Goal: Information Seeking & Learning: Learn about a topic

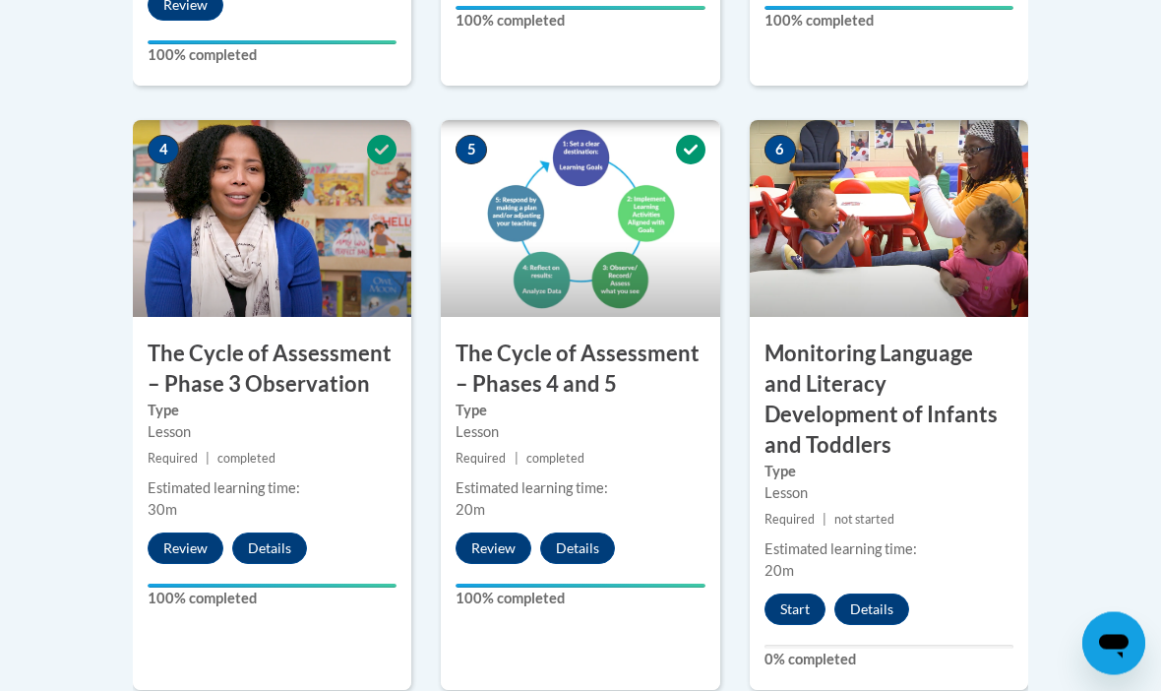
scroll to position [1217, 0]
click at [789, 594] on button "Start" at bounding box center [795, 609] width 61 height 31
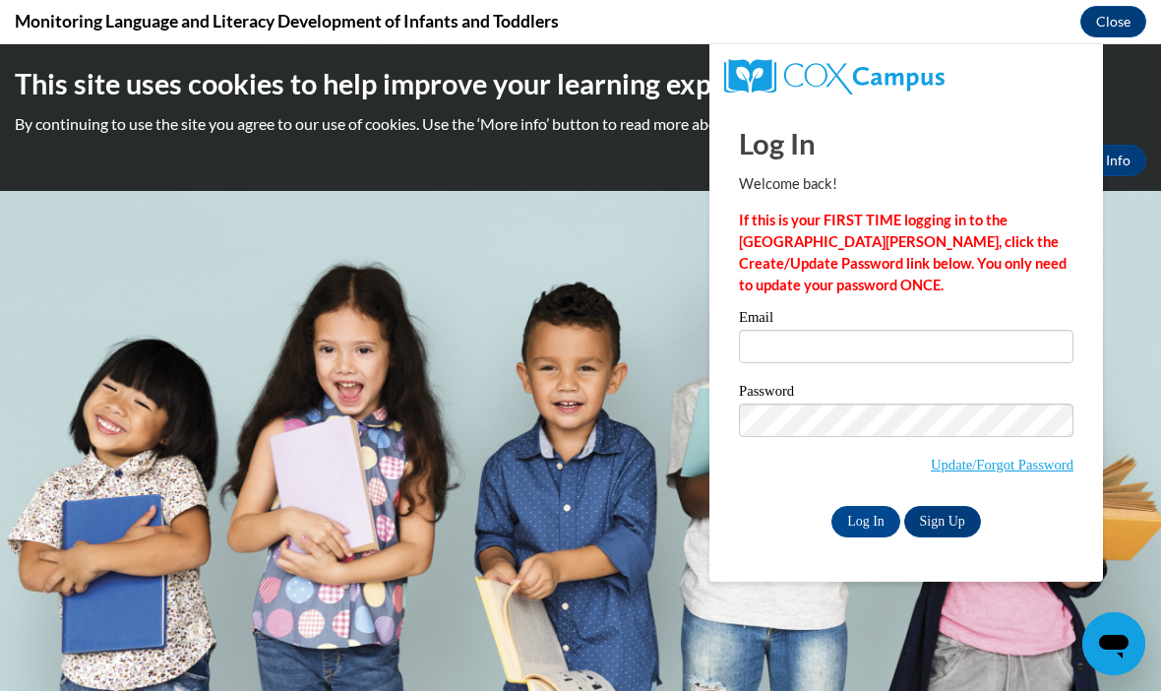
scroll to position [0, 0]
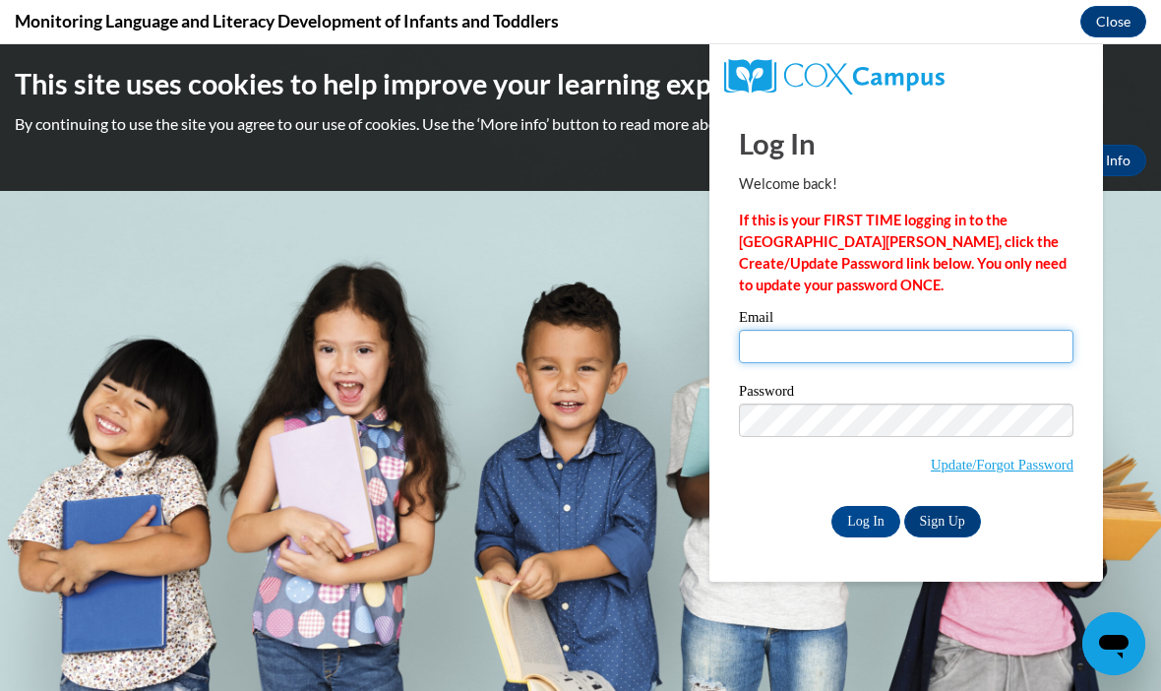
click at [785, 334] on input "Email" at bounding box center [906, 346] width 335 height 33
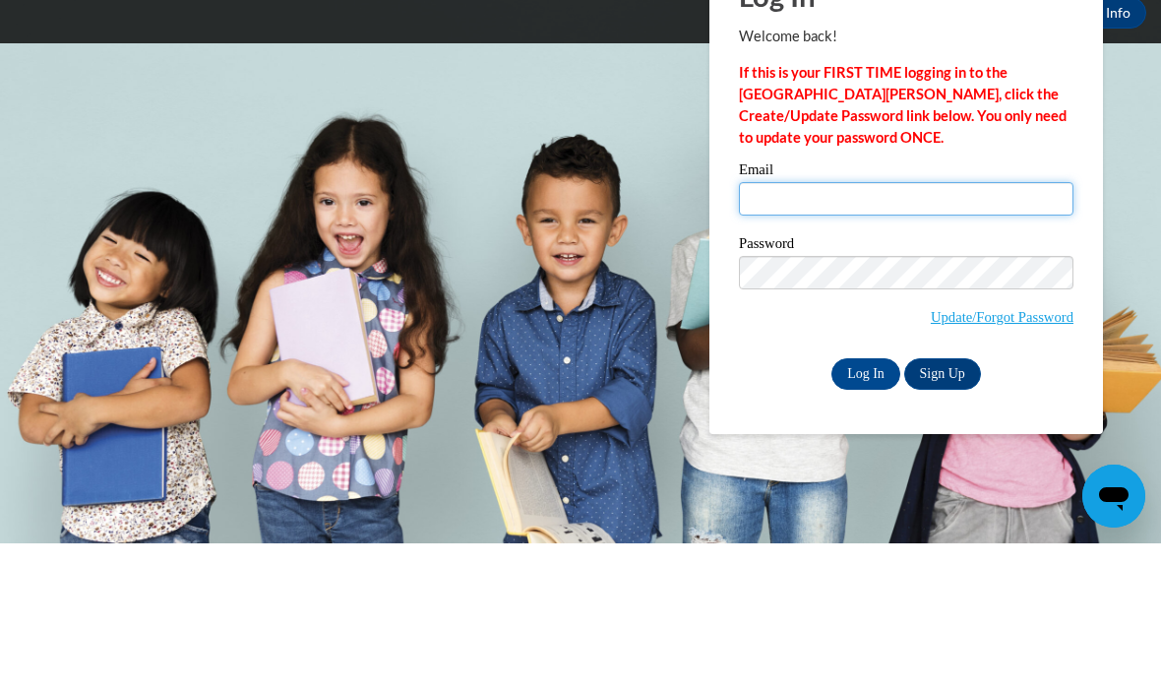
type input "lacey.hinkle@yahoo.com"
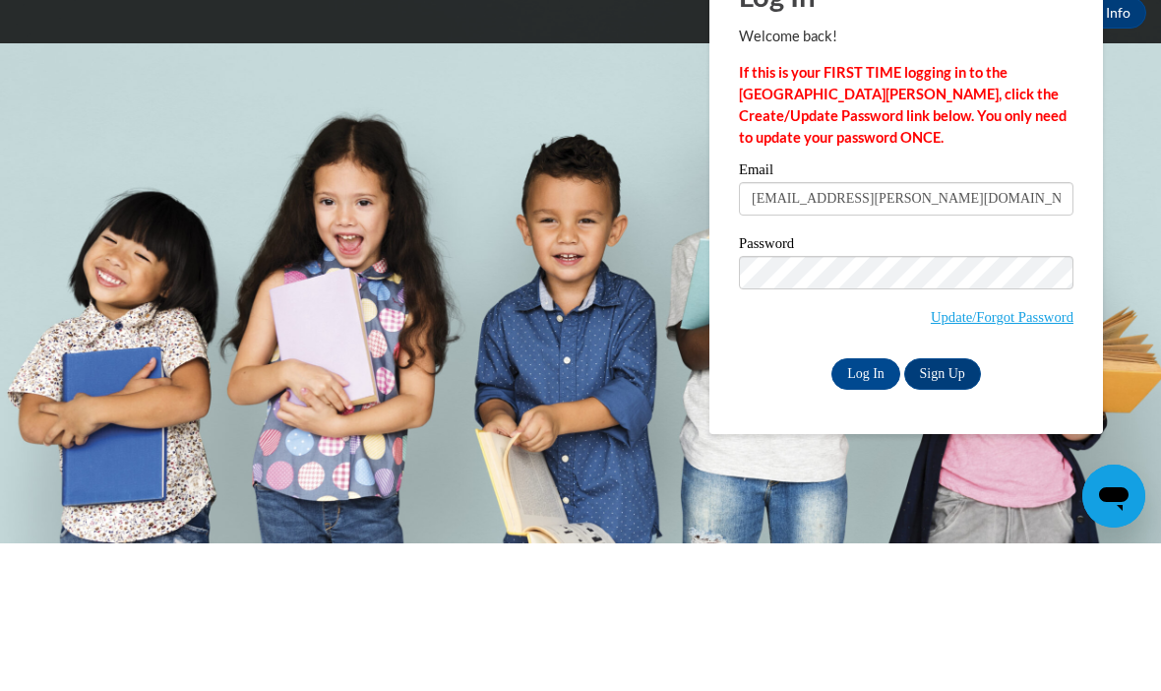
click at [866, 372] on input "Log In" at bounding box center [866, 373] width 69 height 31
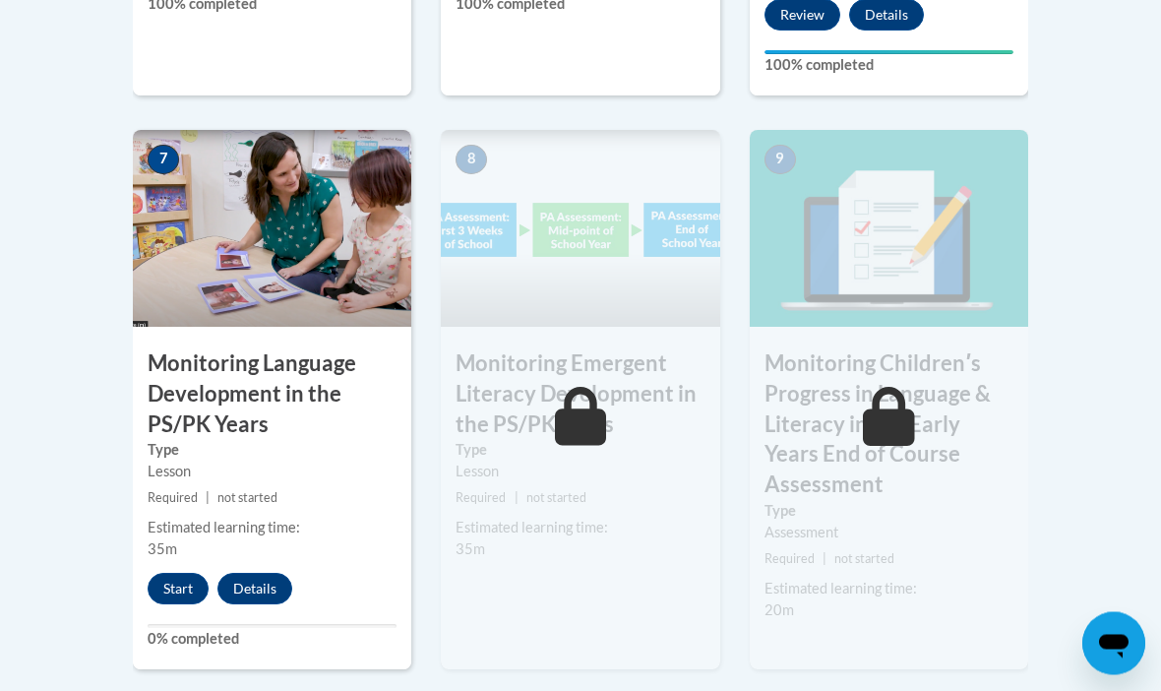
scroll to position [1812, 0]
click at [182, 572] on button "Start" at bounding box center [178, 587] width 61 height 31
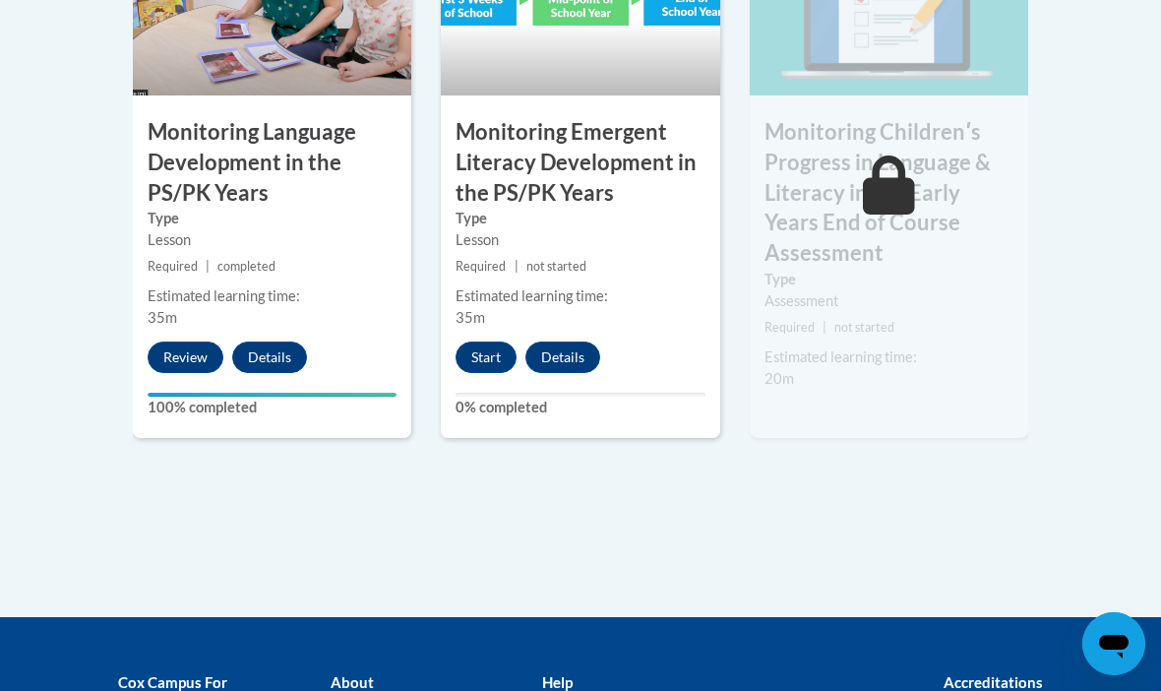
scroll to position [2043, 0]
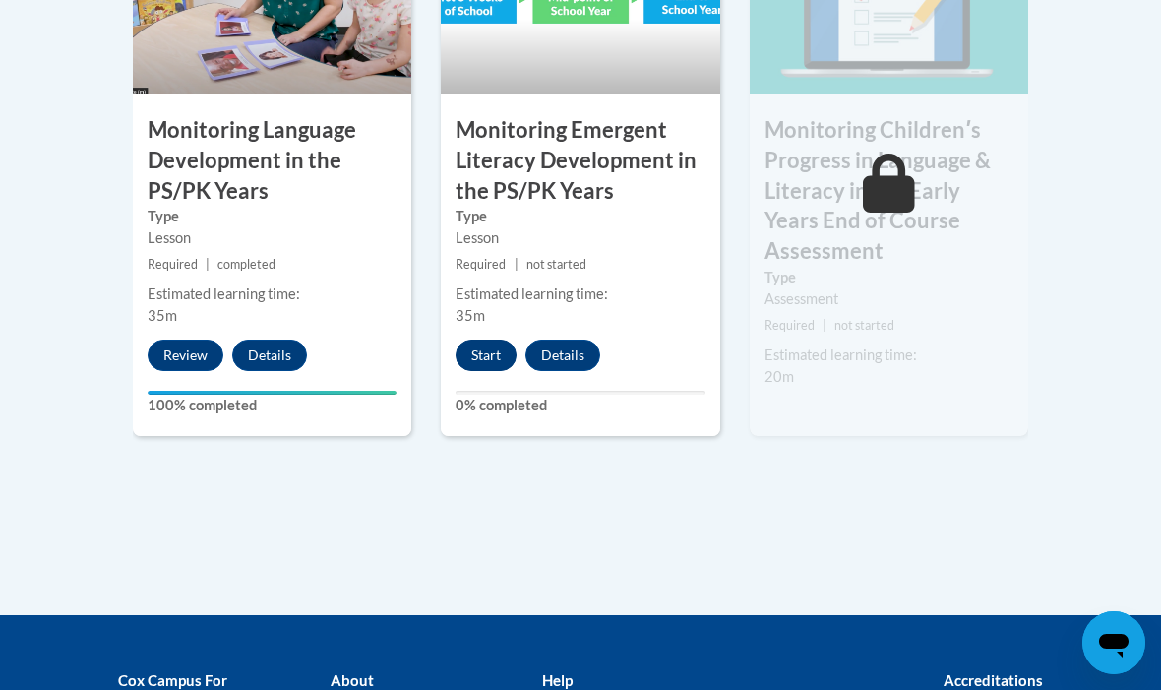
click at [493, 341] on button "Start" at bounding box center [486, 356] width 61 height 31
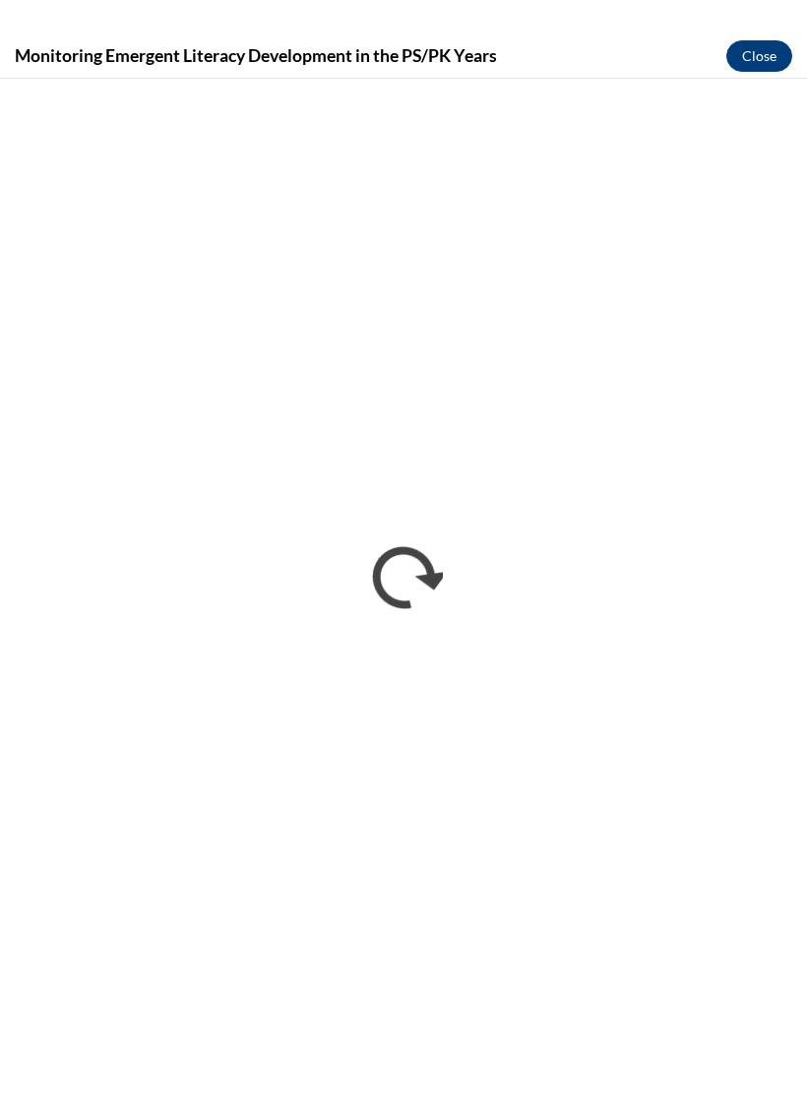
scroll to position [5143, 0]
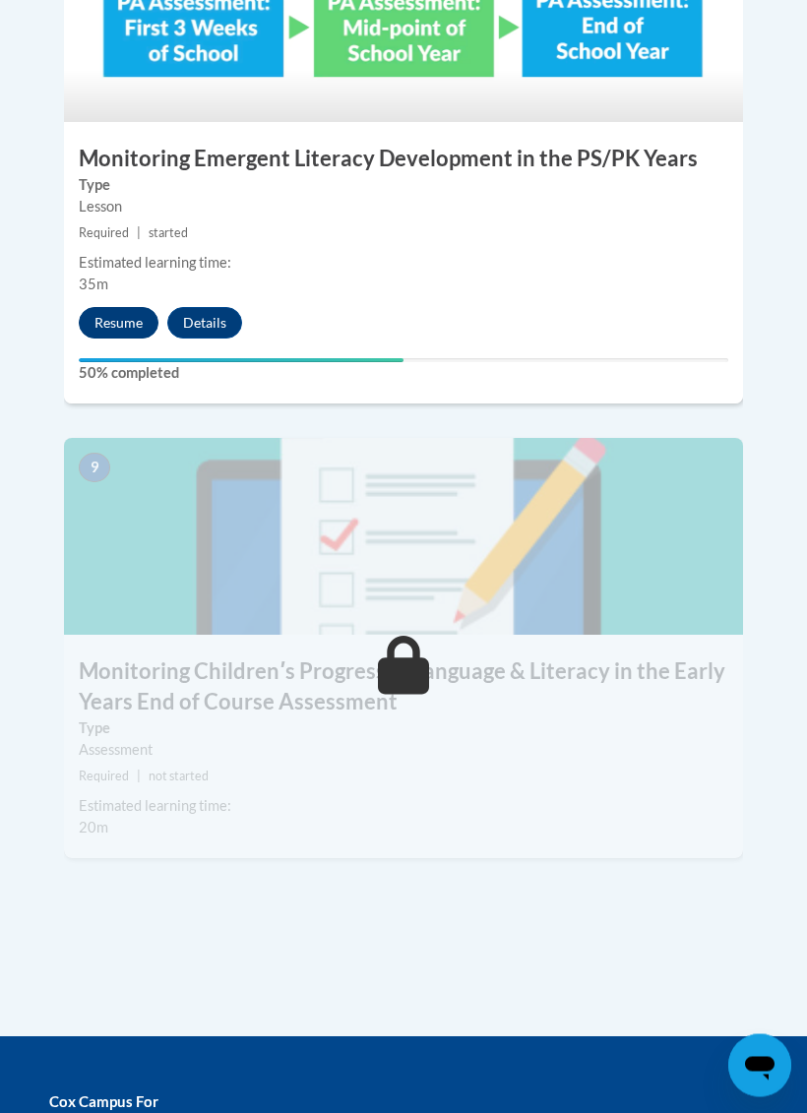
click at [111, 308] on button "Resume" at bounding box center [119, 323] width 80 height 31
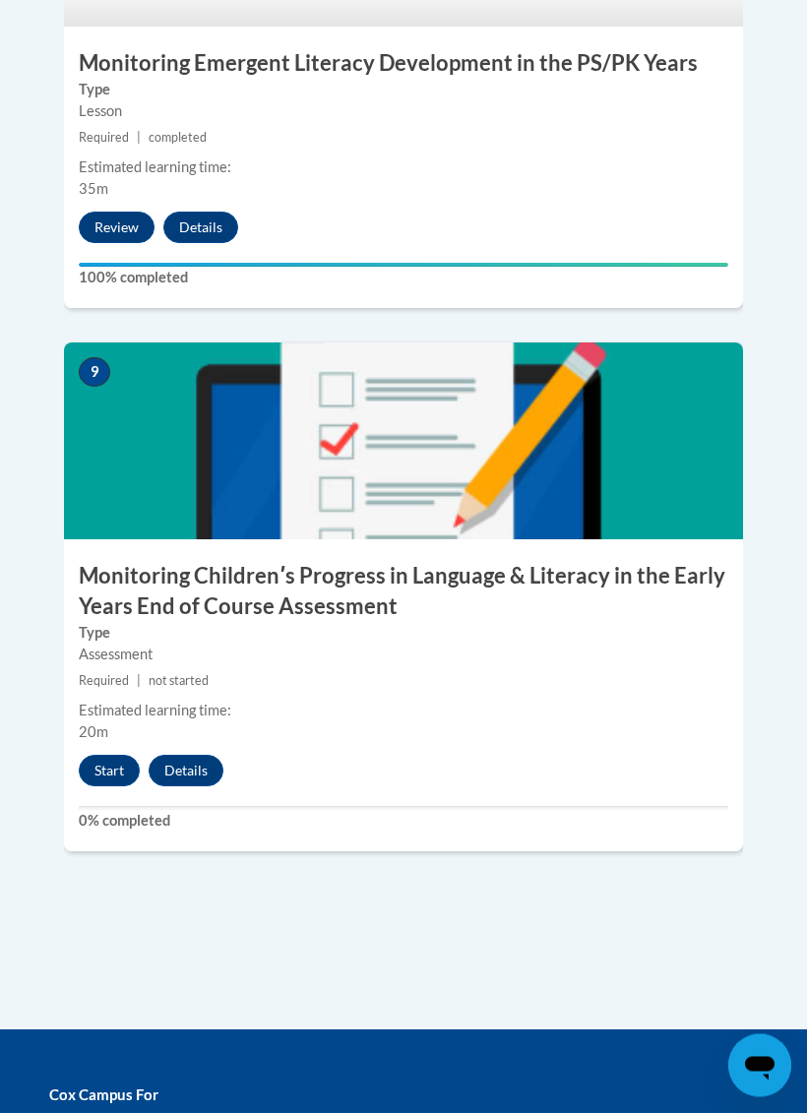
scroll to position [4698, 0]
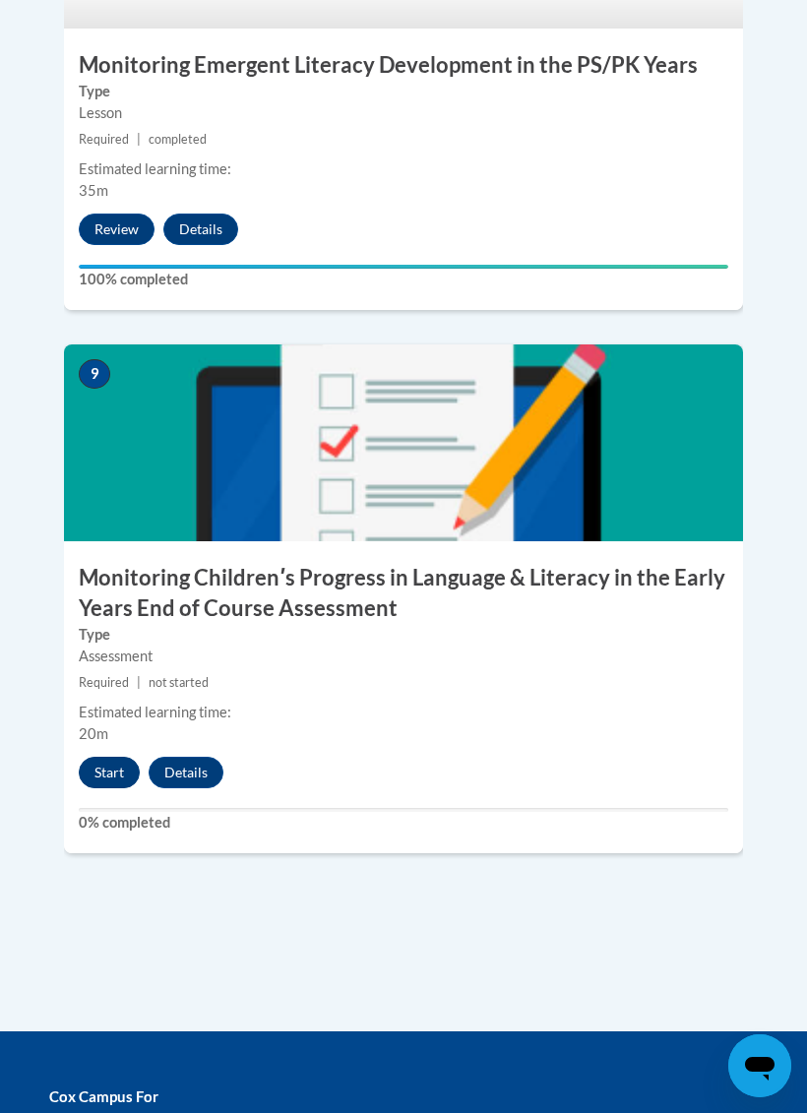
click at [113, 757] on button "Start" at bounding box center [109, 772] width 61 height 31
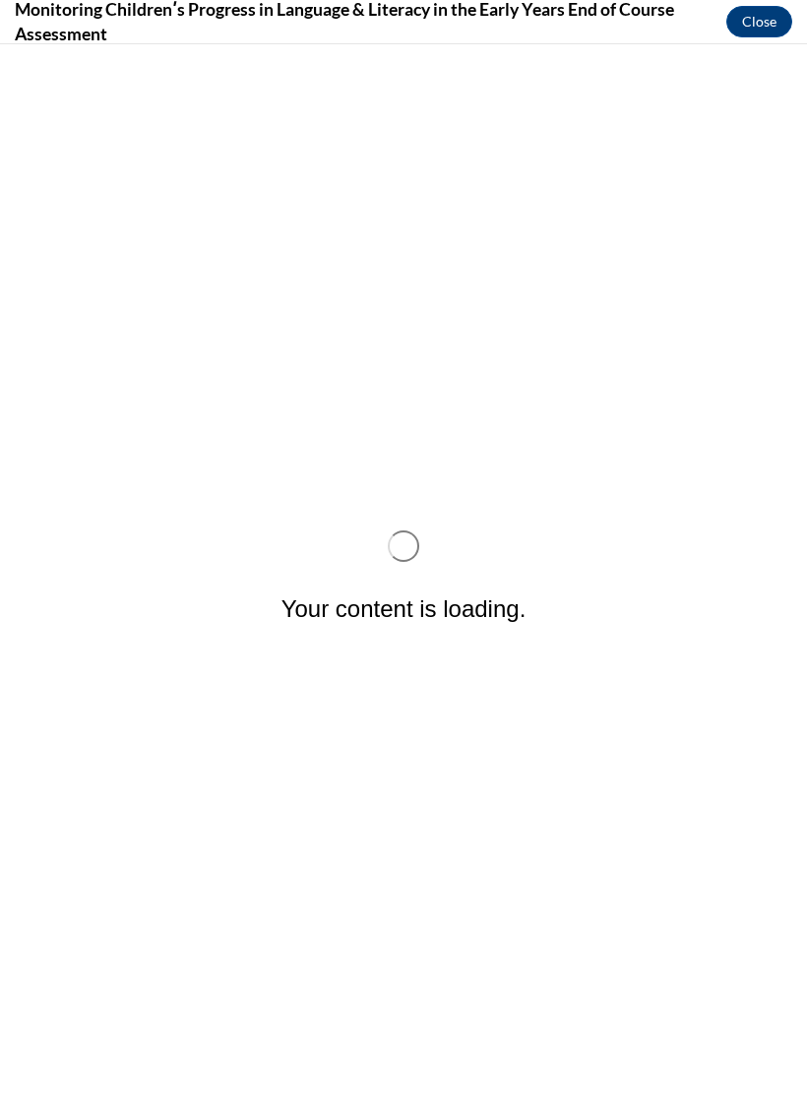
scroll to position [0, 0]
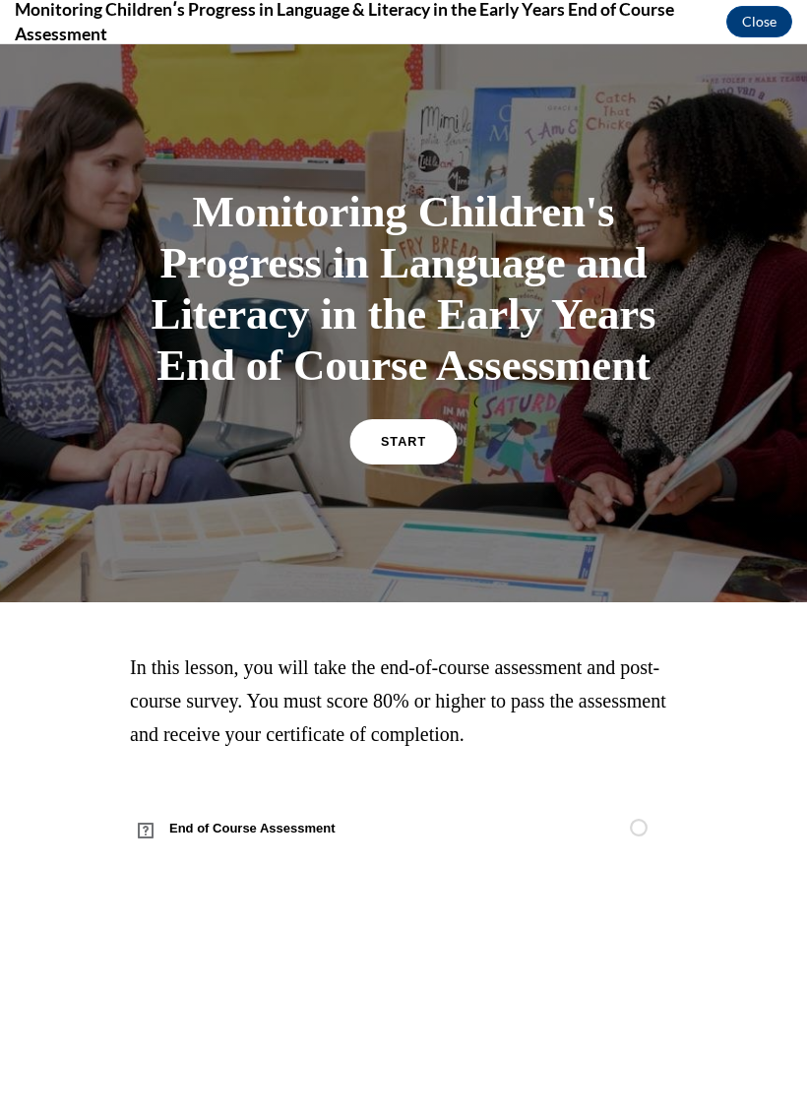
click at [376, 465] on link "START" at bounding box center [402, 441] width 107 height 45
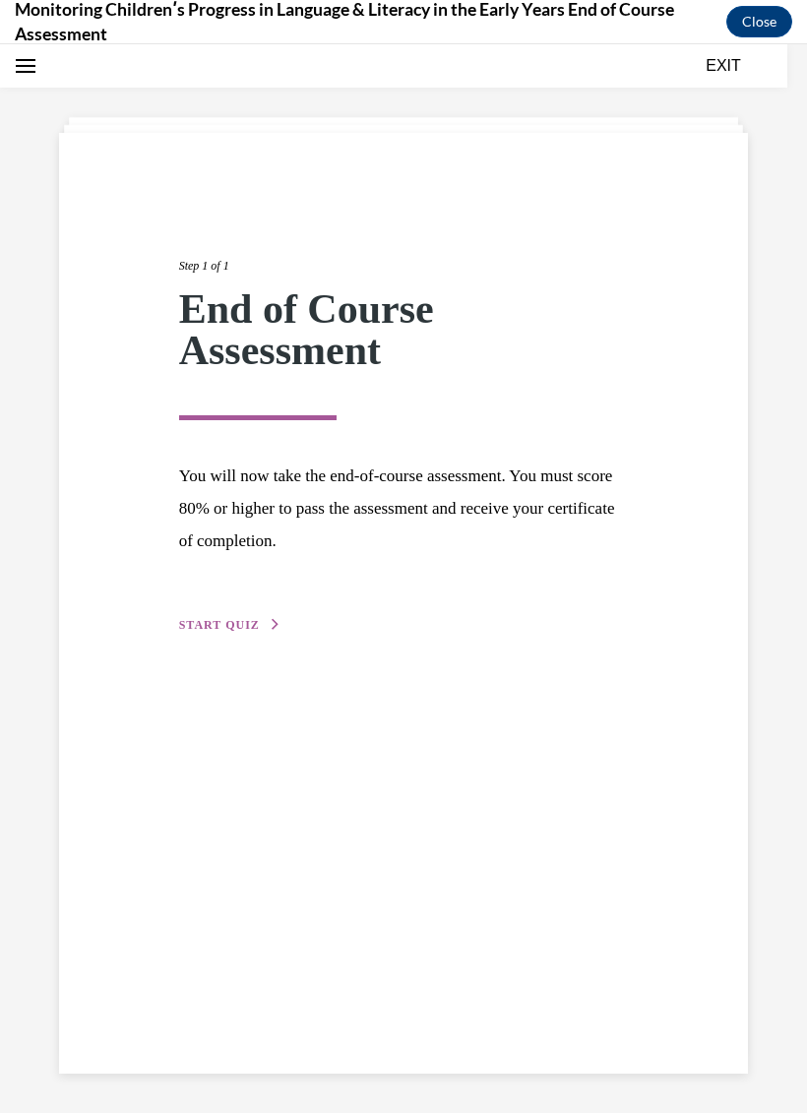
scroll to position [62, 0]
click at [249, 622] on span "START QUIZ" at bounding box center [219, 625] width 81 height 14
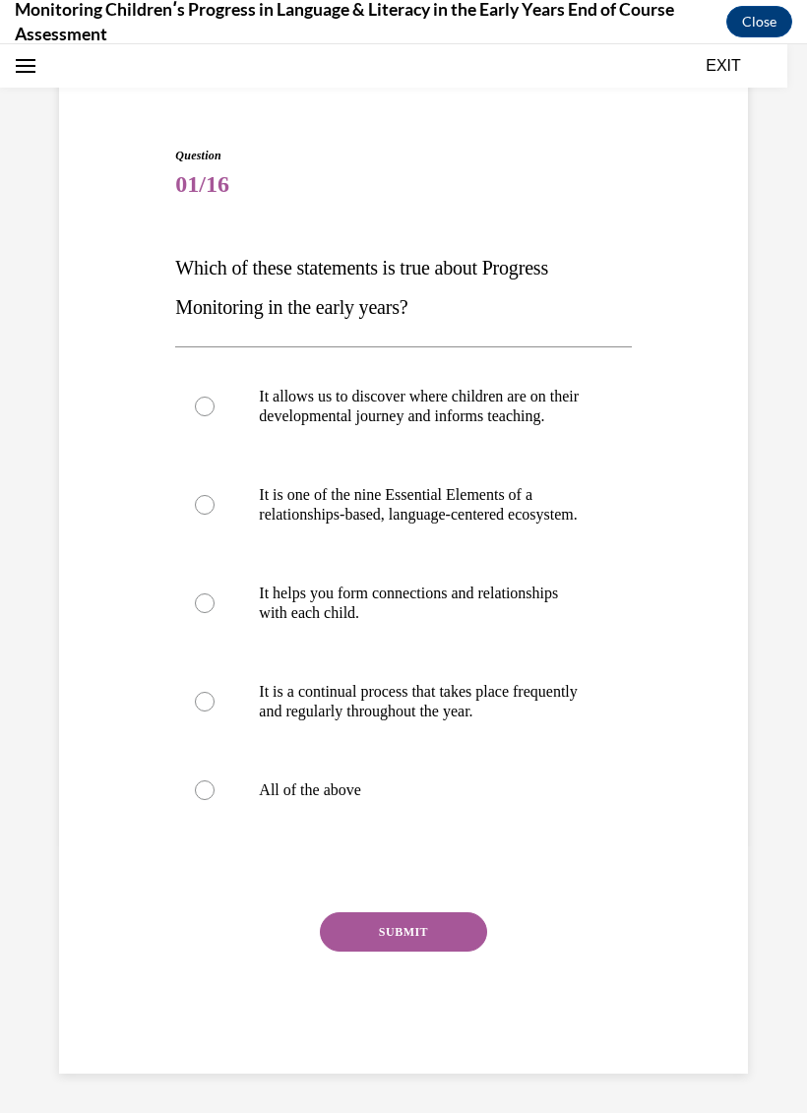
scroll to position [143, 0]
click at [205, 830] on label "All of the above" at bounding box center [403, 790] width 456 height 79
click at [205, 800] on input "All of the above" at bounding box center [205, 791] width 20 height 20
radio input "true"
click at [447, 952] on button "SUBMIT" at bounding box center [403, 931] width 167 height 39
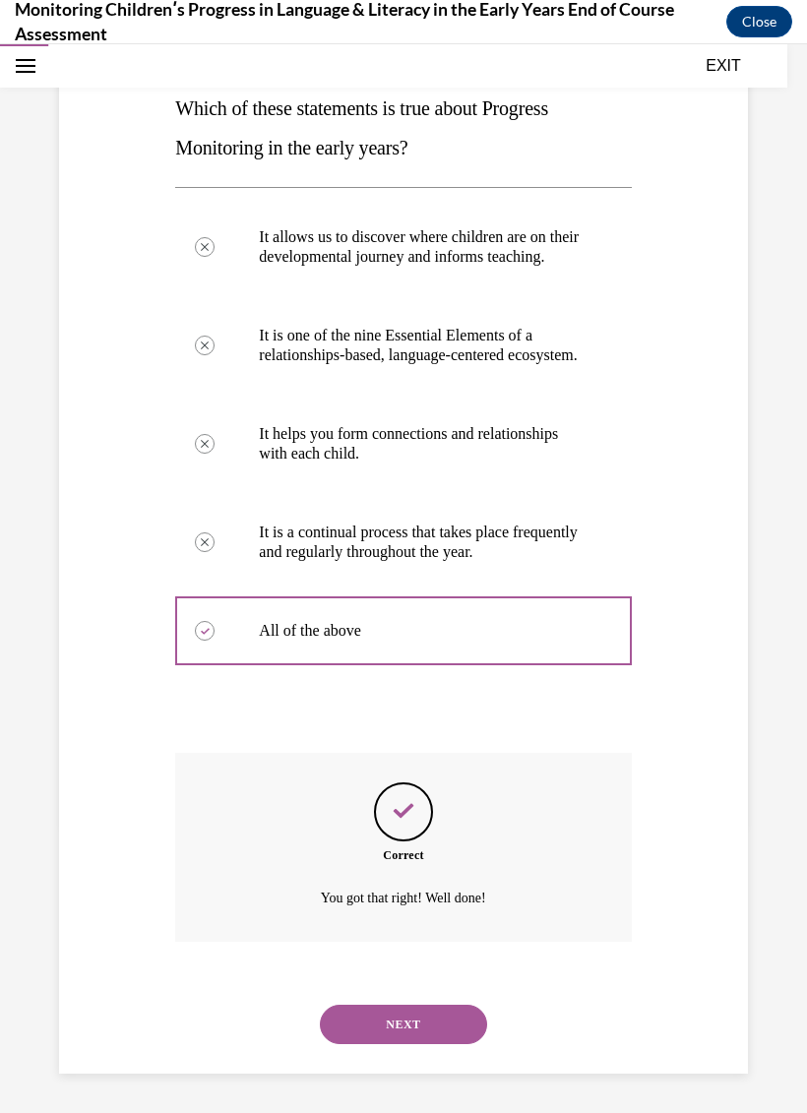
click at [435, 1012] on button "NEXT" at bounding box center [403, 1024] width 167 height 39
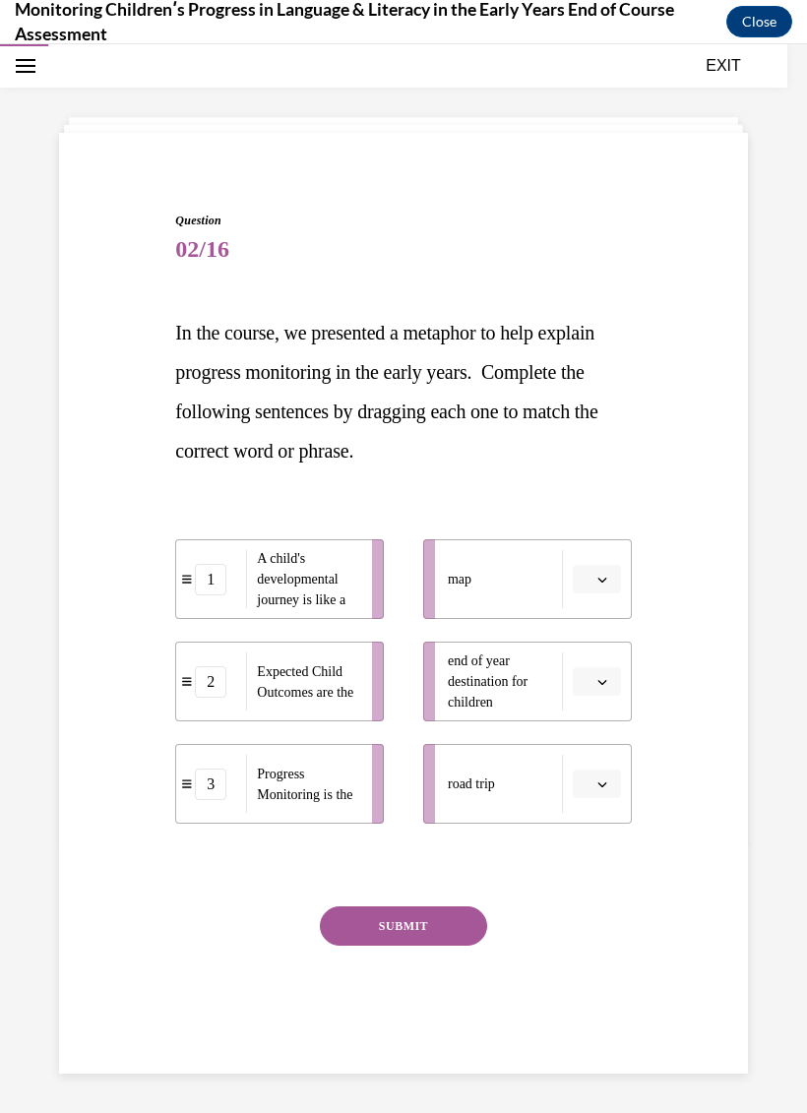
scroll to position [62, 0]
click at [620, 782] on button "button" at bounding box center [597, 785] width 48 height 30
click at [592, 869] on span "1" at bounding box center [589, 867] width 7 height 16
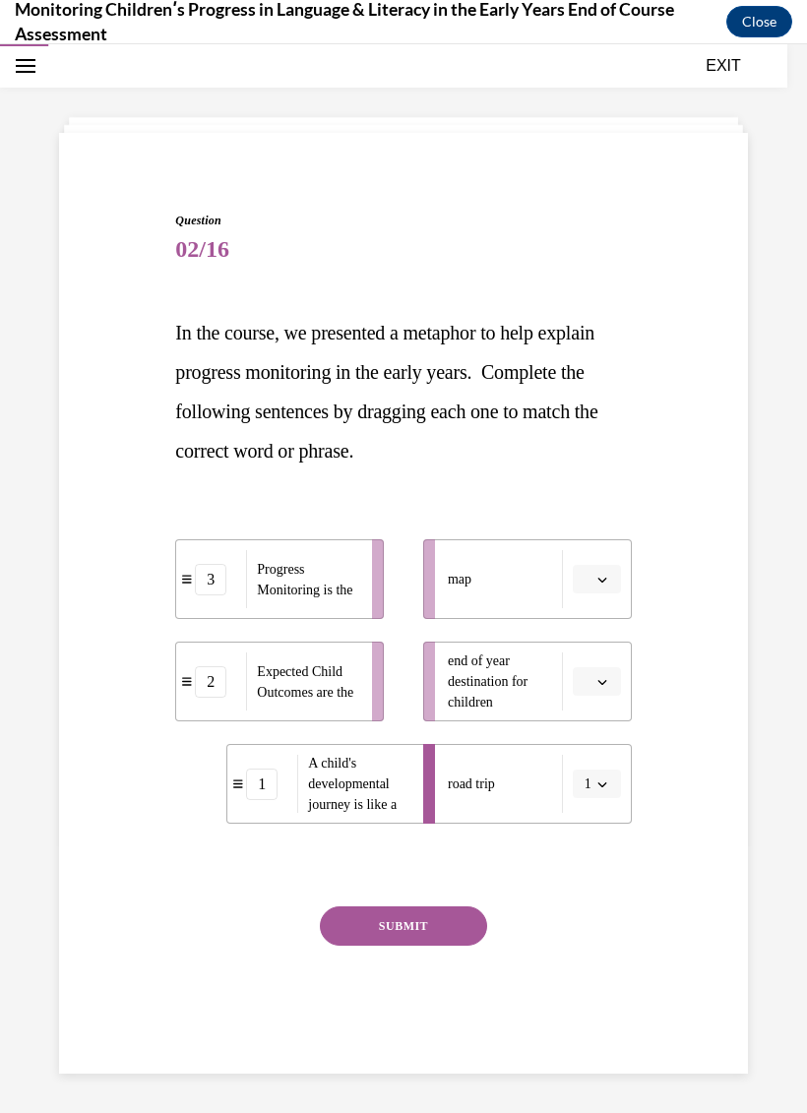
click at [597, 679] on icon "button" at bounding box center [602, 682] width 10 height 10
click at [595, 803] on div "2" at bounding box center [594, 804] width 49 height 39
click at [600, 578] on icon "button" at bounding box center [602, 580] width 10 height 10
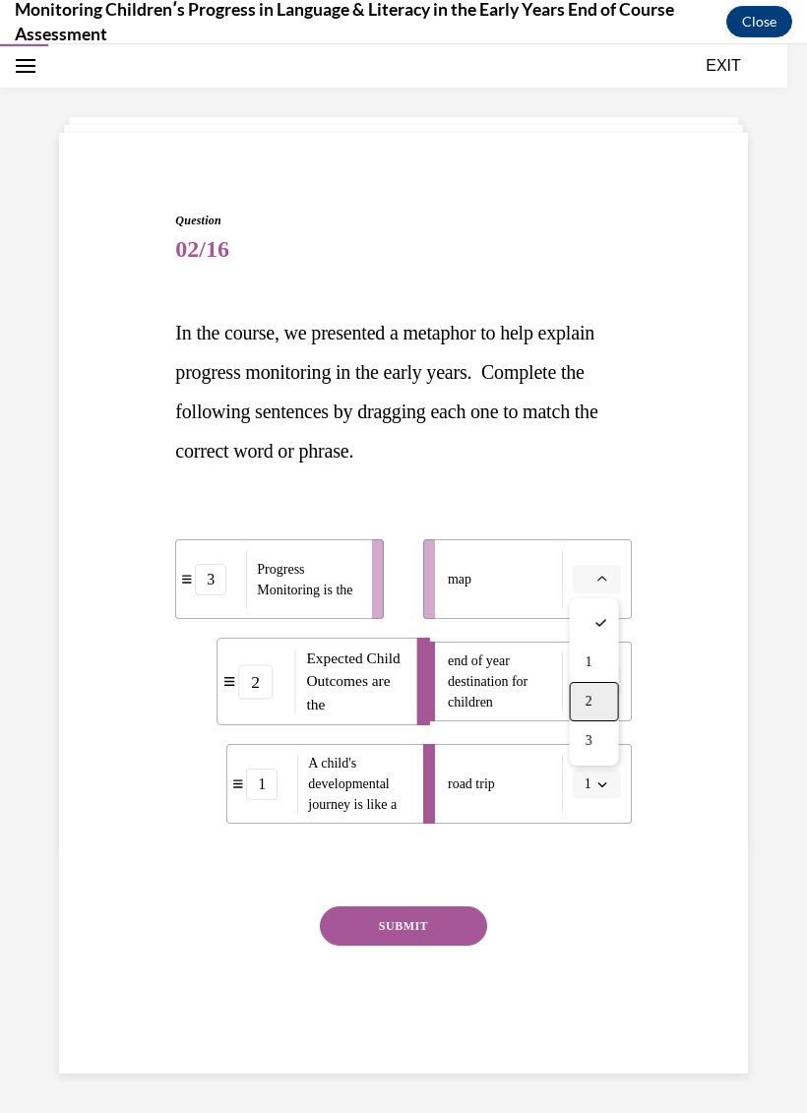
click at [595, 706] on div "2" at bounding box center [594, 701] width 49 height 39
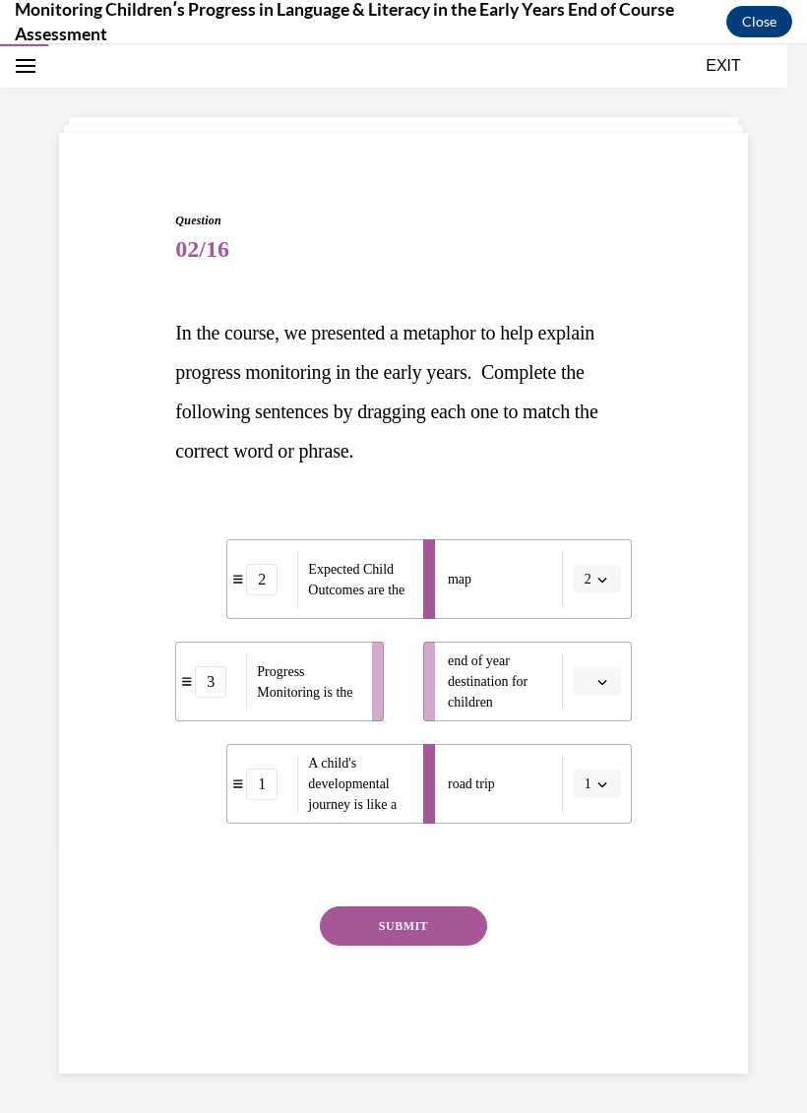
click at [604, 680] on icon "button" at bounding box center [602, 682] width 10 height 10
click at [596, 838] on div "3" at bounding box center [594, 843] width 49 height 39
click at [427, 914] on button "SUBMIT" at bounding box center [403, 926] width 167 height 39
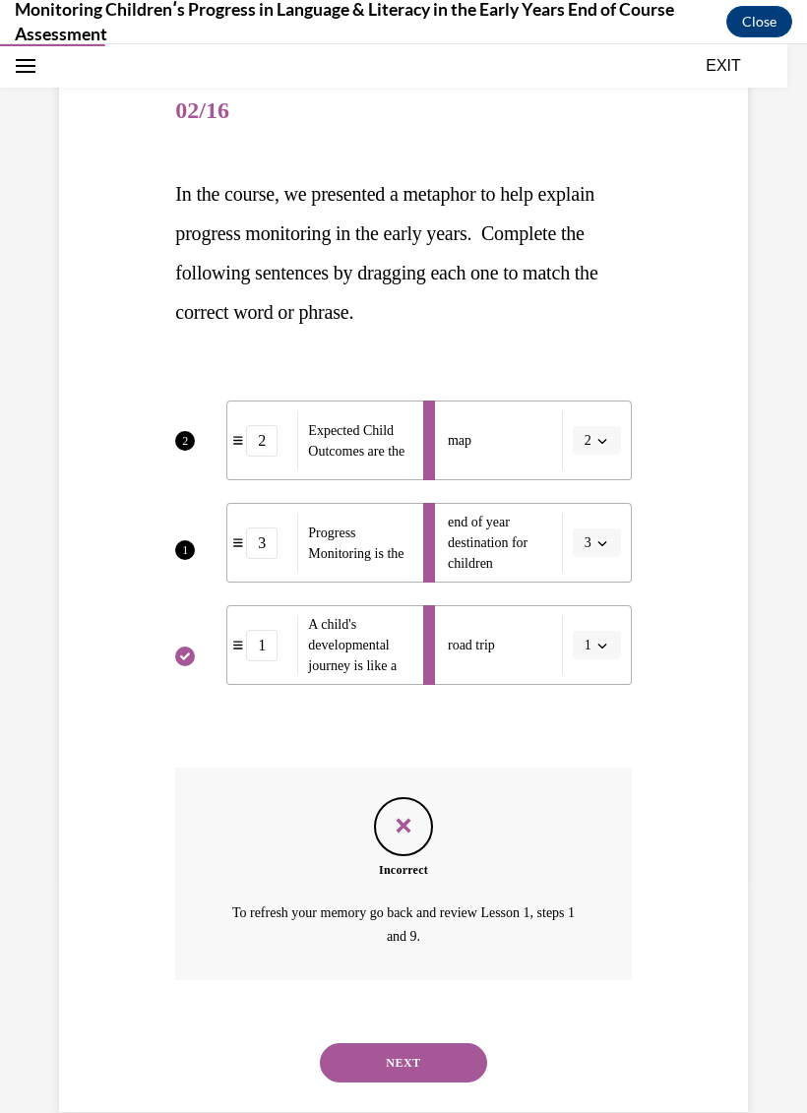
scroll to position [214, 0]
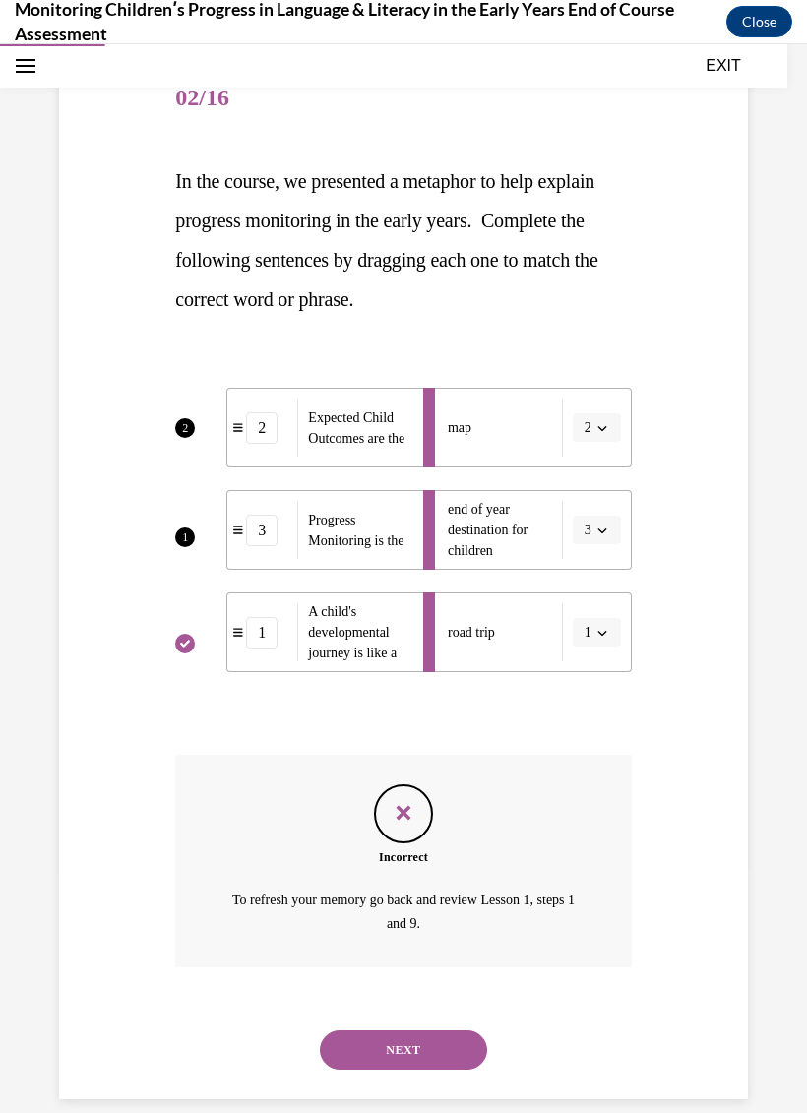
click at [440, 1031] on button "NEXT" at bounding box center [403, 1050] width 167 height 39
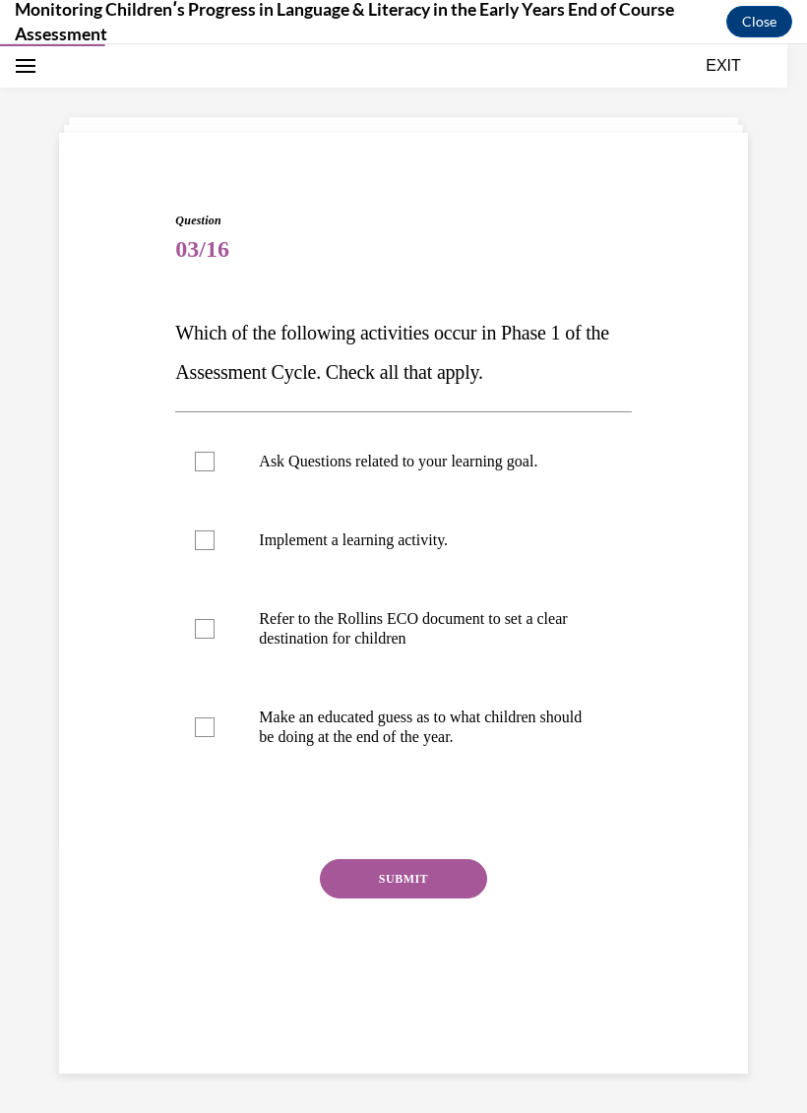
scroll to position [62, 0]
click at [209, 463] on div at bounding box center [205, 462] width 20 height 20
click at [209, 463] on input "Ask Questions related to your learning goal." at bounding box center [205, 462] width 20 height 20
checkbox input "true"
click at [220, 625] on label "Refer to the Rollins ECO document to set a clear destination for children" at bounding box center [403, 629] width 456 height 98
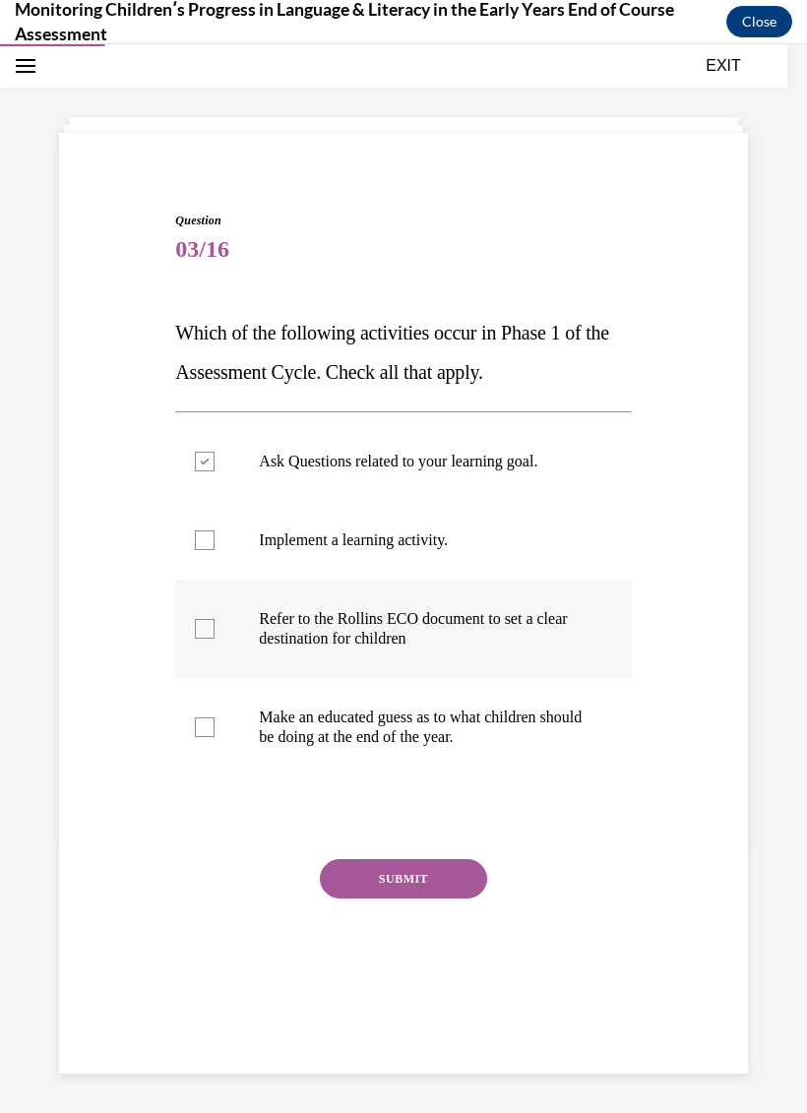
click at [215, 625] on input "Refer to the Rollins ECO document to set a clear destination for children" at bounding box center [205, 629] width 20 height 20
checkbox input "true"
click at [377, 898] on button "SUBMIT" at bounding box center [403, 878] width 167 height 39
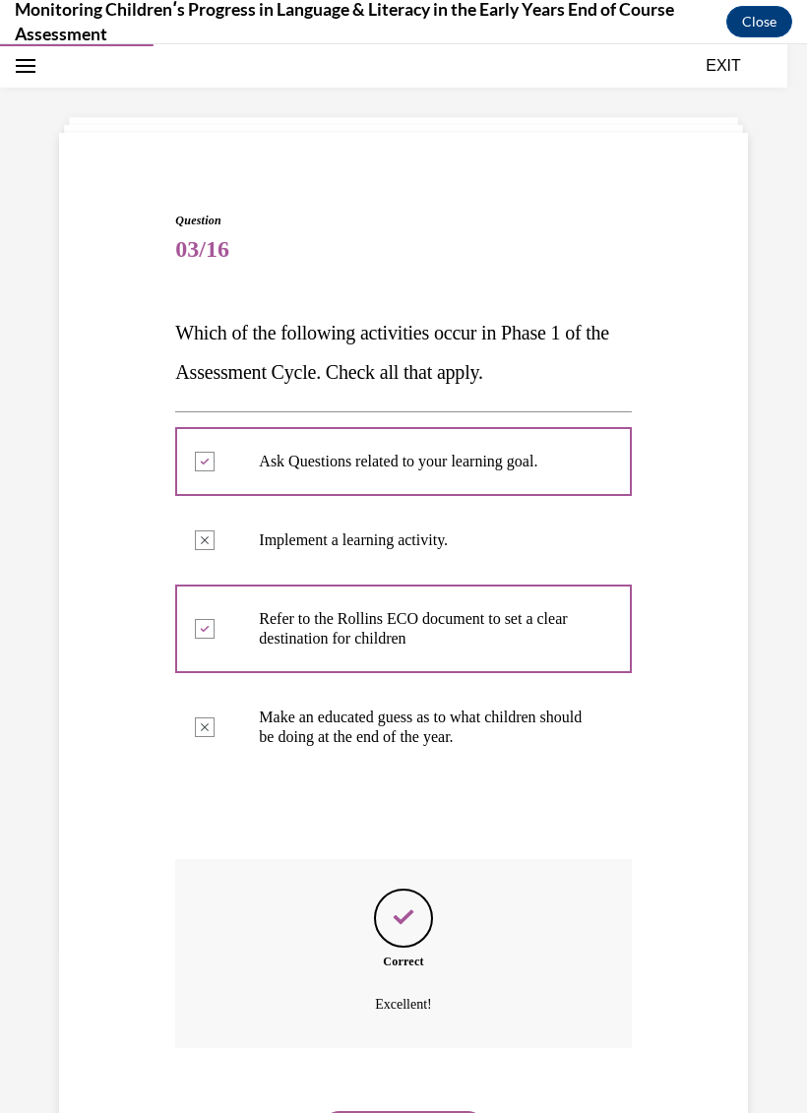
scroll to position [144, 0]
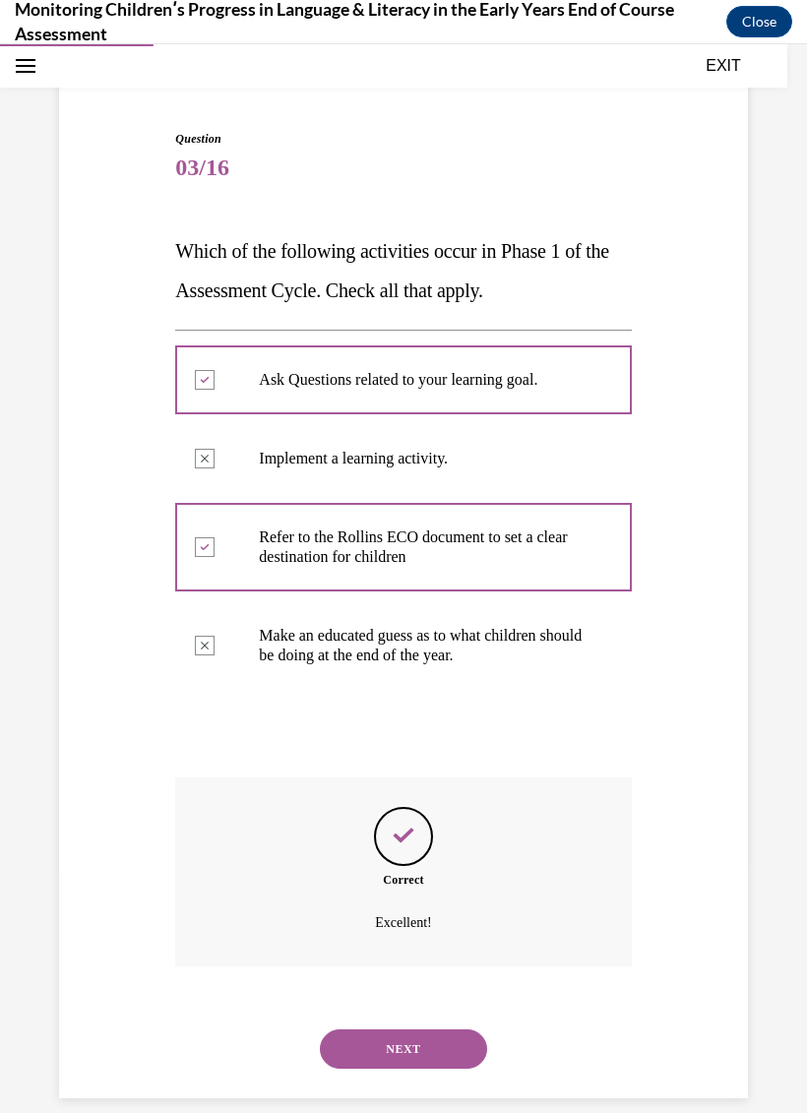
click at [423, 1030] on button "NEXT" at bounding box center [403, 1049] width 167 height 39
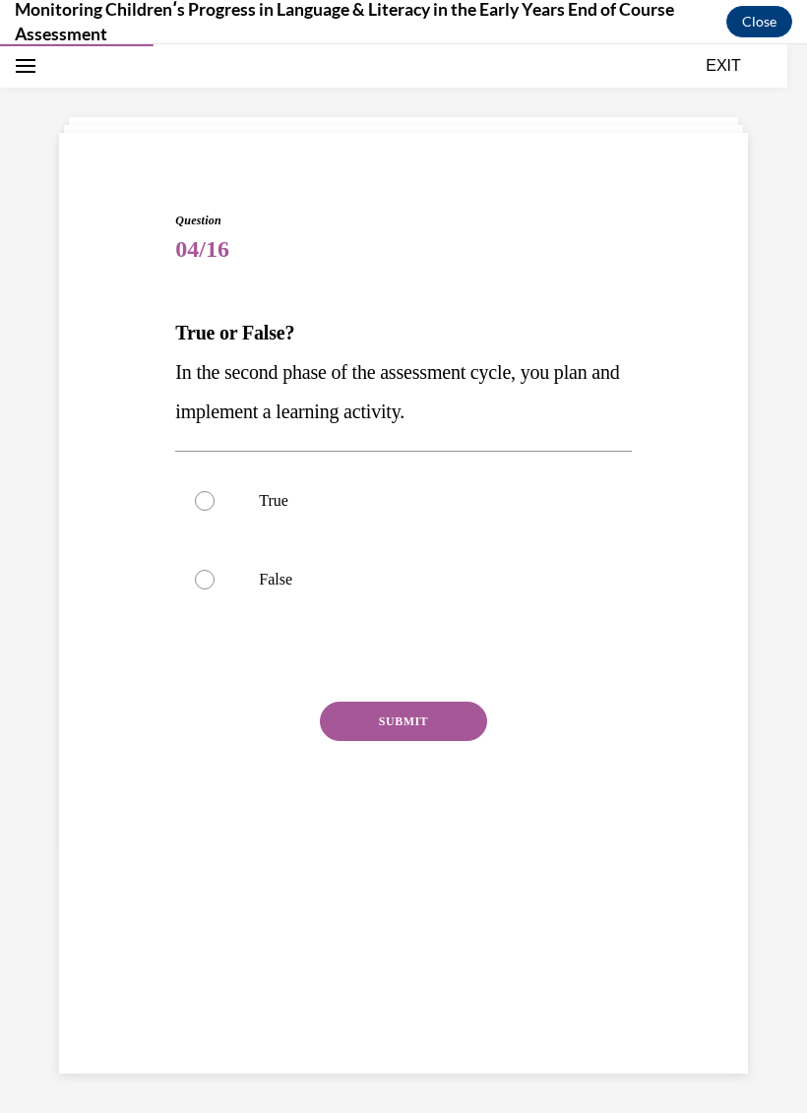
scroll to position [62, 0]
click at [214, 502] on div at bounding box center [205, 501] width 20 height 20
click at [214, 502] on input "True" at bounding box center [205, 501] width 20 height 20
radio input "true"
click at [419, 722] on button "SUBMIT" at bounding box center [403, 721] width 167 height 39
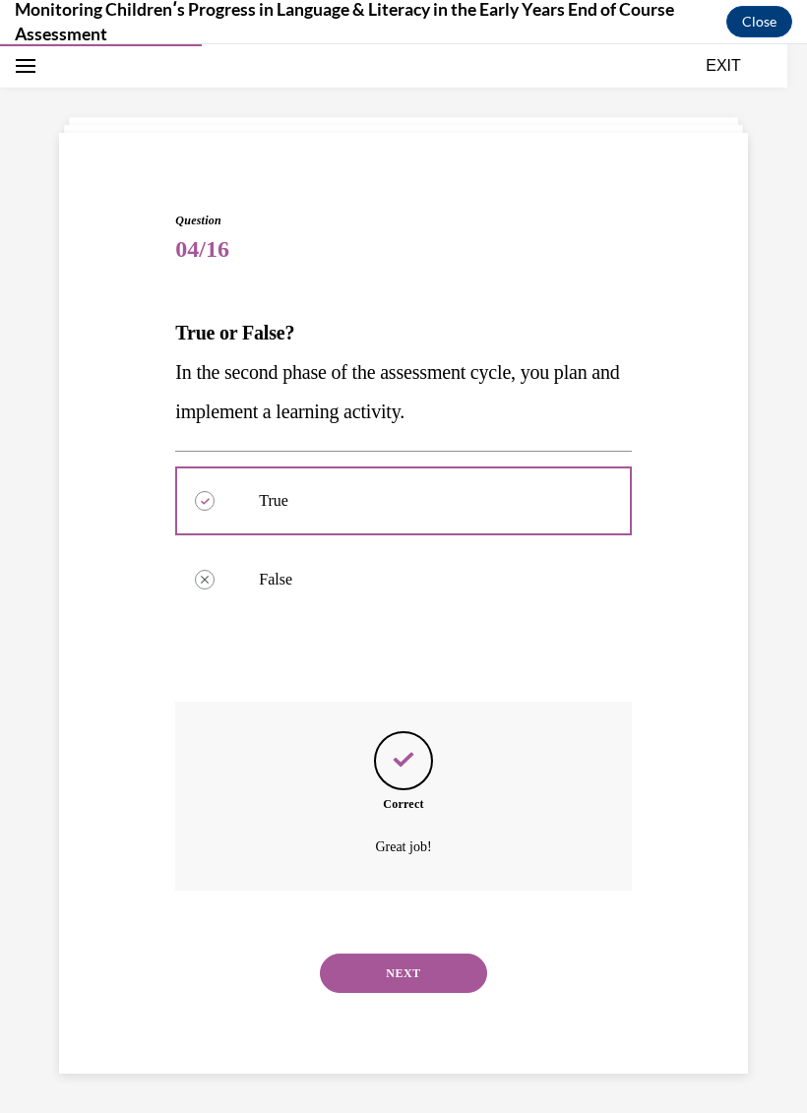
click at [408, 955] on button "NEXT" at bounding box center [403, 973] width 167 height 39
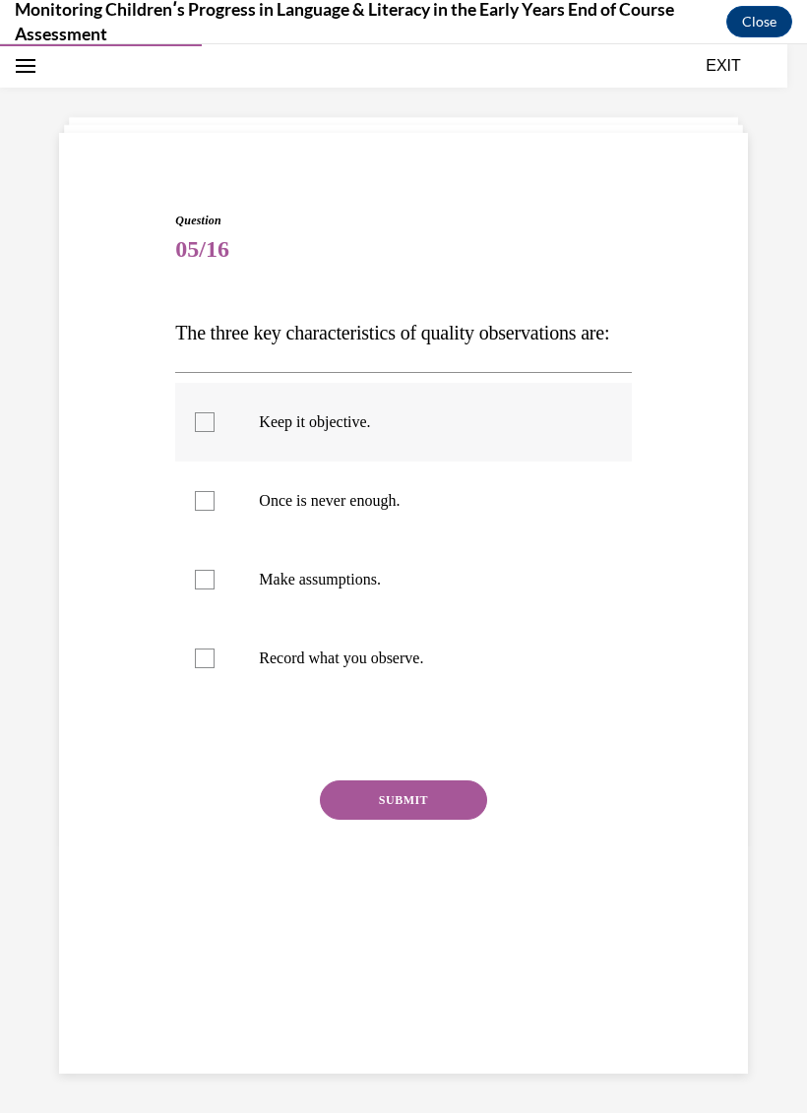
click at [208, 432] on label "Keep it objective." at bounding box center [403, 422] width 456 height 79
click at [208, 432] on input "Keep it objective." at bounding box center [205, 422] width 20 height 20
checkbox input "true"
click at [209, 668] on div at bounding box center [205, 659] width 20 height 20
click at [209, 668] on input "Record what you observe." at bounding box center [205, 659] width 20 height 20
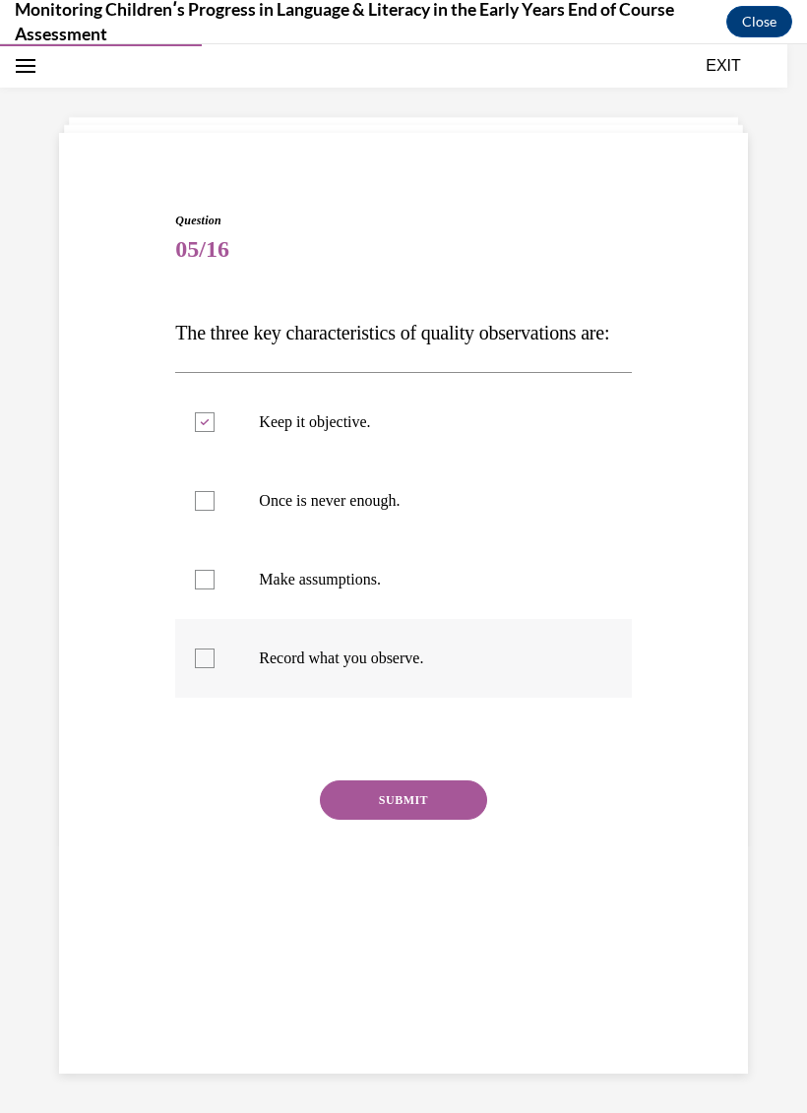
checkbox input "true"
click at [212, 511] on div at bounding box center [205, 501] width 20 height 20
click at [212, 511] on input "Once is never enough." at bounding box center [205, 501] width 20 height 20
checkbox input "true"
click at [431, 820] on button "SUBMIT" at bounding box center [403, 800] width 167 height 39
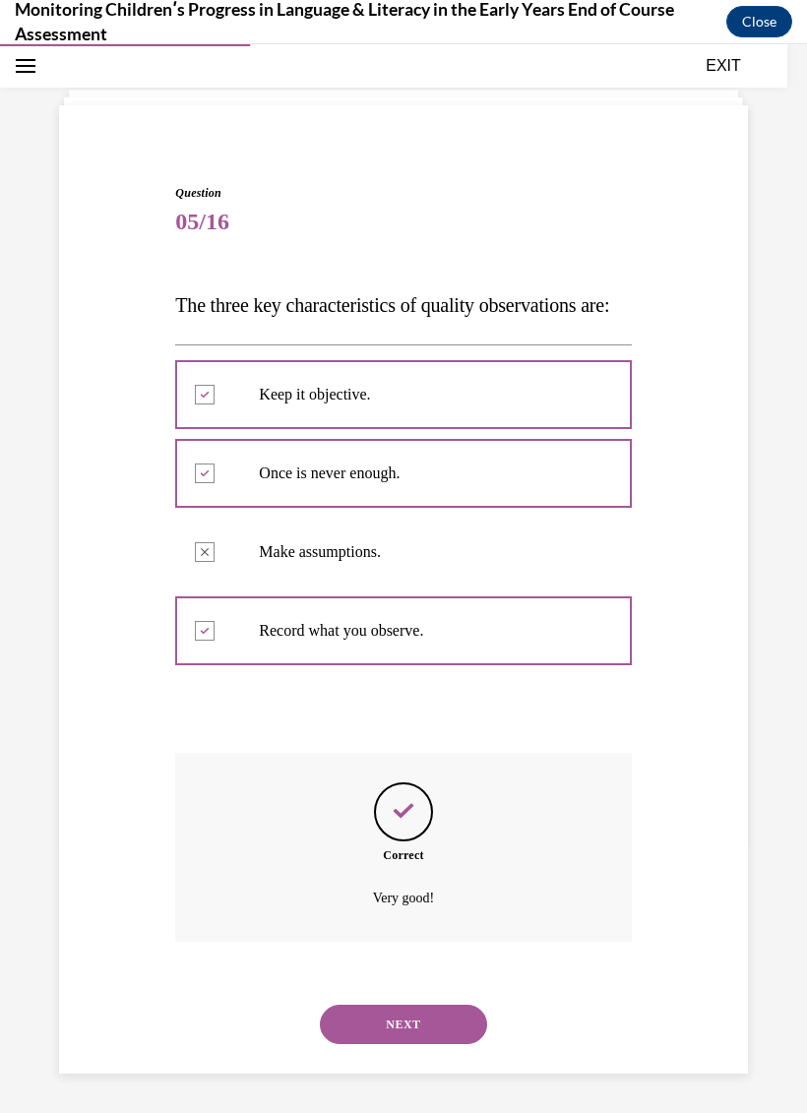
click at [426, 1023] on button "NEXT" at bounding box center [403, 1024] width 167 height 39
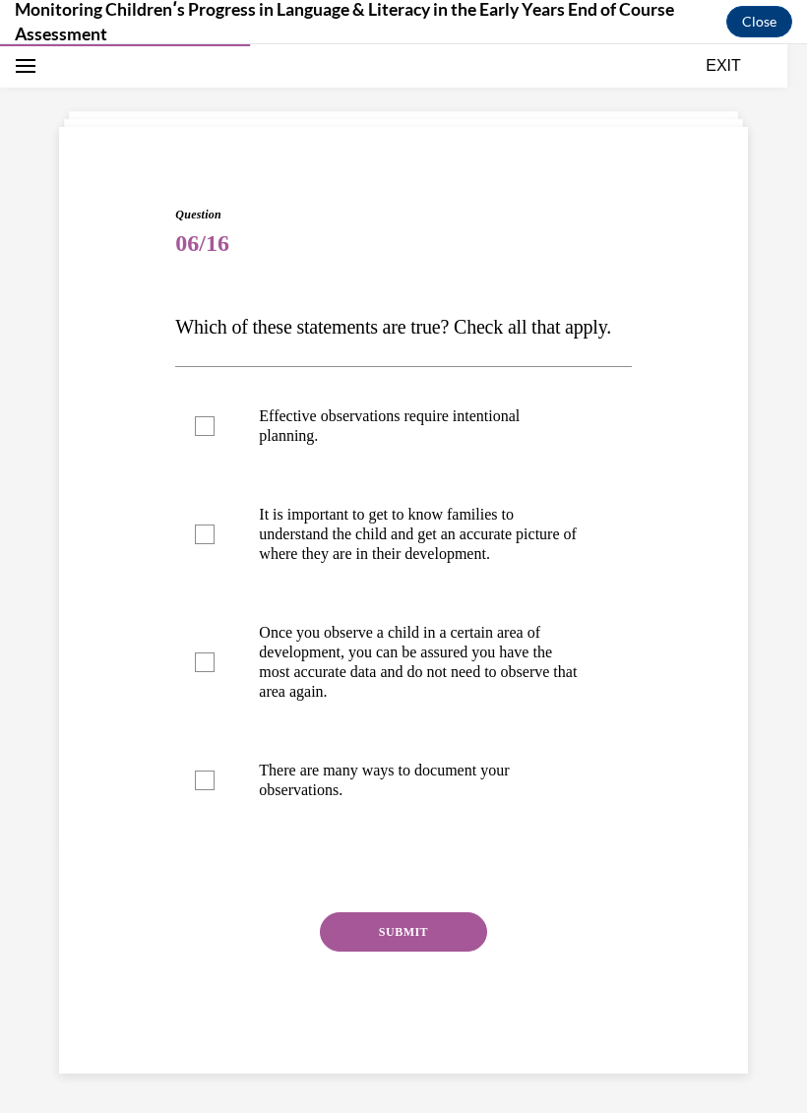
scroll to position [103, 0]
click at [205, 430] on div at bounding box center [205, 426] width 20 height 20
click at [205, 430] on input "Effective observations require intentional planning." at bounding box center [205, 426] width 20 height 20
checkbox input "true"
click at [203, 544] on div at bounding box center [205, 535] width 20 height 20
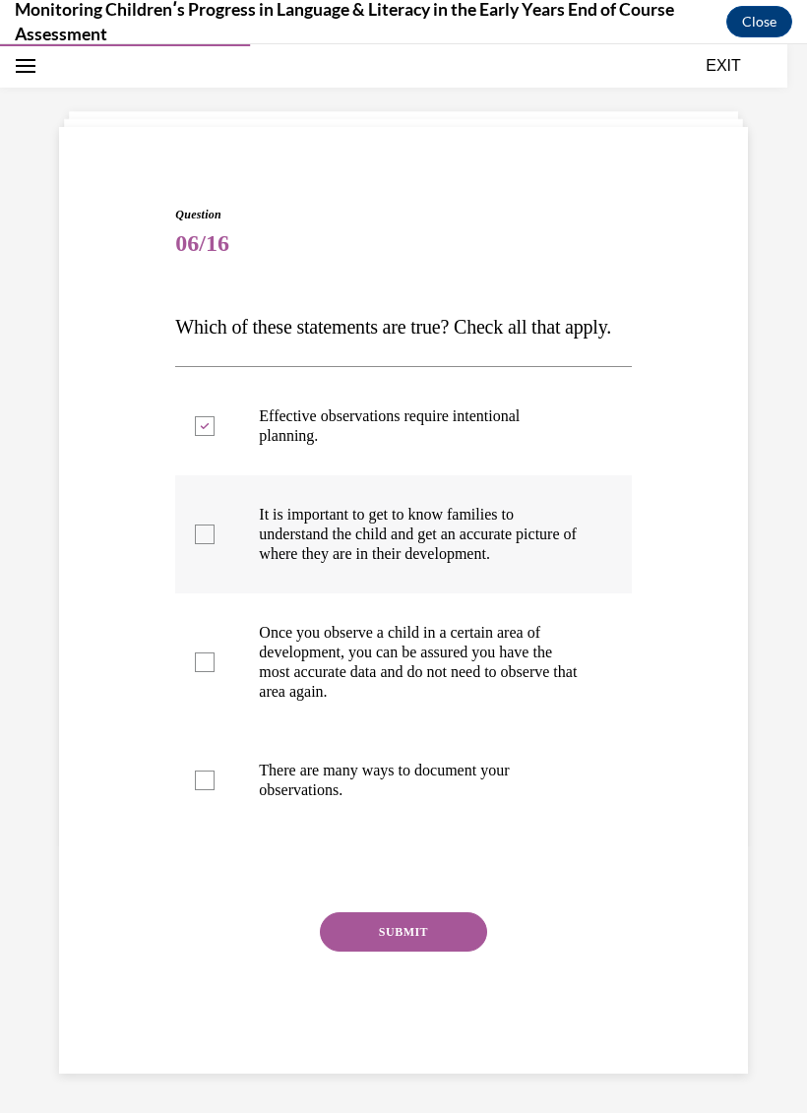
click at [203, 544] on input "It is important to get to know families to understand the child and get an accu…" at bounding box center [205, 535] width 20 height 20
checkbox input "true"
click at [203, 790] on div at bounding box center [205, 781] width 20 height 20
click at [203, 790] on input "There are many ways to document your observations." at bounding box center [205, 781] width 20 height 20
checkbox input "true"
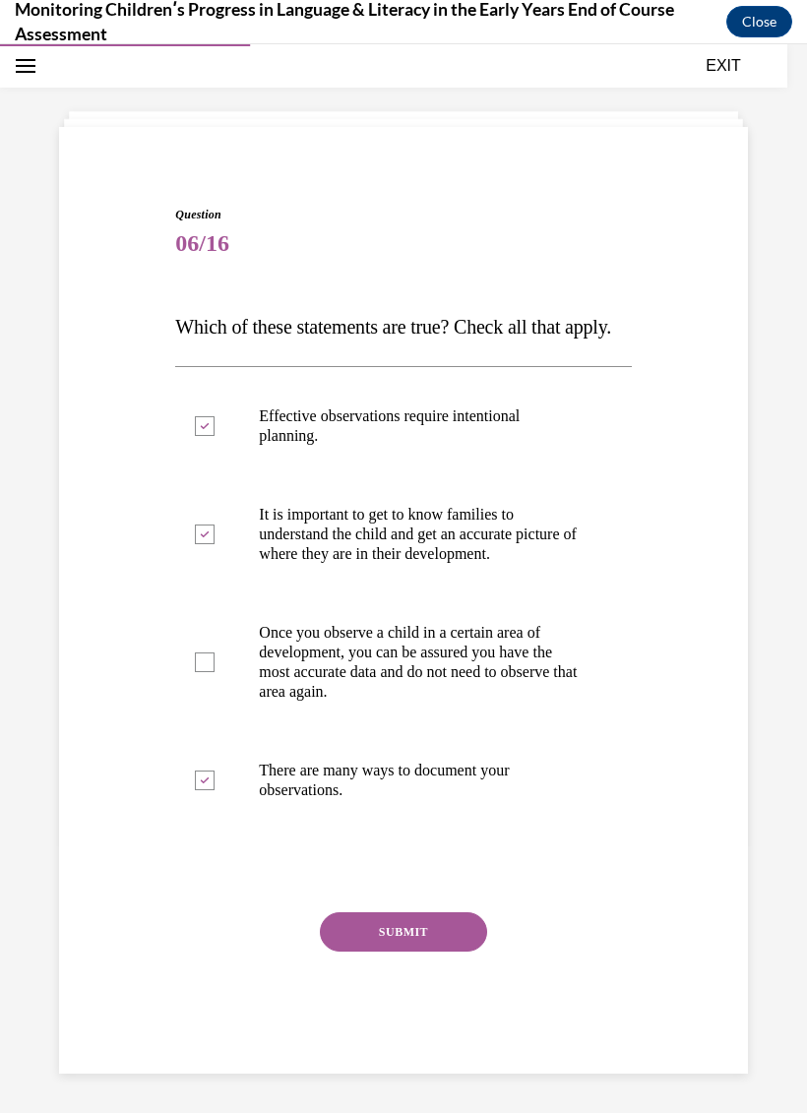
click at [391, 952] on button "SUBMIT" at bounding box center [403, 931] width 167 height 39
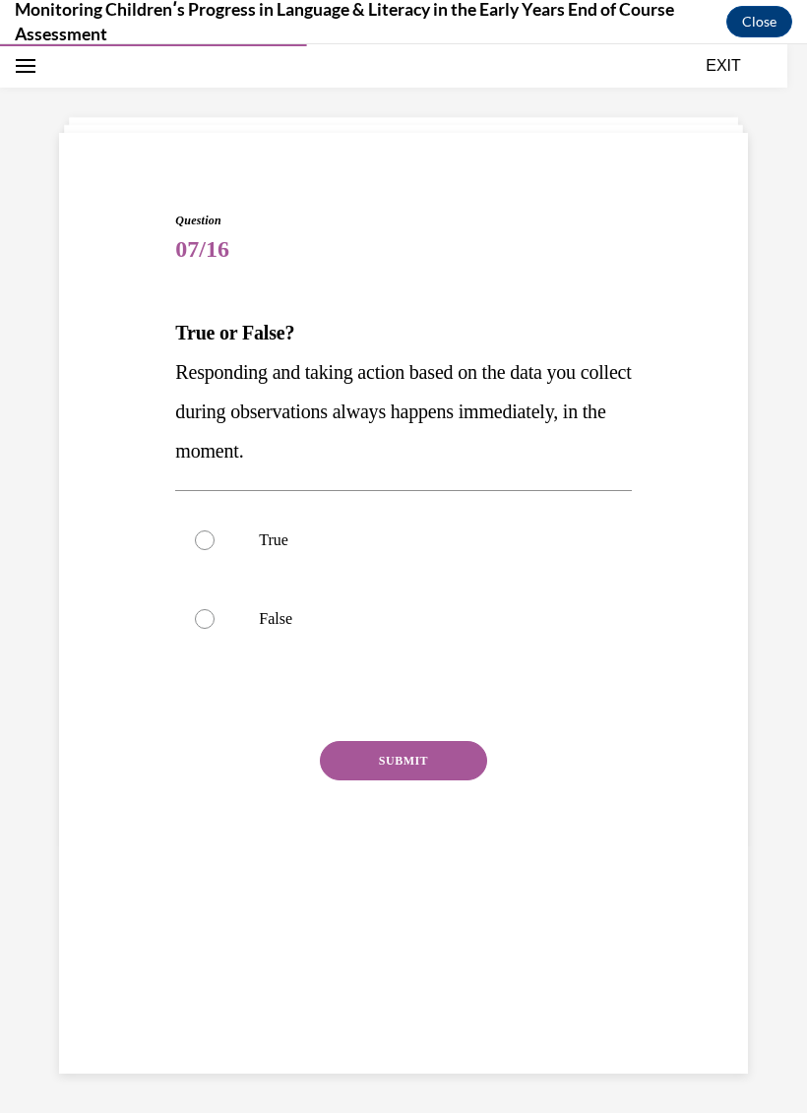
scroll to position [62, 0]
click at [228, 622] on label "False" at bounding box center [403, 619] width 456 height 79
click at [215, 622] on input "False" at bounding box center [205, 619] width 20 height 20
radio input "true"
click at [433, 770] on button "SUBMIT" at bounding box center [403, 760] width 167 height 39
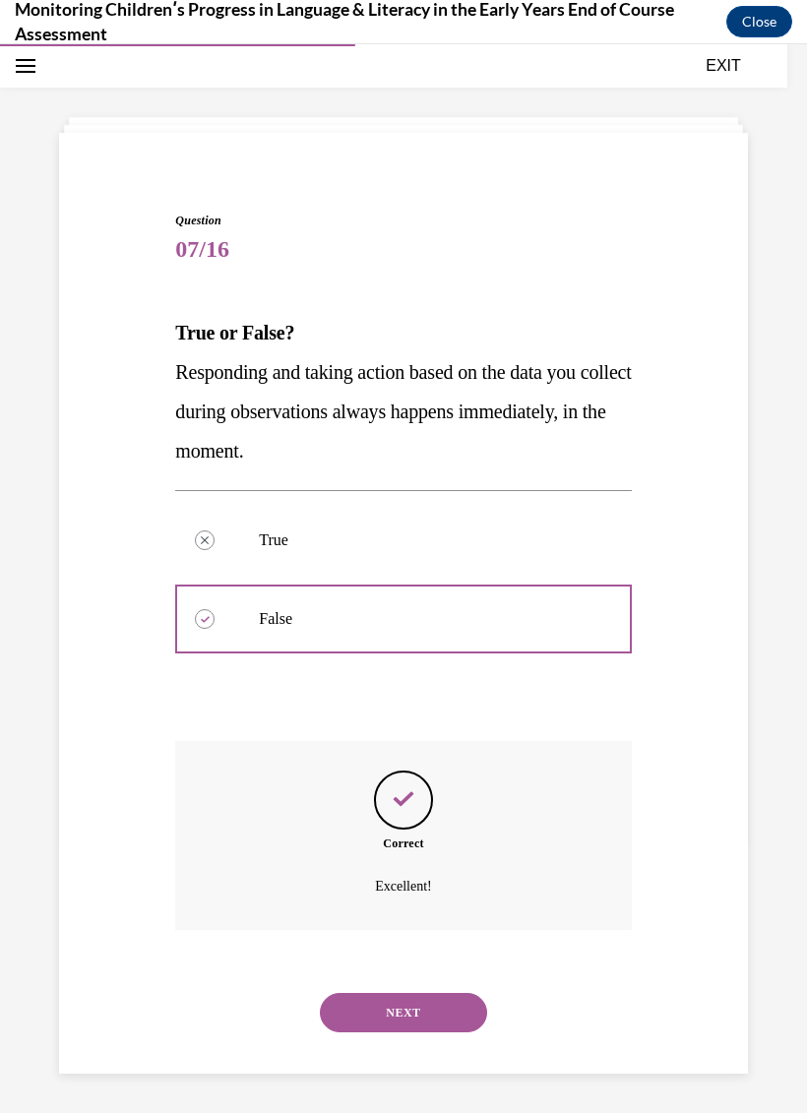
click at [418, 993] on button "NEXT" at bounding box center [403, 1012] width 167 height 39
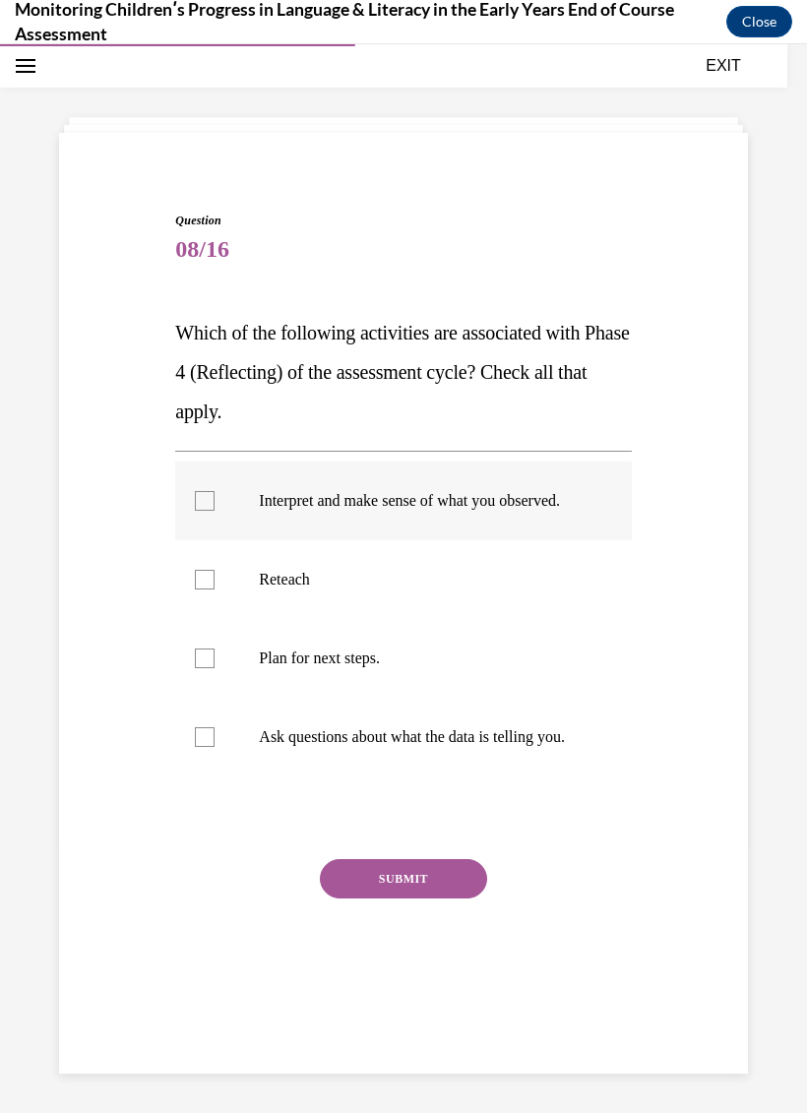
click at [193, 516] on label "Interpret and make sense of what you observed." at bounding box center [403, 501] width 456 height 79
click at [195, 511] on input "Interpret and make sense of what you observed." at bounding box center [205, 501] width 20 height 20
checkbox input "true"
click at [213, 698] on label "Plan for next steps." at bounding box center [403, 658] width 456 height 79
click at [213, 668] on input "Plan for next steps." at bounding box center [205, 659] width 20 height 20
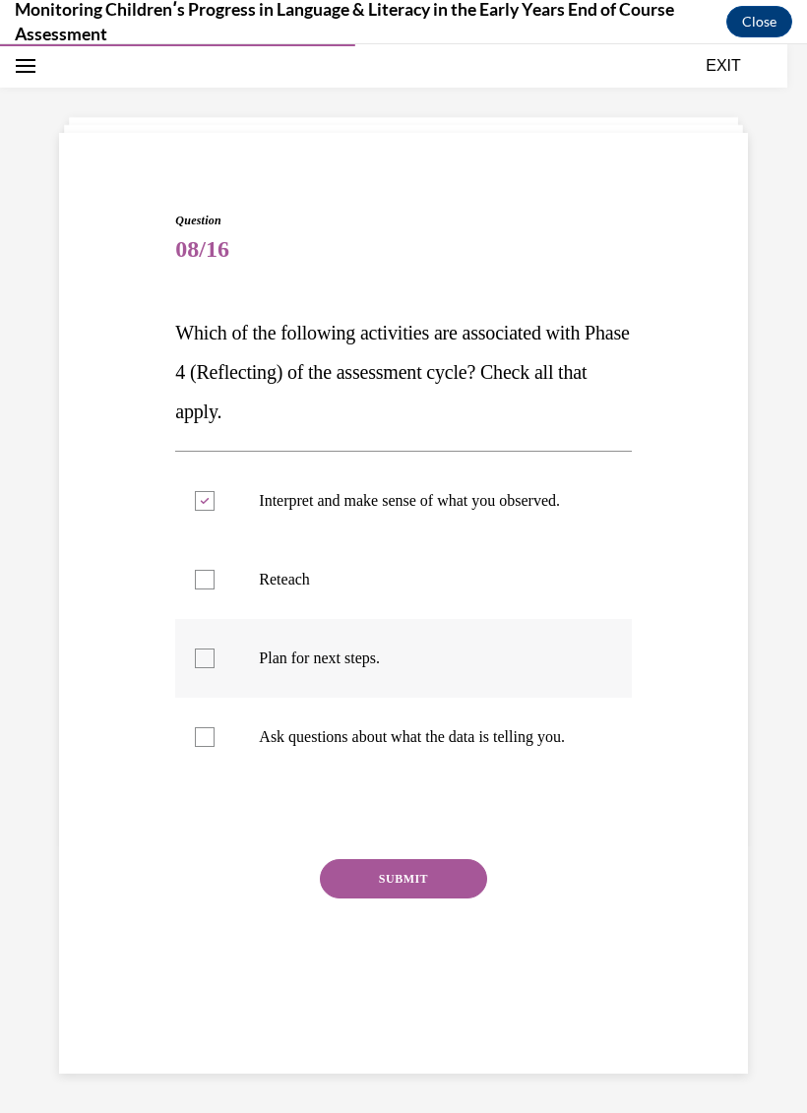
checkbox input "true"
click at [203, 747] on div at bounding box center [205, 737] width 20 height 20
click at [203, 747] on input "Ask questions about what the data is telling you." at bounding box center [205, 737] width 20 height 20
checkbox input "true"
click at [437, 899] on button "SUBMIT" at bounding box center [403, 878] width 167 height 39
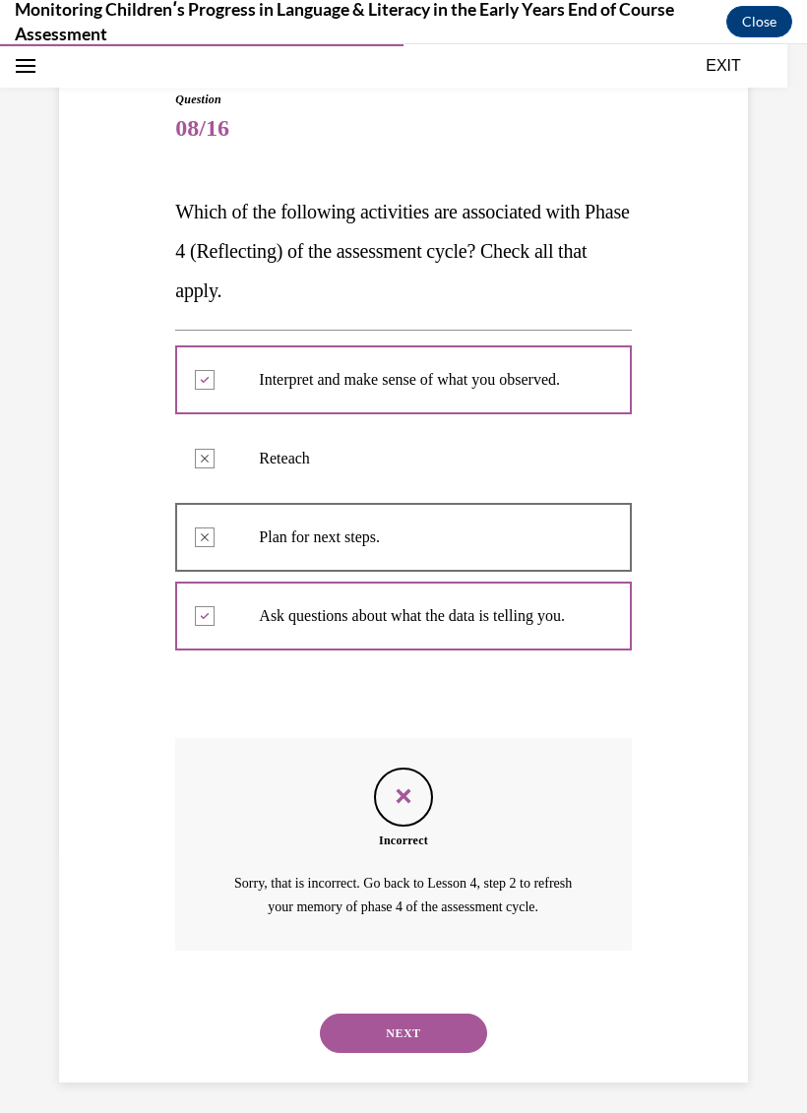
scroll to position [206, 0]
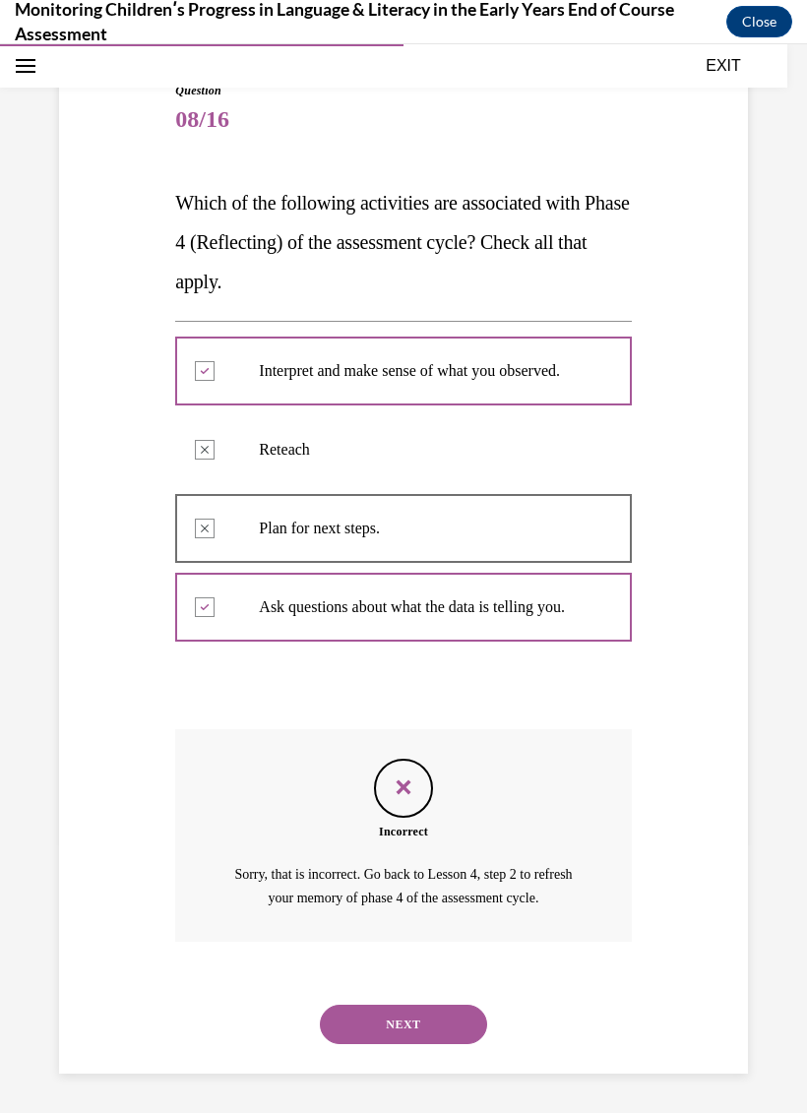
click at [441, 1025] on button "NEXT" at bounding box center [403, 1024] width 167 height 39
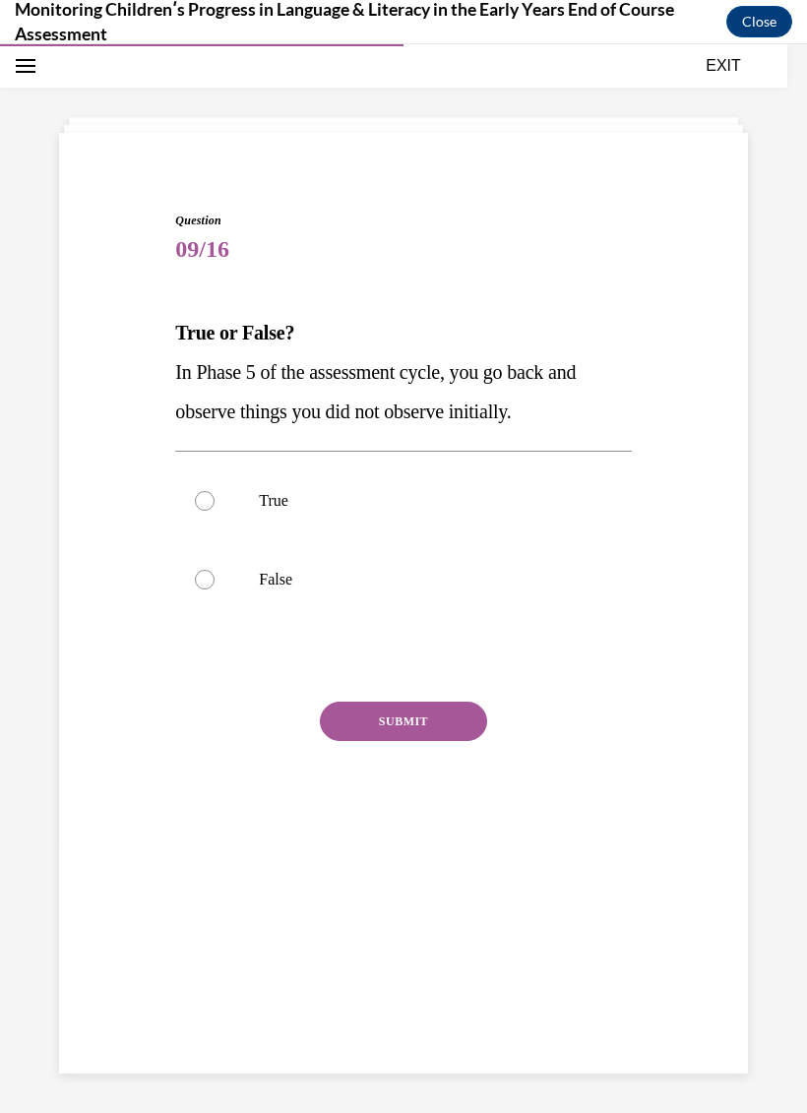
scroll to position [62, 0]
click at [195, 504] on label "True" at bounding box center [403, 501] width 456 height 79
click at [195, 504] on input "True" at bounding box center [205, 501] width 20 height 20
radio input "true"
click at [428, 714] on button "SUBMIT" at bounding box center [403, 721] width 167 height 39
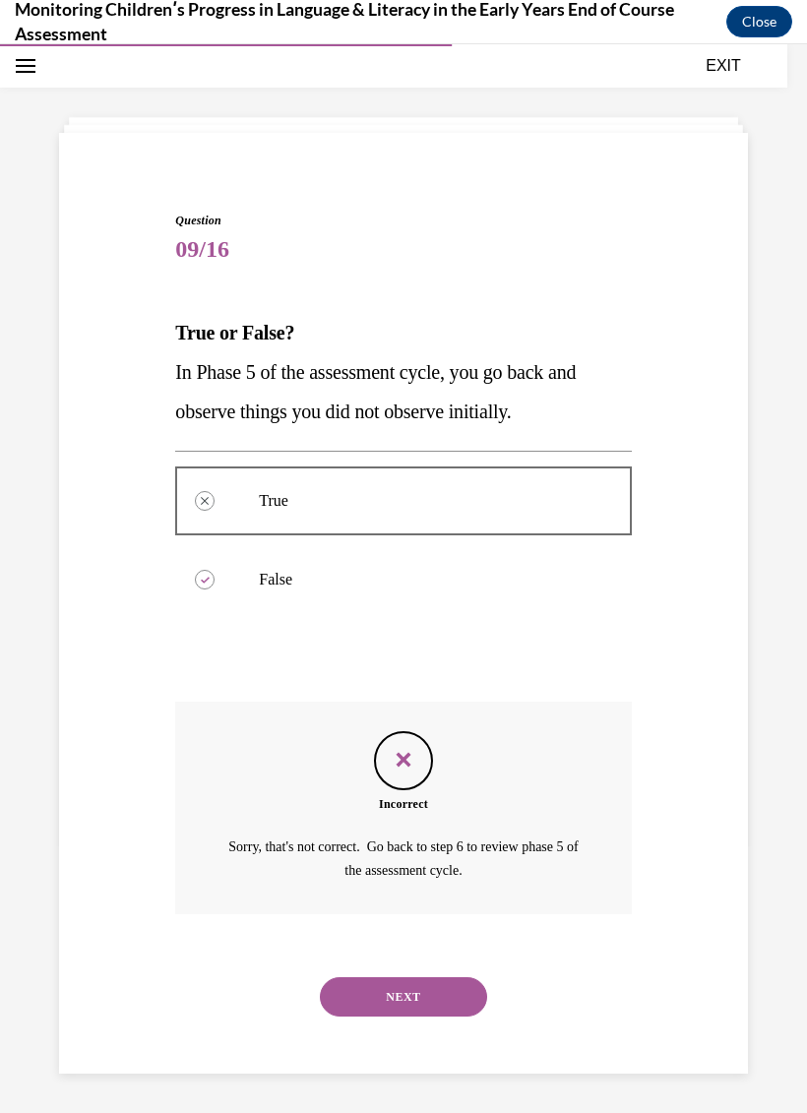
click at [416, 977] on button "NEXT" at bounding box center [403, 996] width 167 height 39
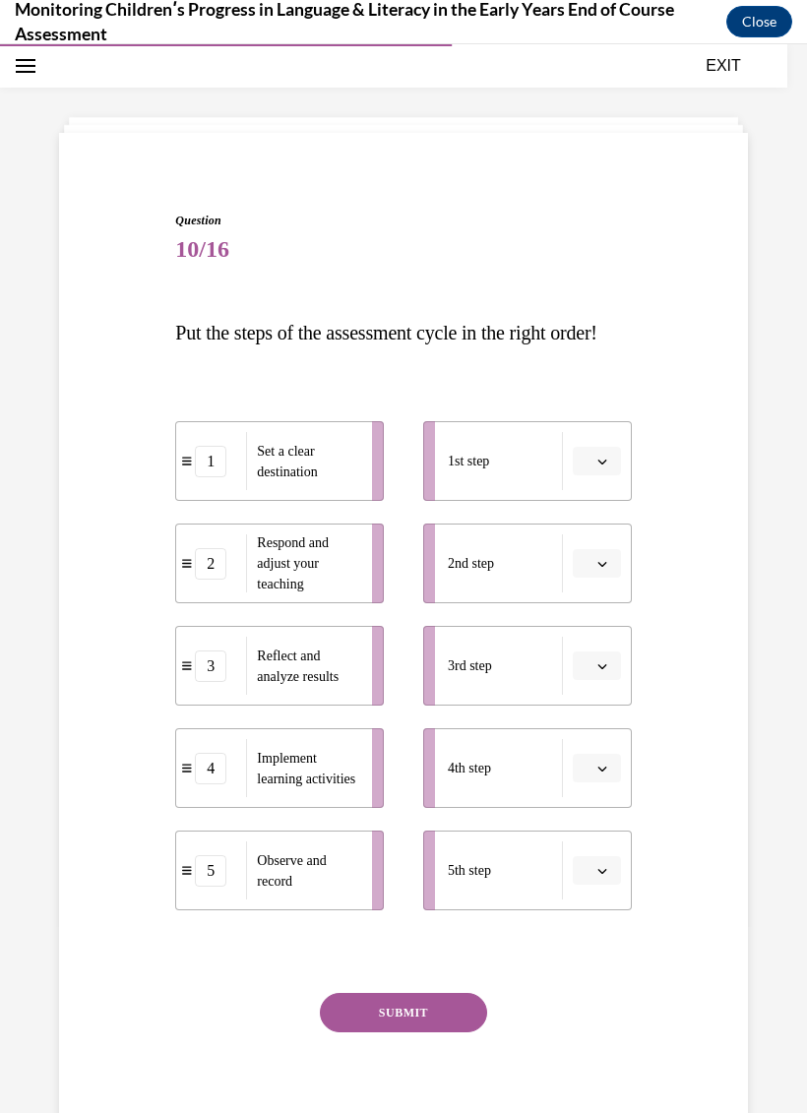
click at [594, 579] on button "button" at bounding box center [597, 564] width 48 height 30
click at [596, 802] on div "4" at bounding box center [594, 804] width 49 height 39
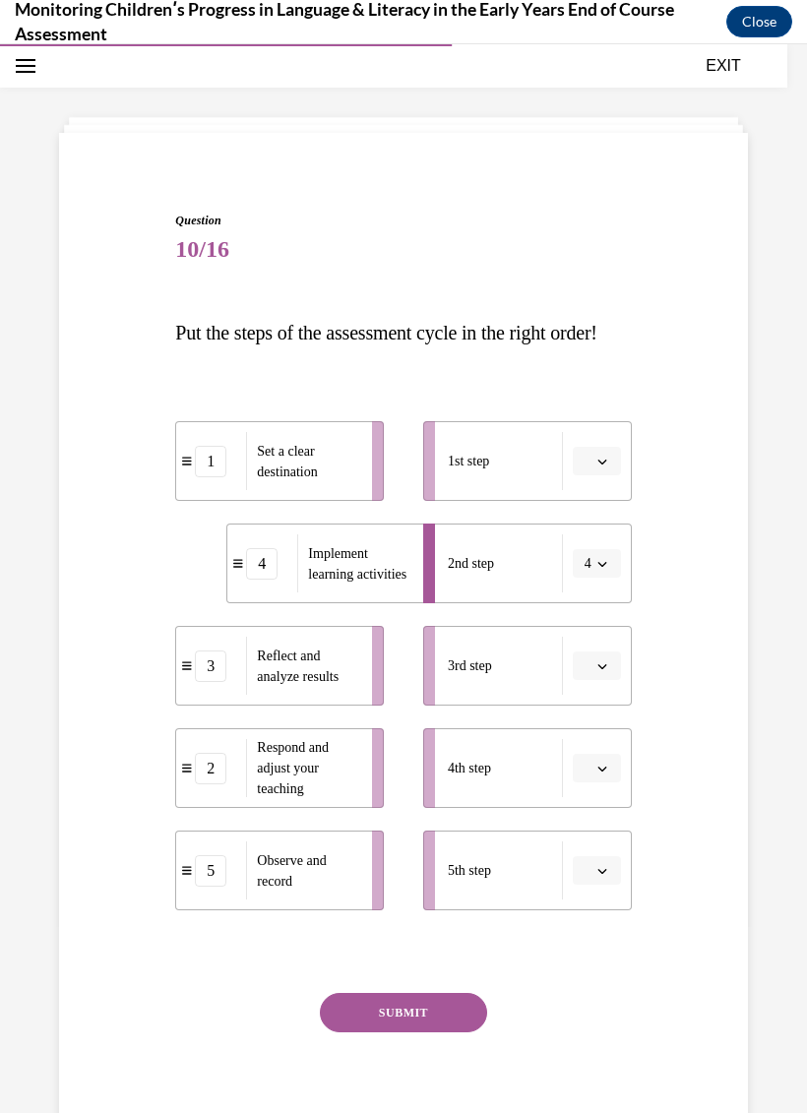
click at [336, 482] on span "Set a clear destination" at bounding box center [308, 461] width 102 height 41
click at [620, 476] on button "button" at bounding box center [597, 462] width 48 height 30
click at [597, 583] on div "1" at bounding box center [594, 583] width 49 height 39
click at [599, 876] on icon "button" at bounding box center [602, 871] width 10 height 10
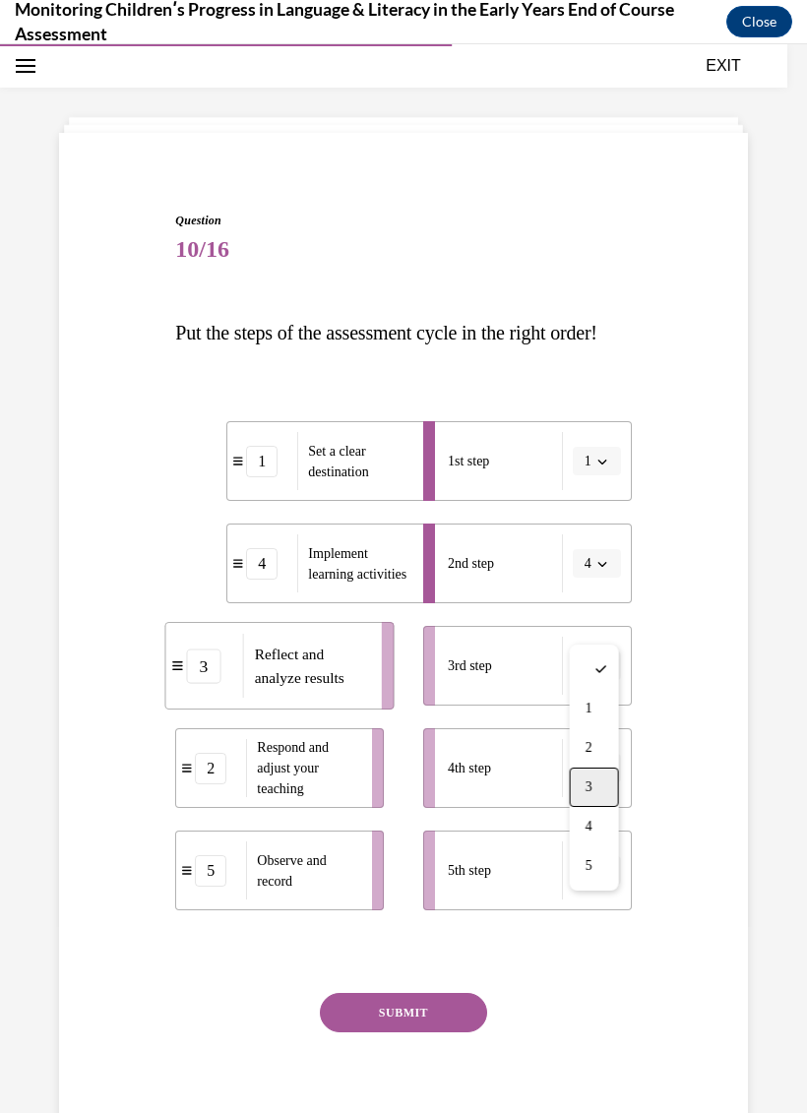
click at [596, 784] on div "3" at bounding box center [594, 787] width 49 height 39
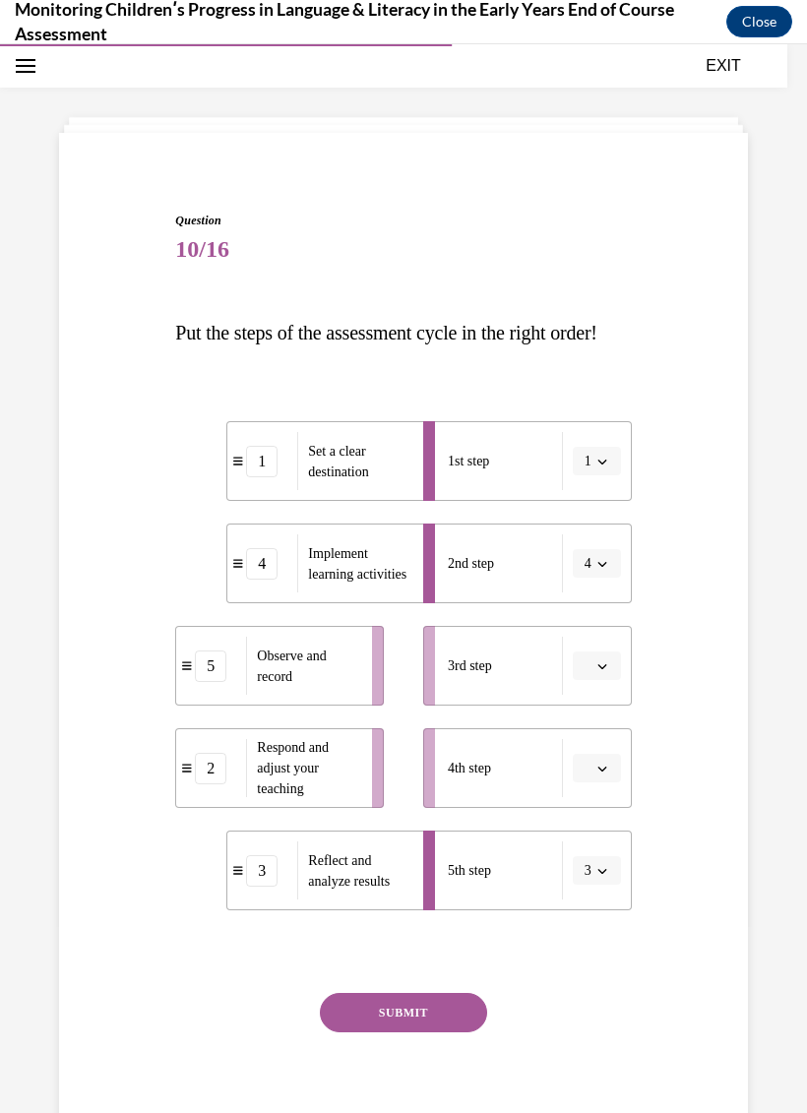
click at [610, 681] on button "button" at bounding box center [597, 667] width 48 height 30
click at [587, 868] on span "3" at bounding box center [589, 867] width 7 height 16
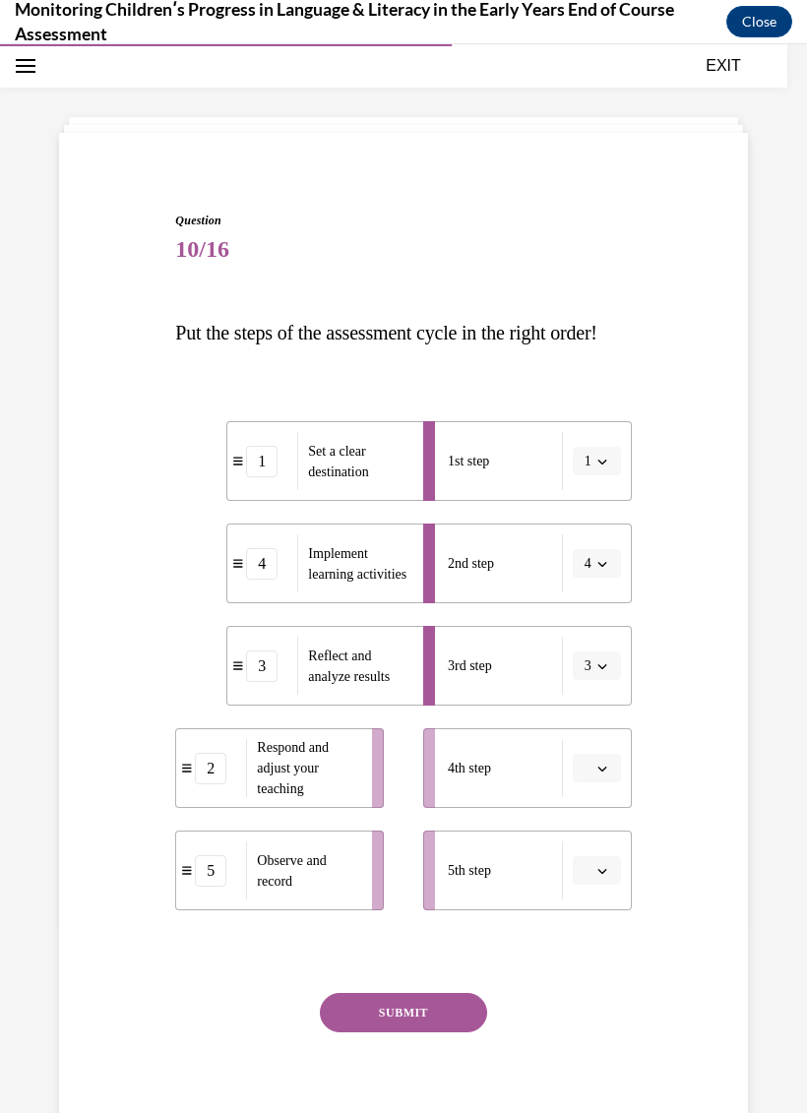
click at [606, 774] on icon "button" at bounding box center [602, 769] width 10 height 10
click at [596, 1054] on div "5" at bounding box center [594, 1048] width 49 height 39
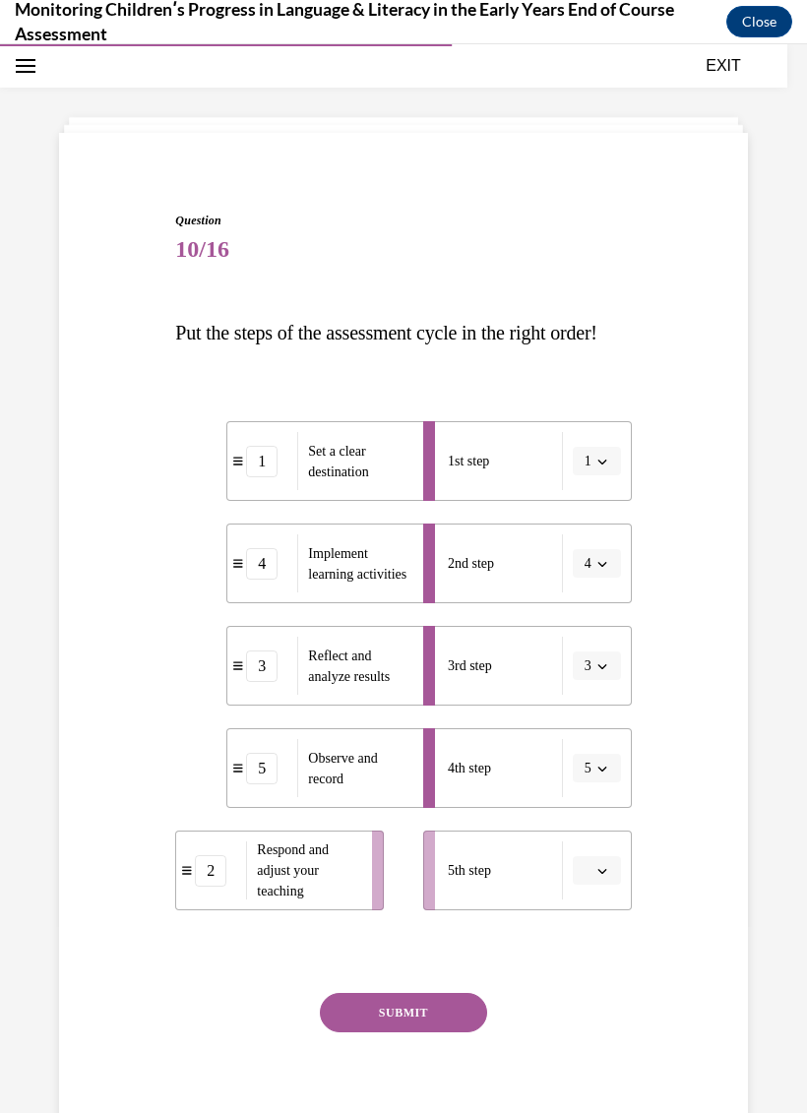
click at [612, 886] on button "button" at bounding box center [597, 871] width 48 height 30
click at [601, 870] on div "5" at bounding box center [594, 866] width 49 height 39
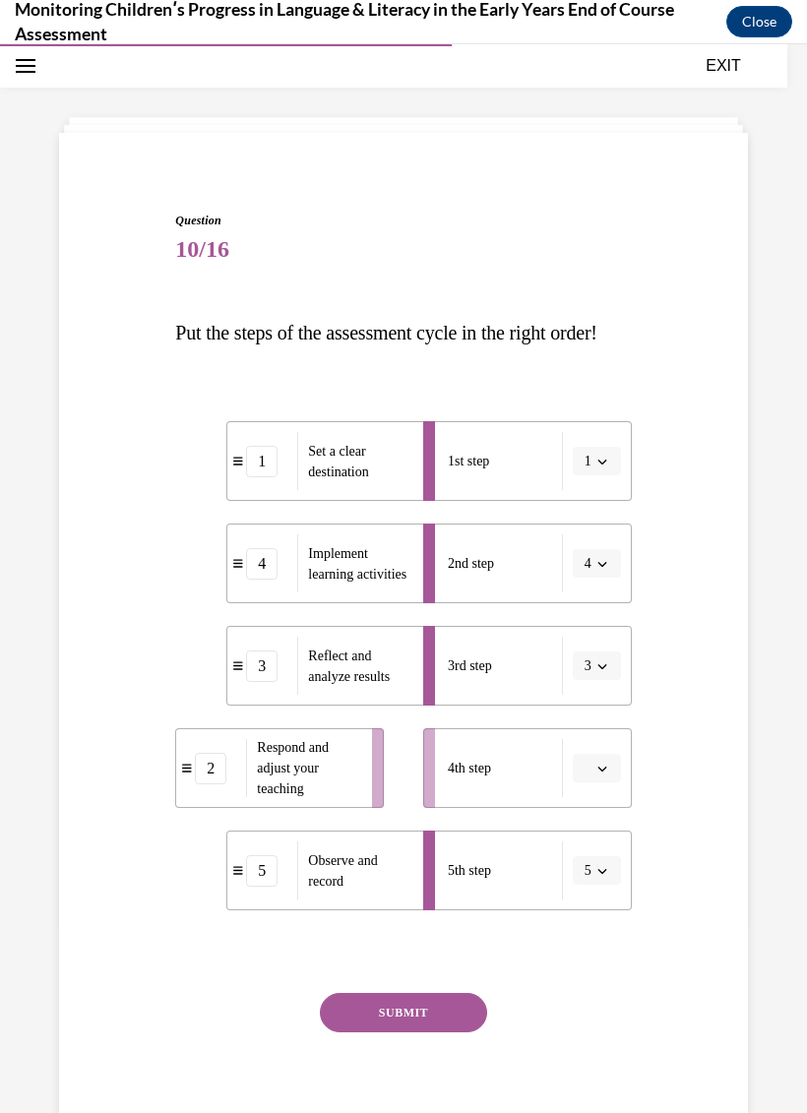
click at [599, 876] on icon "button" at bounding box center [602, 871] width 10 height 10
click at [592, 750] on div "2" at bounding box center [590, 747] width 49 height 39
click at [602, 774] on icon "button" at bounding box center [602, 769] width 10 height 10
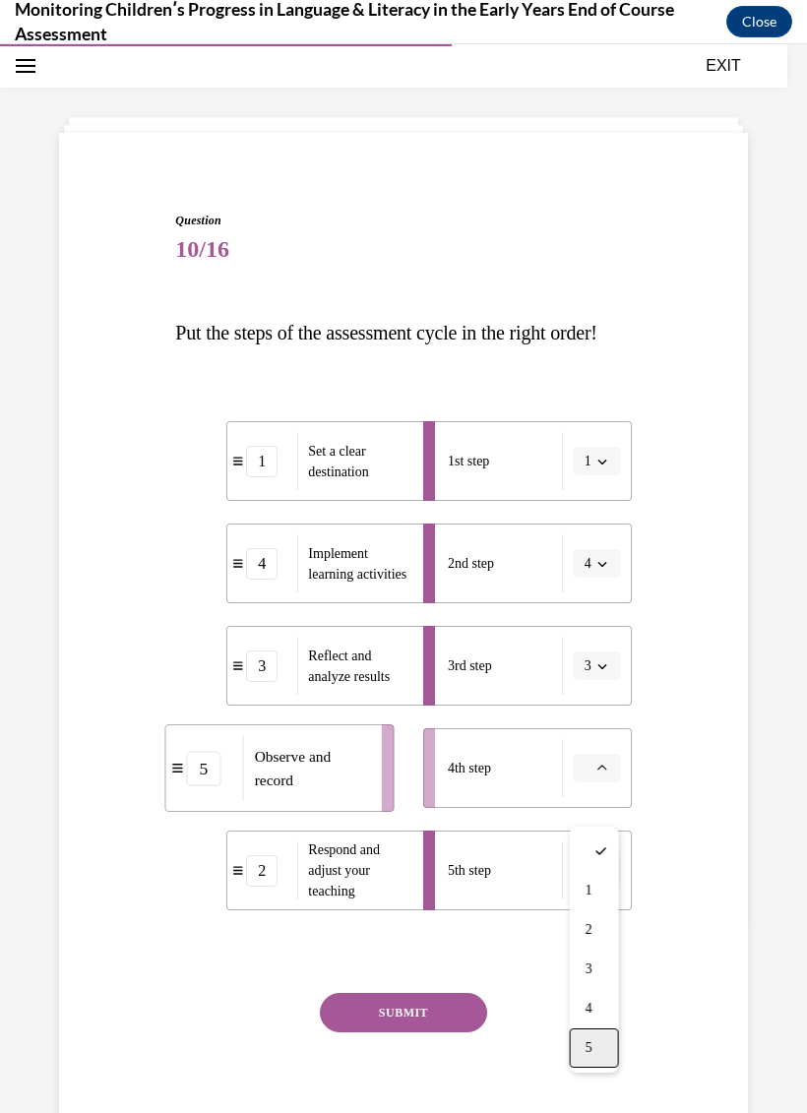
click at [597, 1042] on div "5" at bounding box center [594, 1048] width 49 height 39
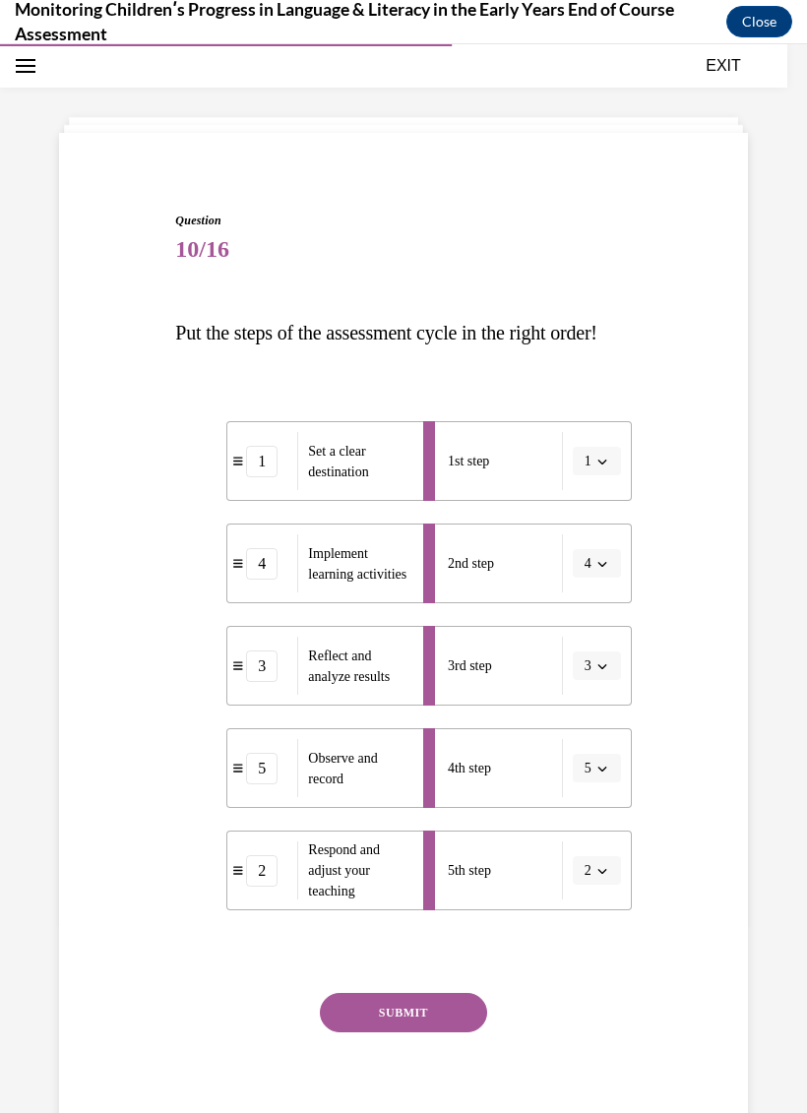
click at [417, 1033] on button "SUBMIT" at bounding box center [403, 1012] width 167 height 39
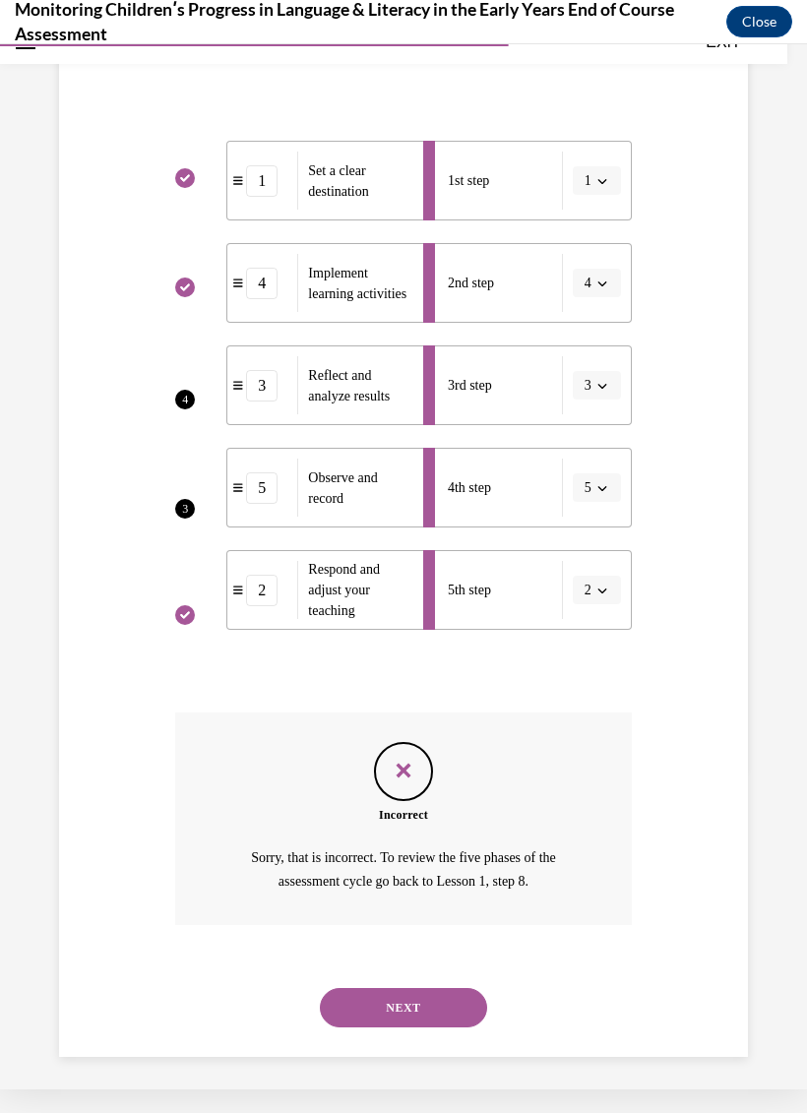
scroll to position [340, 0]
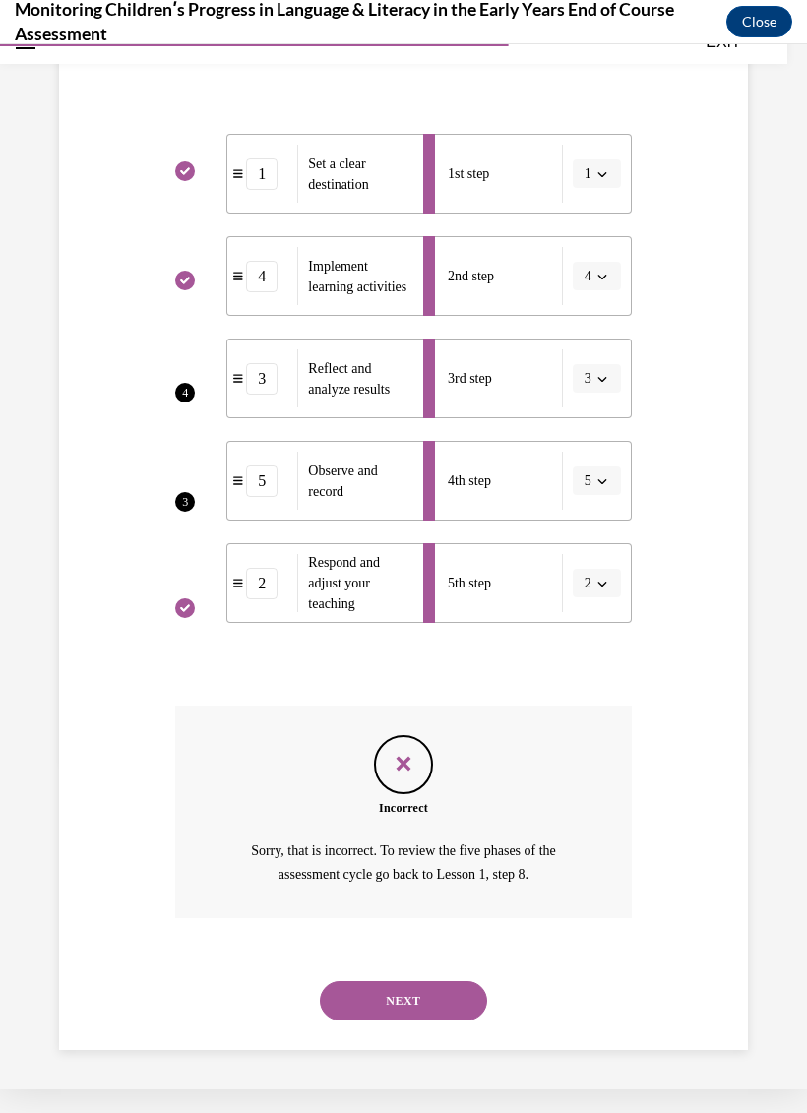
click at [420, 1015] on button "NEXT" at bounding box center [403, 1000] width 167 height 39
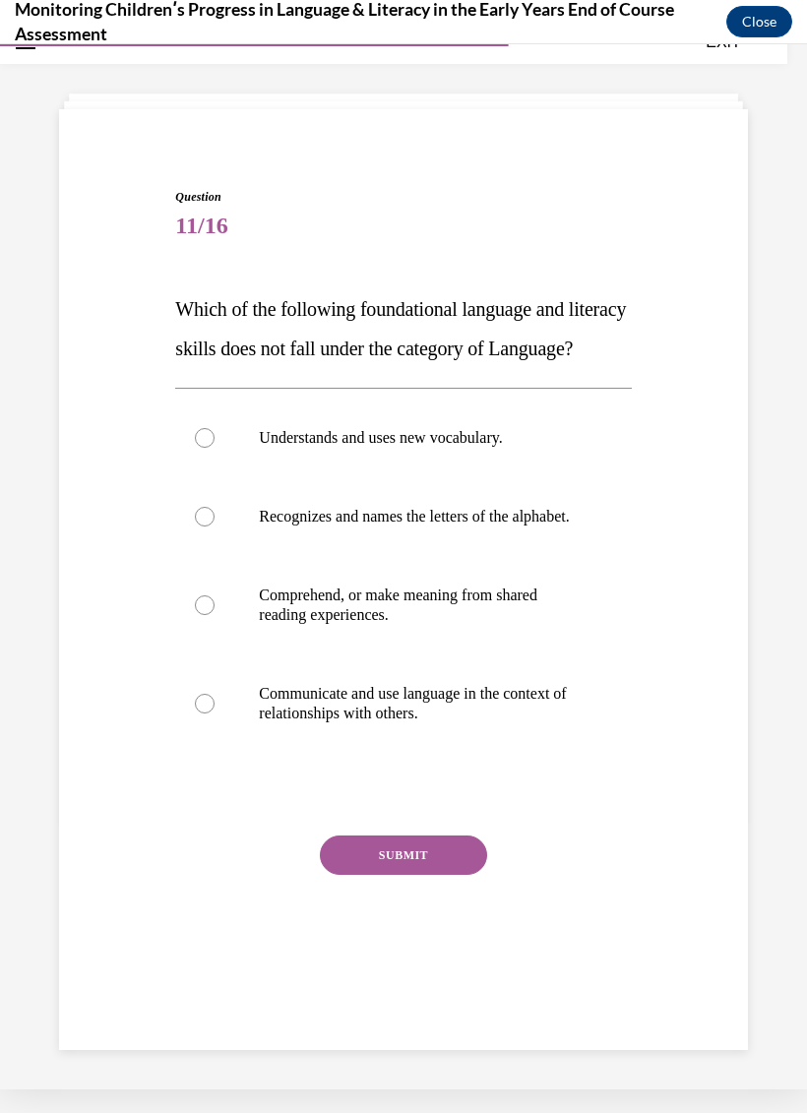
scroll to position [62, 0]
click at [198, 527] on div at bounding box center [205, 517] width 20 height 20
click at [198, 527] on input "Recognizes and names the letters of the alphabet." at bounding box center [205, 517] width 20 height 20
radio input "true"
click at [417, 875] on button "SUBMIT" at bounding box center [403, 855] width 167 height 39
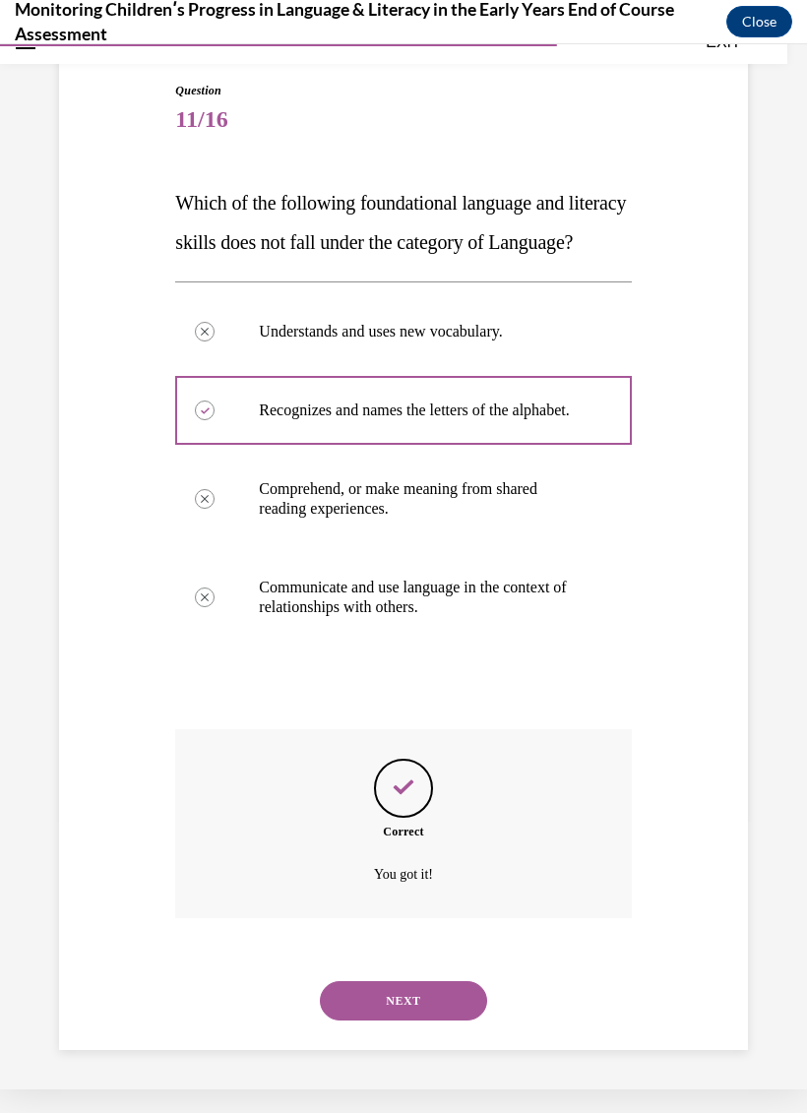
click at [427, 1000] on button "NEXT" at bounding box center [403, 1000] width 167 height 39
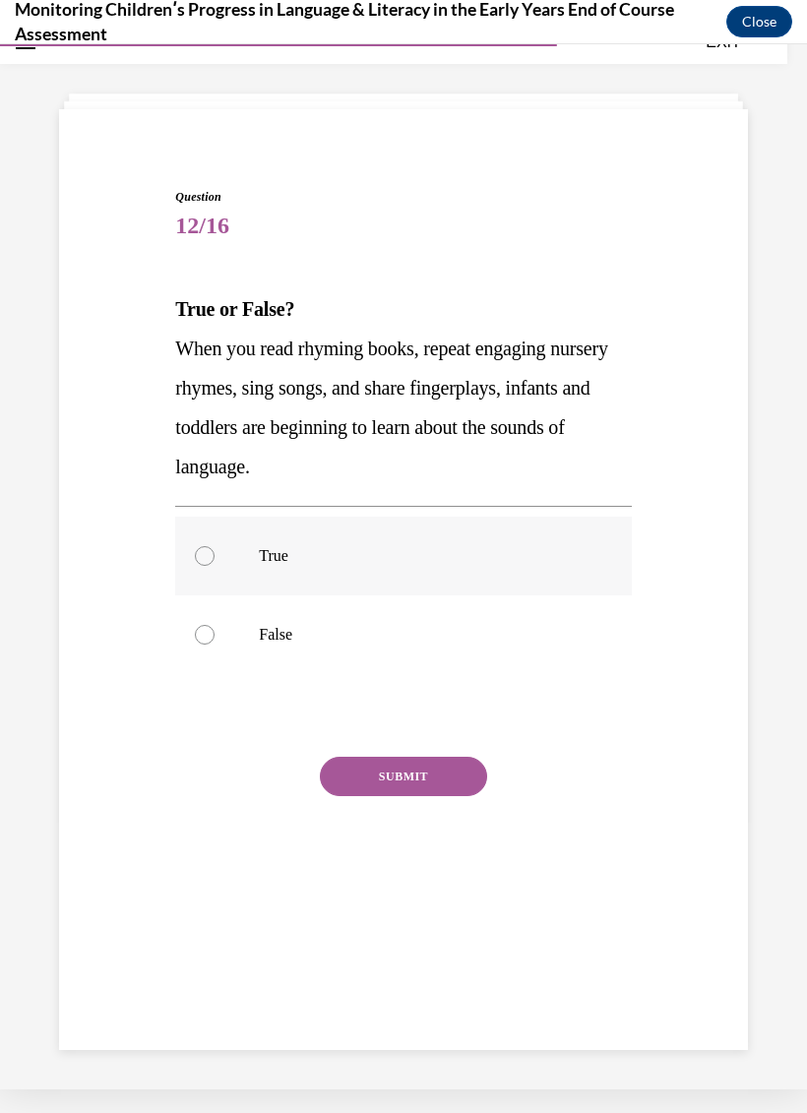
click at [221, 556] on label "True" at bounding box center [403, 556] width 456 height 79
click at [215, 556] on input "True" at bounding box center [205, 556] width 20 height 20
radio input "true"
click at [457, 780] on button "SUBMIT" at bounding box center [403, 776] width 167 height 39
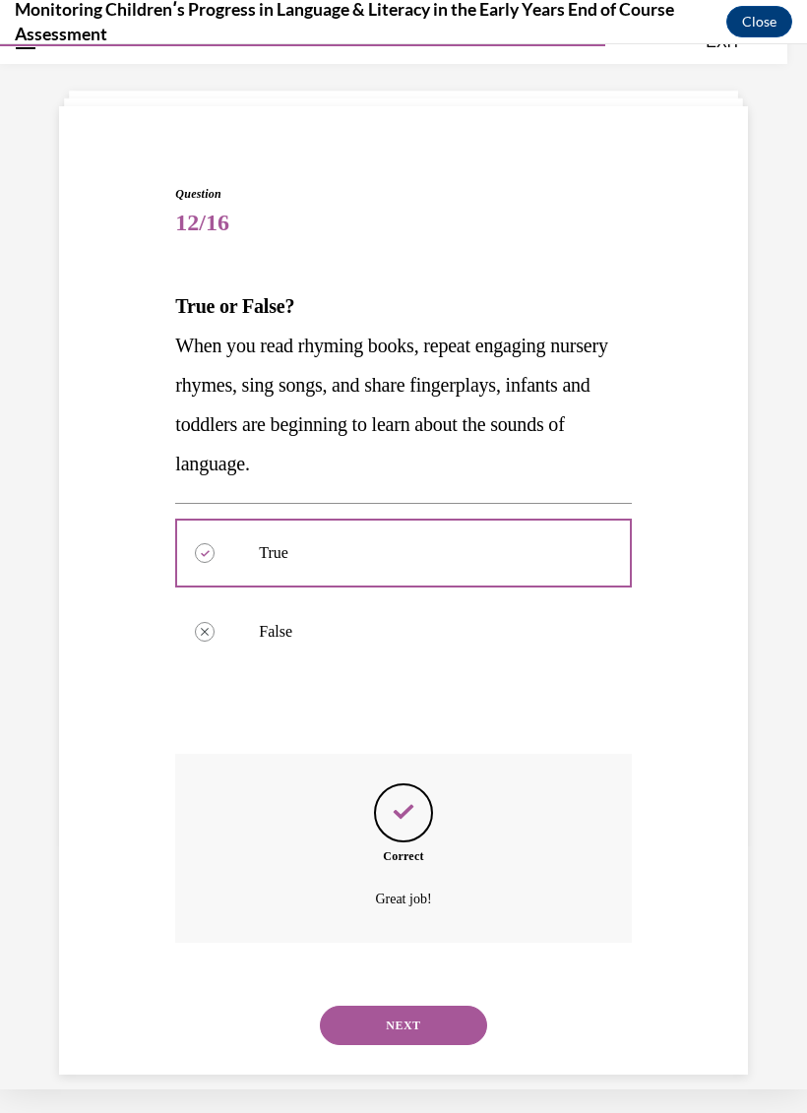
click at [430, 1006] on button "NEXT" at bounding box center [403, 1025] width 167 height 39
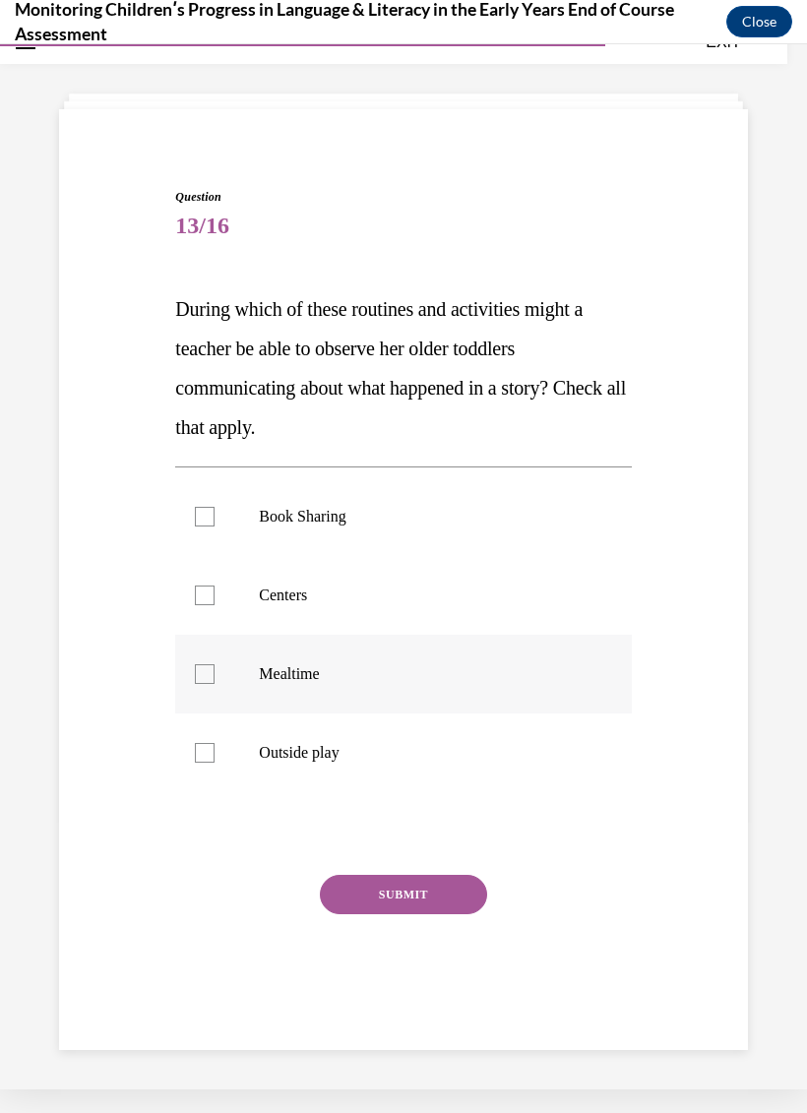
click at [197, 677] on div at bounding box center [205, 674] width 20 height 20
click at [197, 677] on input "Mealtime" at bounding box center [205, 674] width 20 height 20
checkbox input "true"
click at [216, 759] on label "Outside play" at bounding box center [403, 753] width 456 height 79
click at [215, 759] on input "Outside play" at bounding box center [205, 753] width 20 height 20
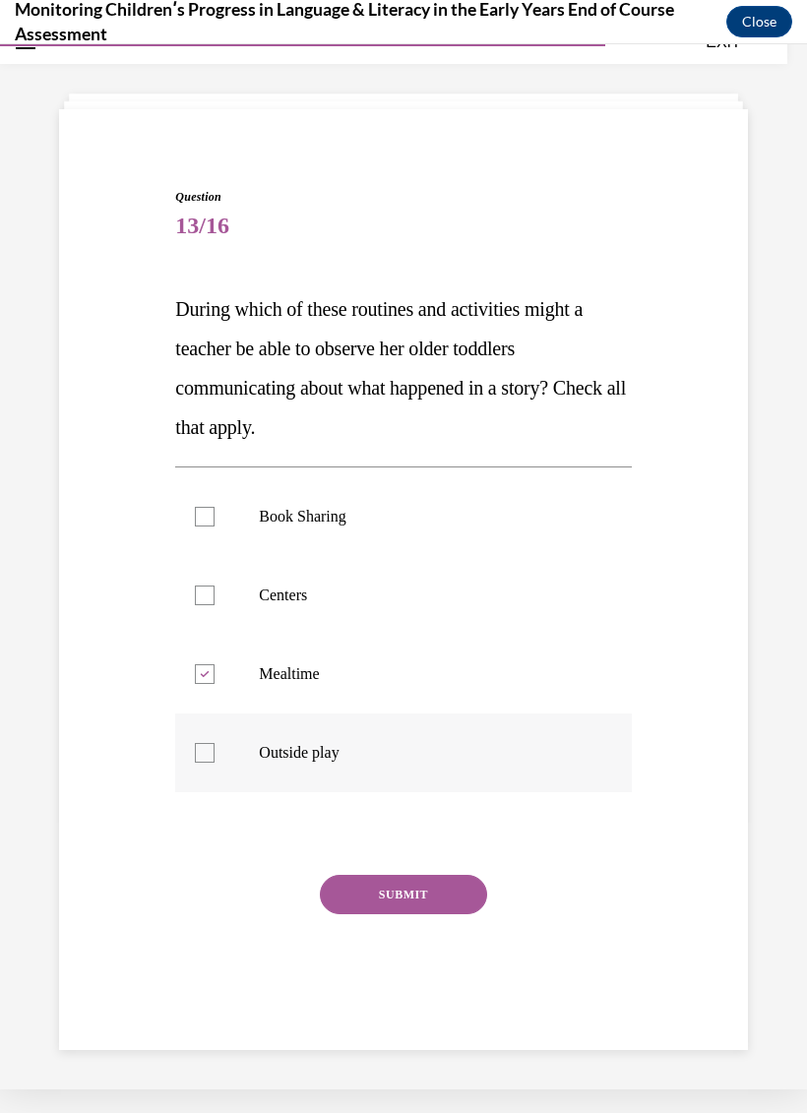
checkbox input "true"
click at [418, 904] on button "SUBMIT" at bounding box center [403, 894] width 167 height 39
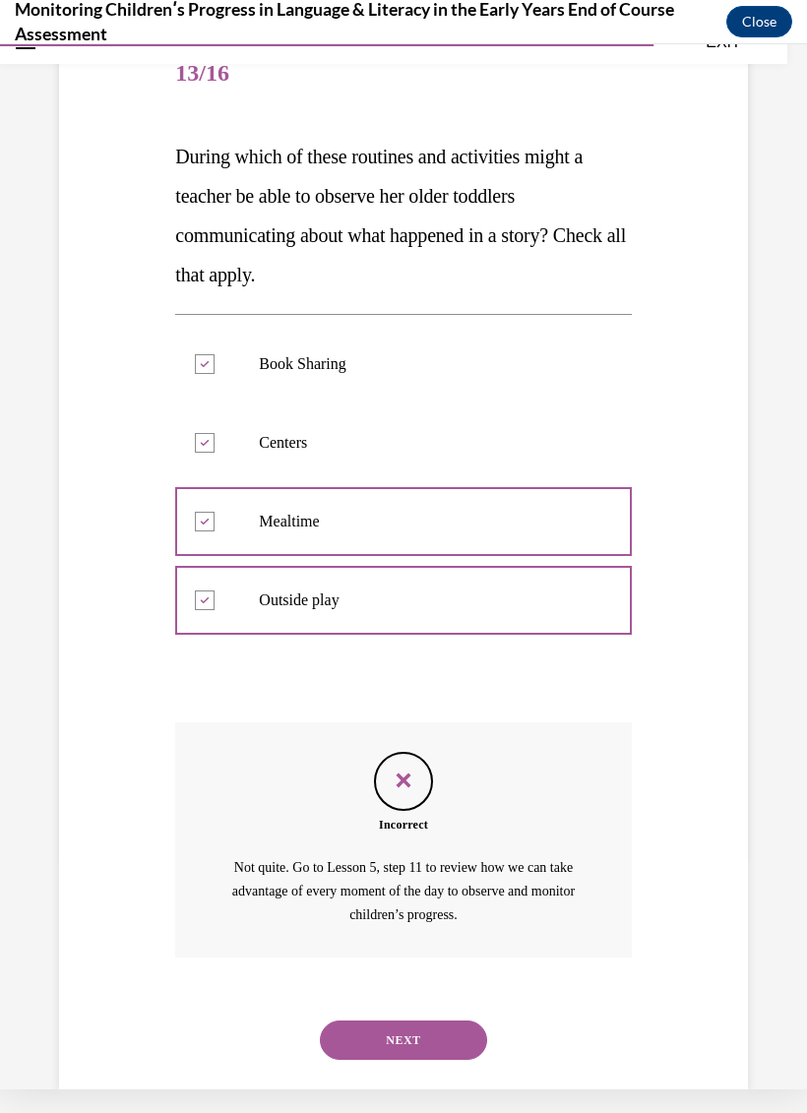
scroll to position [228, 0]
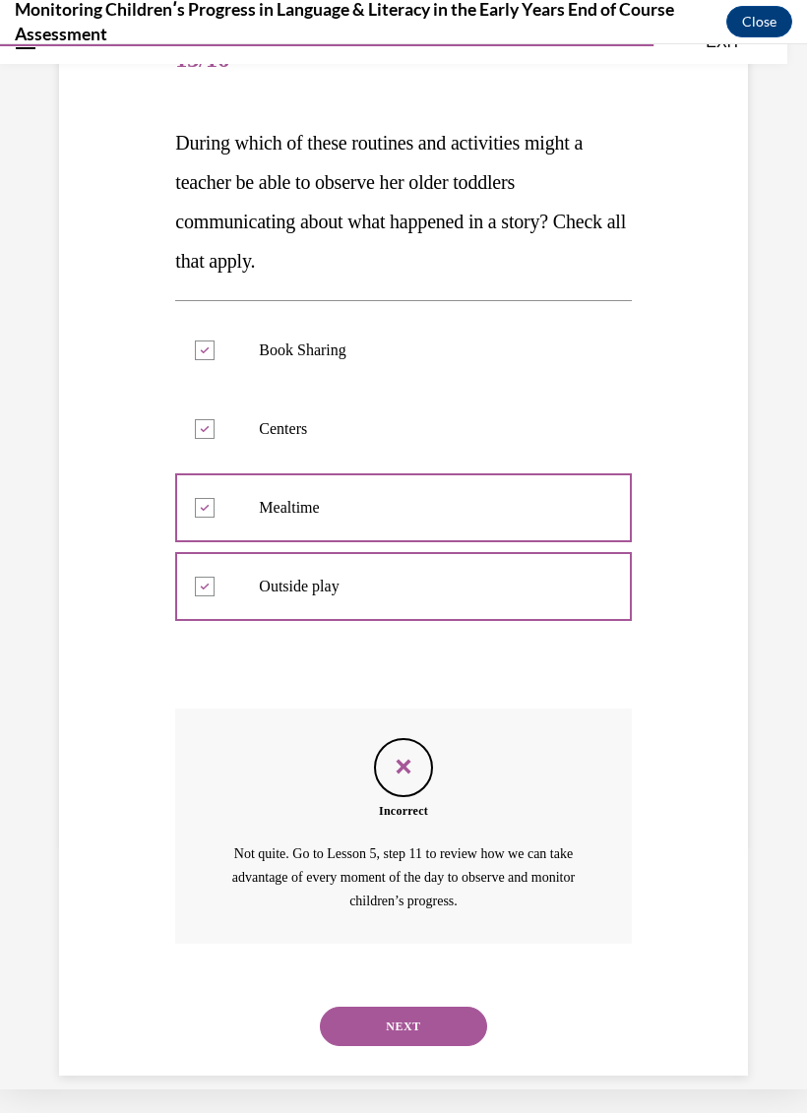
click at [411, 1007] on button "NEXT" at bounding box center [403, 1026] width 167 height 39
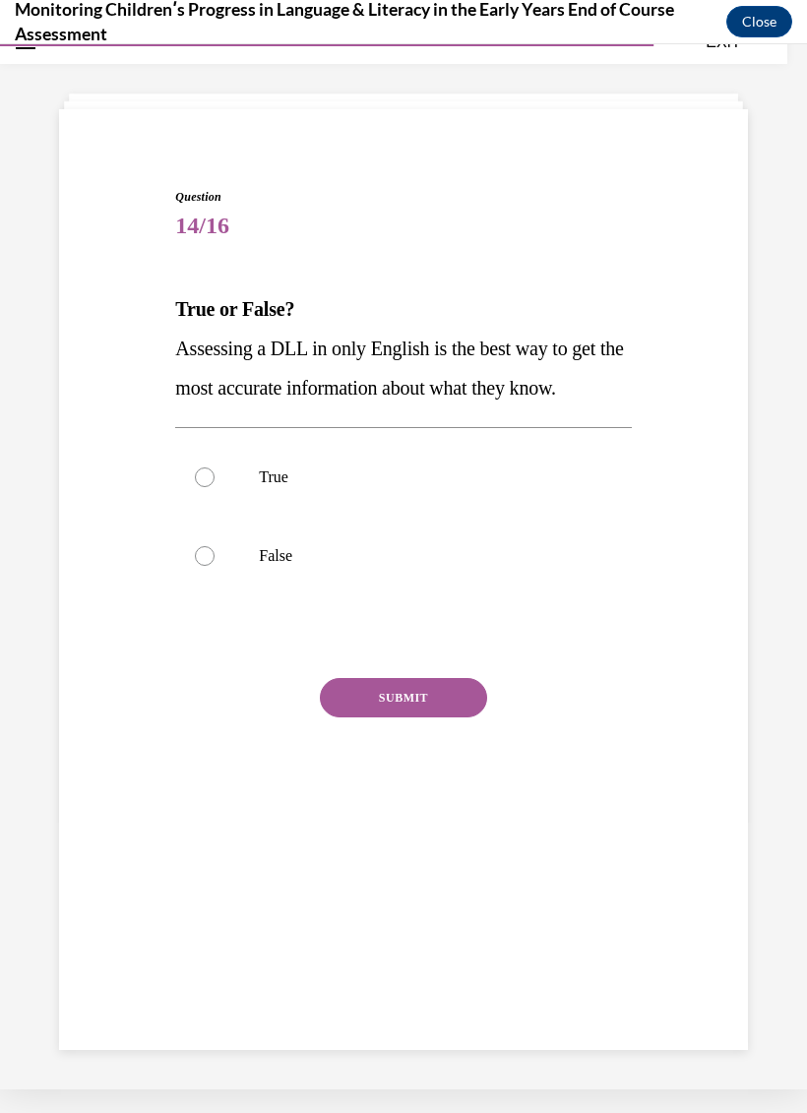
scroll to position [62, 0]
click at [214, 559] on div at bounding box center [205, 556] width 20 height 20
click at [214, 559] on input "False" at bounding box center [205, 556] width 20 height 20
radio input "true"
click at [440, 715] on button "SUBMIT" at bounding box center [403, 697] width 167 height 39
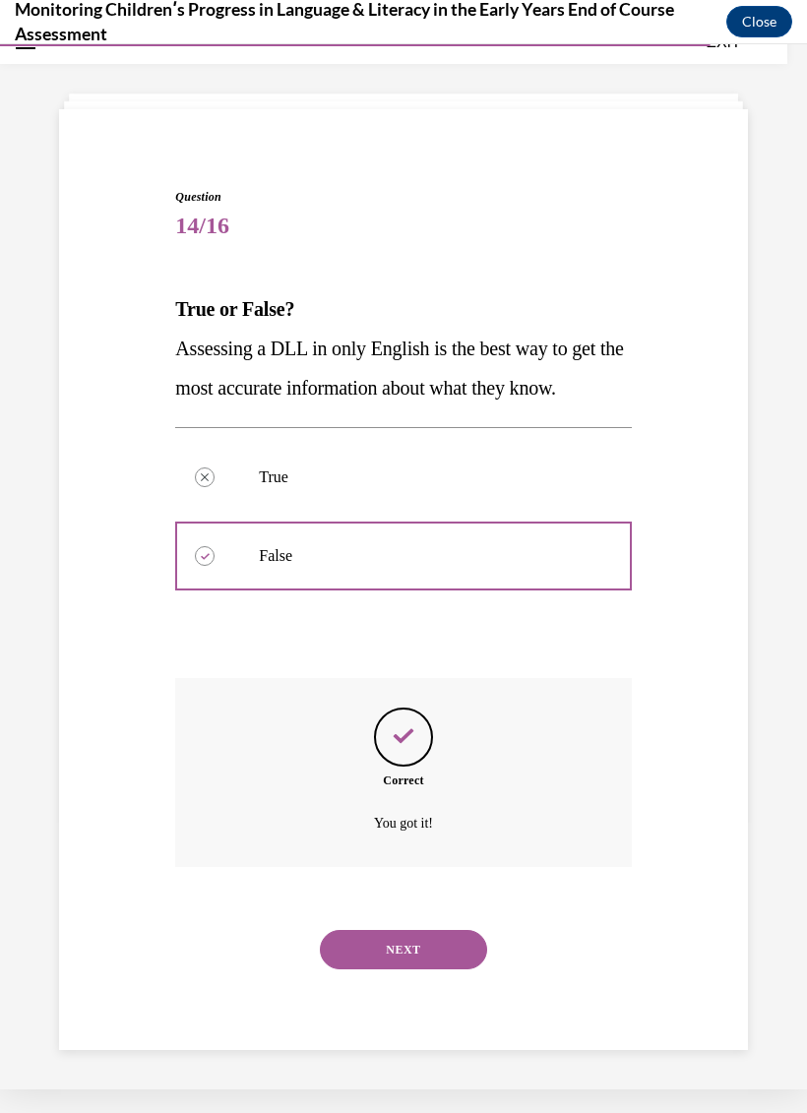
click at [405, 935] on button "NEXT" at bounding box center [403, 949] width 167 height 39
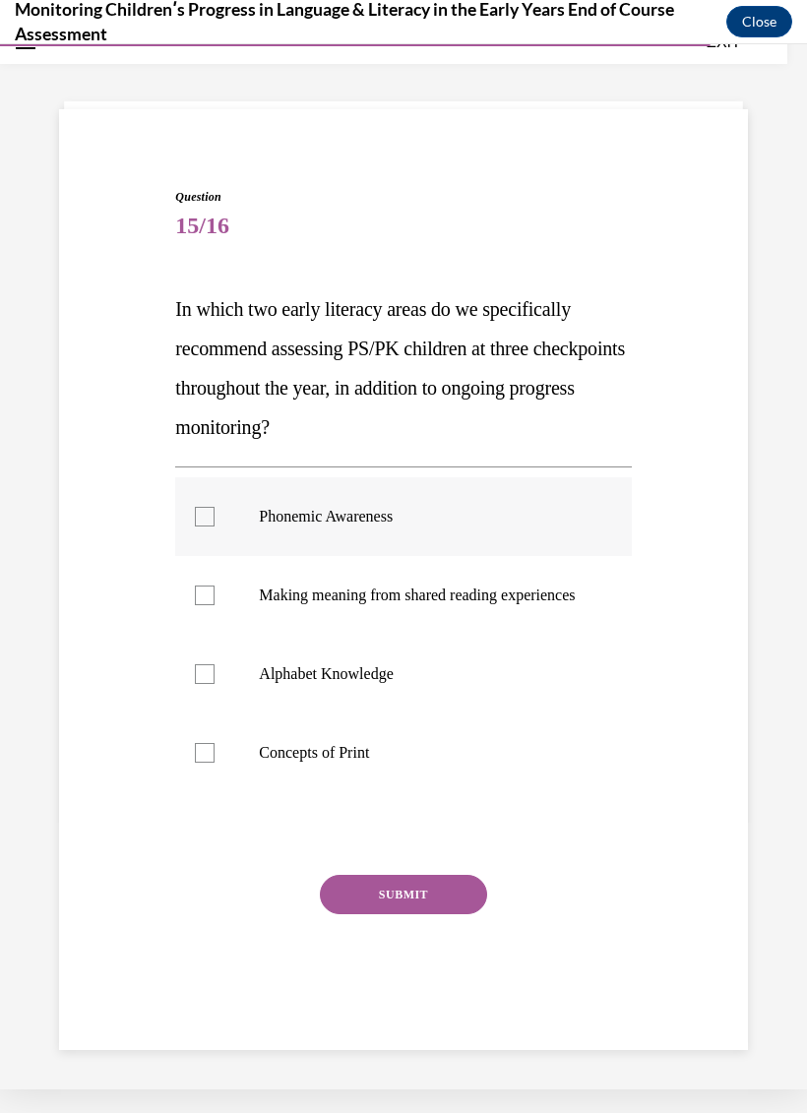
click at [209, 520] on div at bounding box center [205, 517] width 20 height 20
click at [209, 520] on input "Phonemic Awareness" at bounding box center [205, 517] width 20 height 20
checkbox input "true"
click at [197, 684] on div at bounding box center [205, 674] width 20 height 20
click at [197, 684] on input "Alphabet Knowledge" at bounding box center [205, 674] width 20 height 20
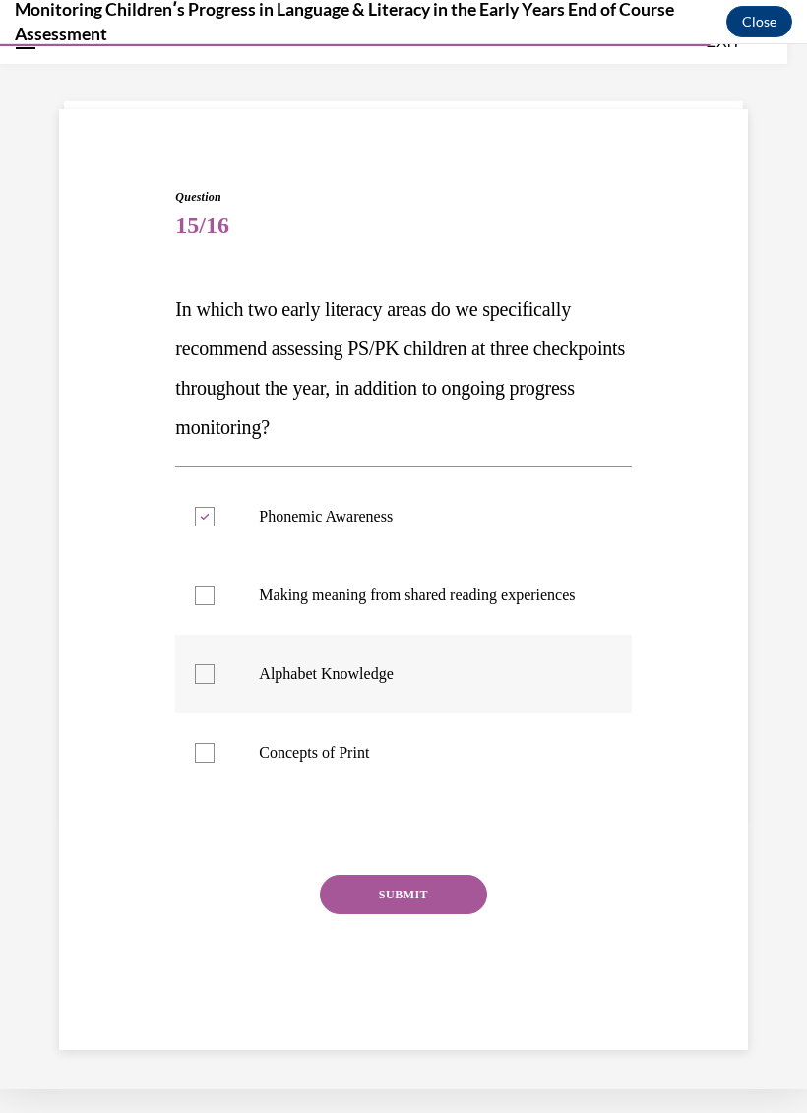
checkbox input "true"
click at [200, 763] on div at bounding box center [205, 753] width 20 height 20
click at [200, 763] on input "Concepts of Print" at bounding box center [205, 753] width 20 height 20
checkbox input "true"
click at [430, 914] on button "SUBMIT" at bounding box center [403, 894] width 167 height 39
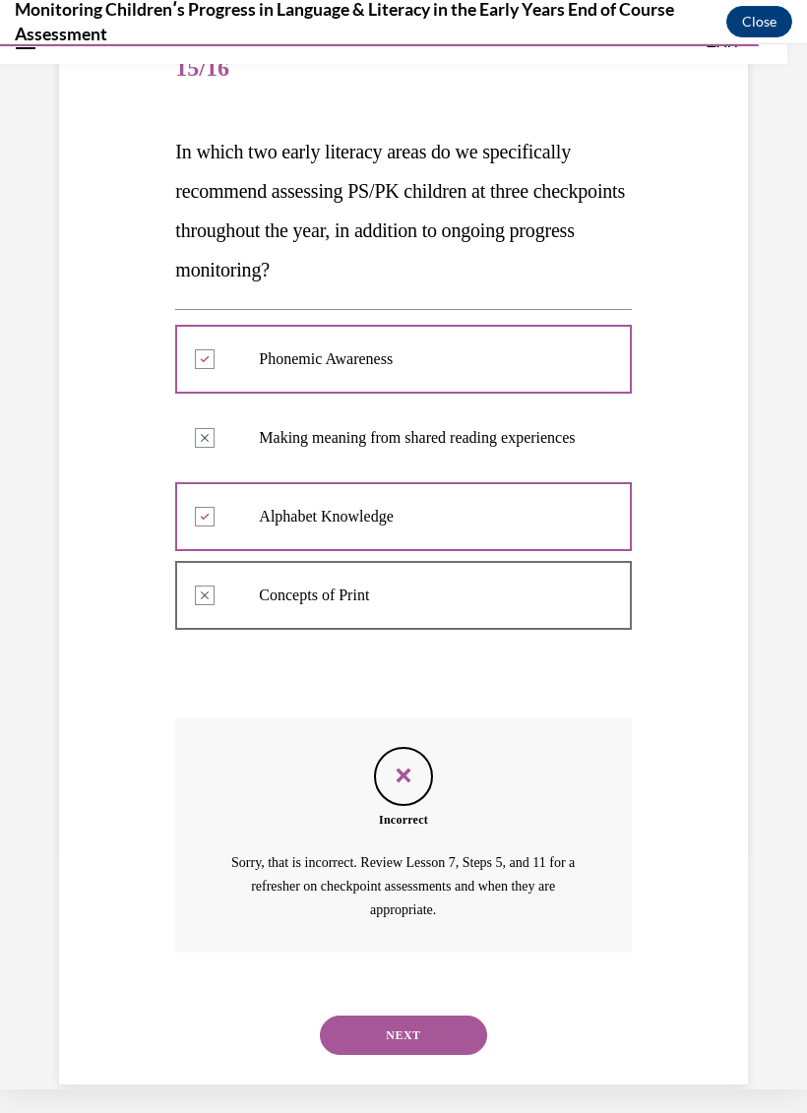
scroll to position [248, 0]
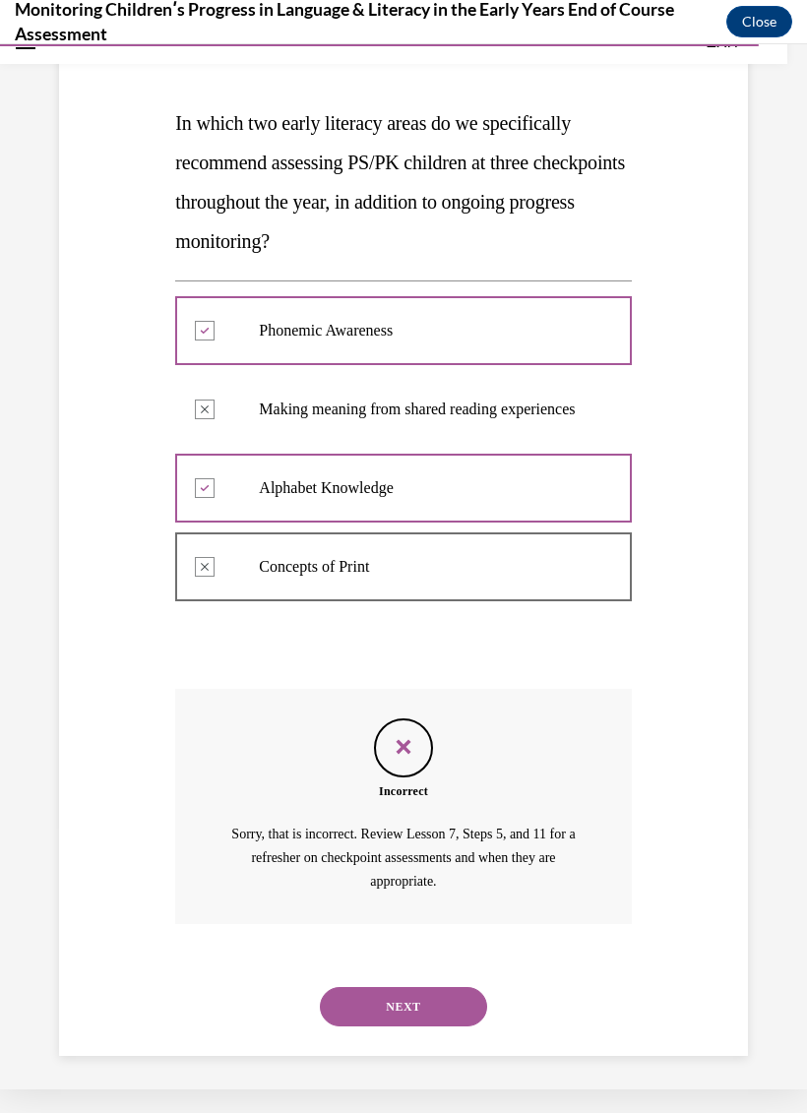
click at [425, 989] on button "NEXT" at bounding box center [403, 1006] width 167 height 39
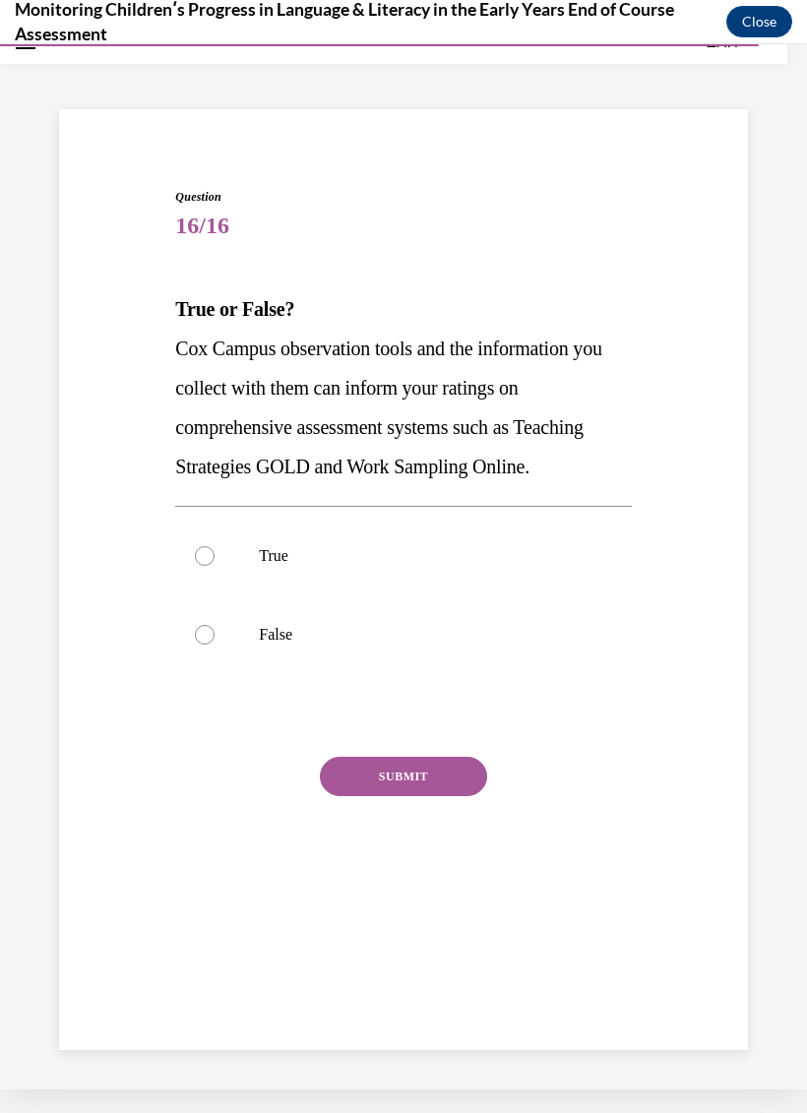
scroll to position [62, 0]
click at [207, 560] on div at bounding box center [205, 556] width 20 height 20
click at [207, 560] on input "True" at bounding box center [205, 556] width 20 height 20
radio input "true"
click at [417, 760] on button "SUBMIT" at bounding box center [403, 776] width 167 height 39
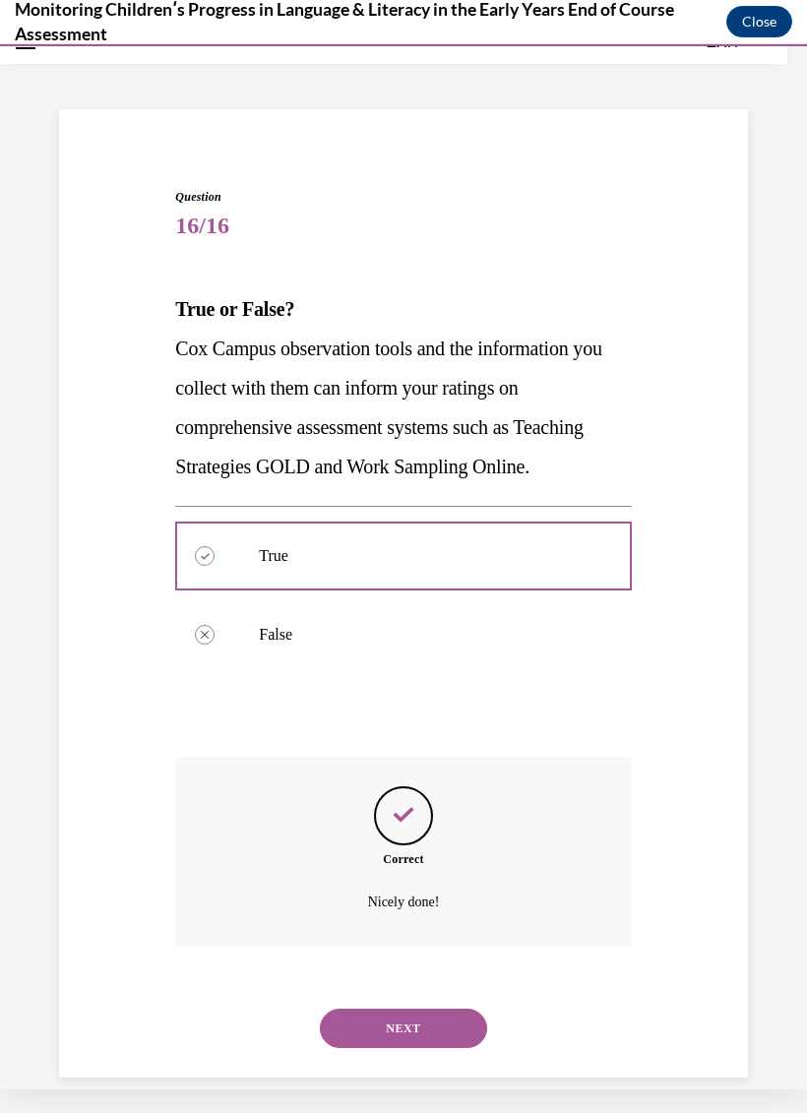
scroll to position [65, 0]
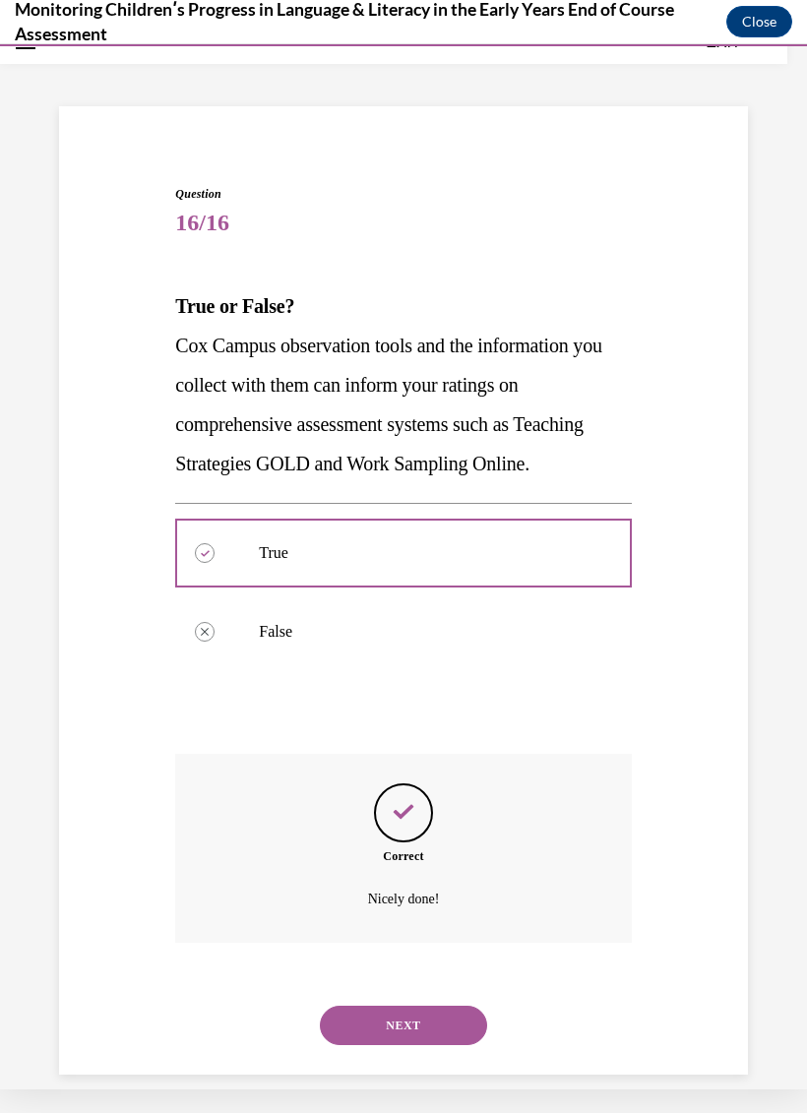
click at [418, 1006] on button "NEXT" at bounding box center [403, 1025] width 167 height 39
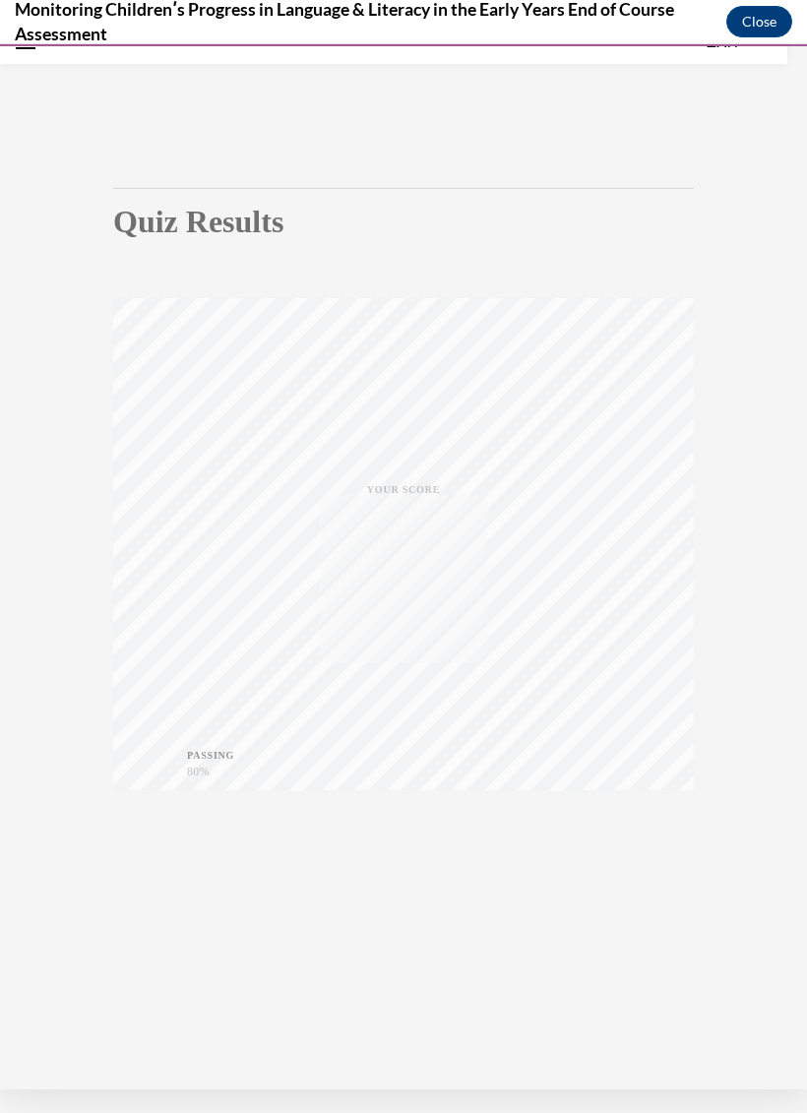
scroll to position [62, 0]
click at [394, 841] on icon "button" at bounding box center [404, 848] width 70 height 22
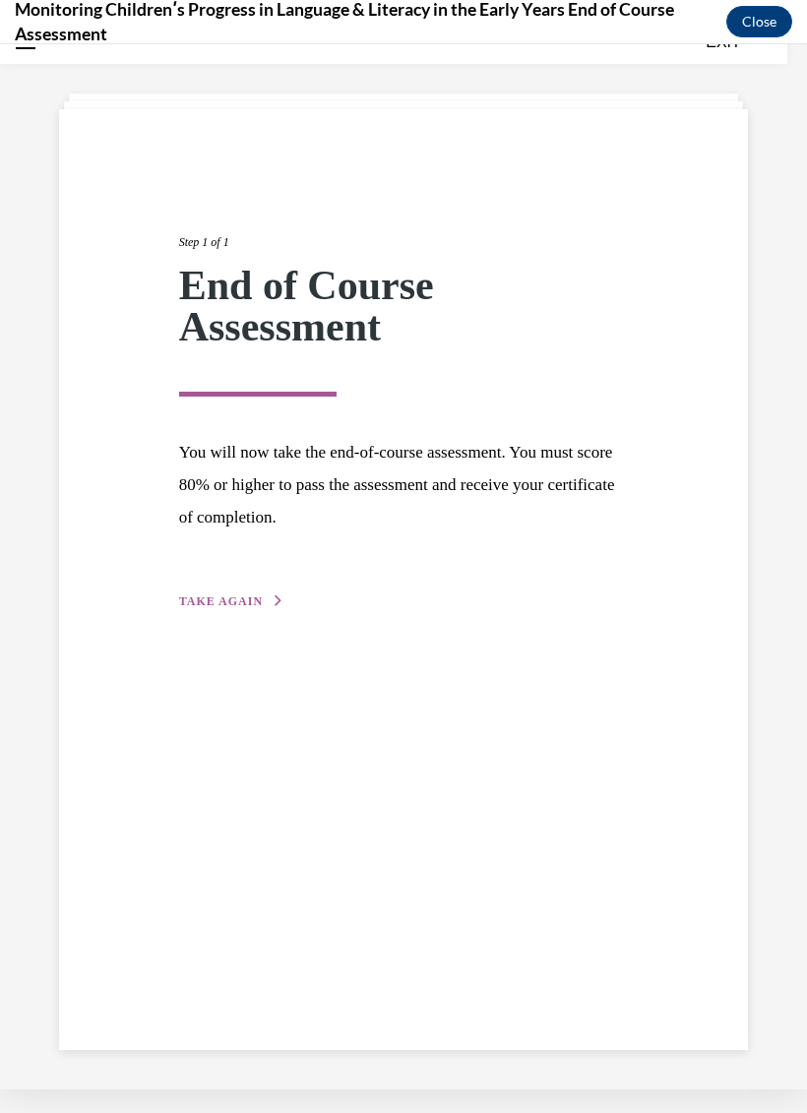
click at [223, 605] on span "TAKE AGAIN" at bounding box center [221, 602] width 84 height 14
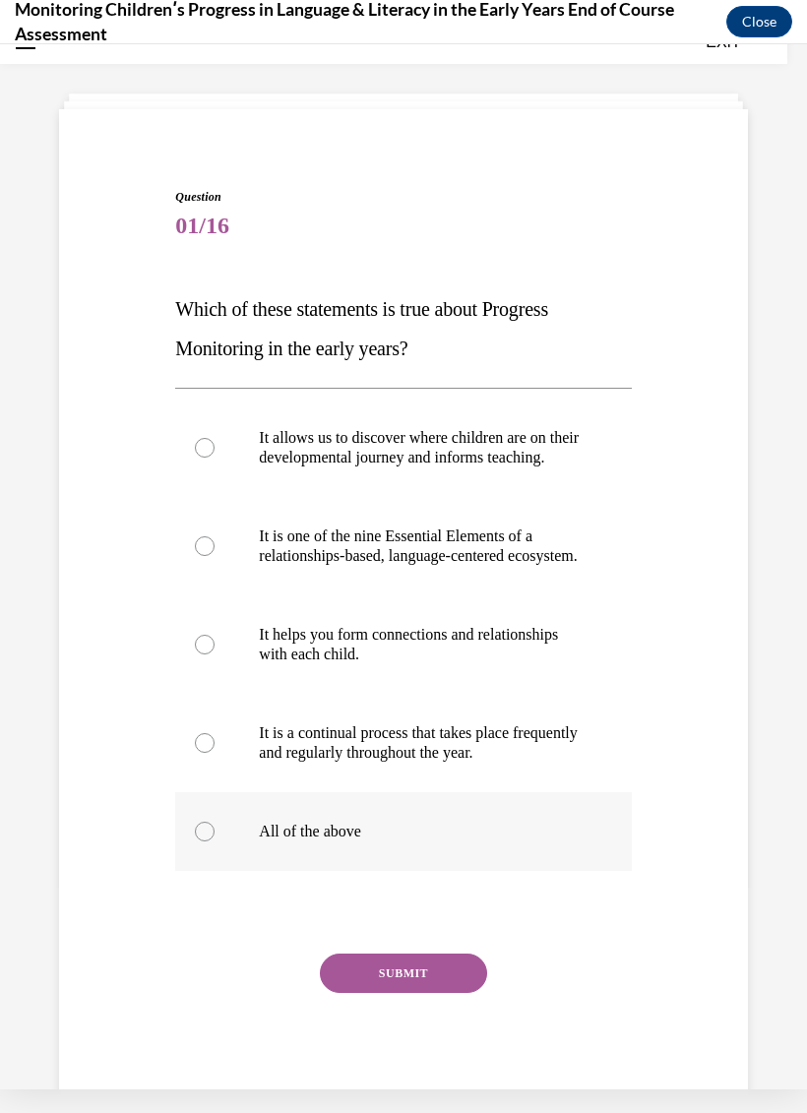
click at [211, 857] on label "All of the above" at bounding box center [403, 831] width 456 height 79
click at [211, 842] on input "All of the above" at bounding box center [205, 832] width 20 height 20
radio input "true"
click at [396, 993] on button "SUBMIT" at bounding box center [403, 973] width 167 height 39
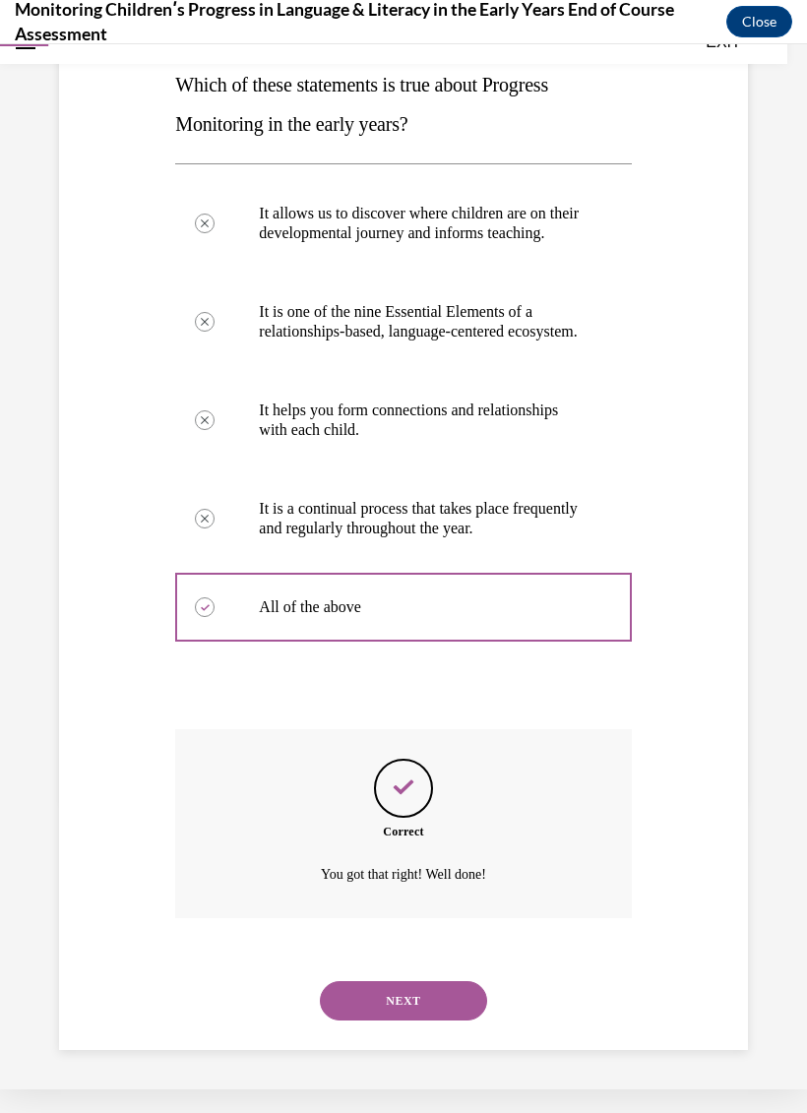
click at [414, 1001] on button "NEXT" at bounding box center [403, 1000] width 167 height 39
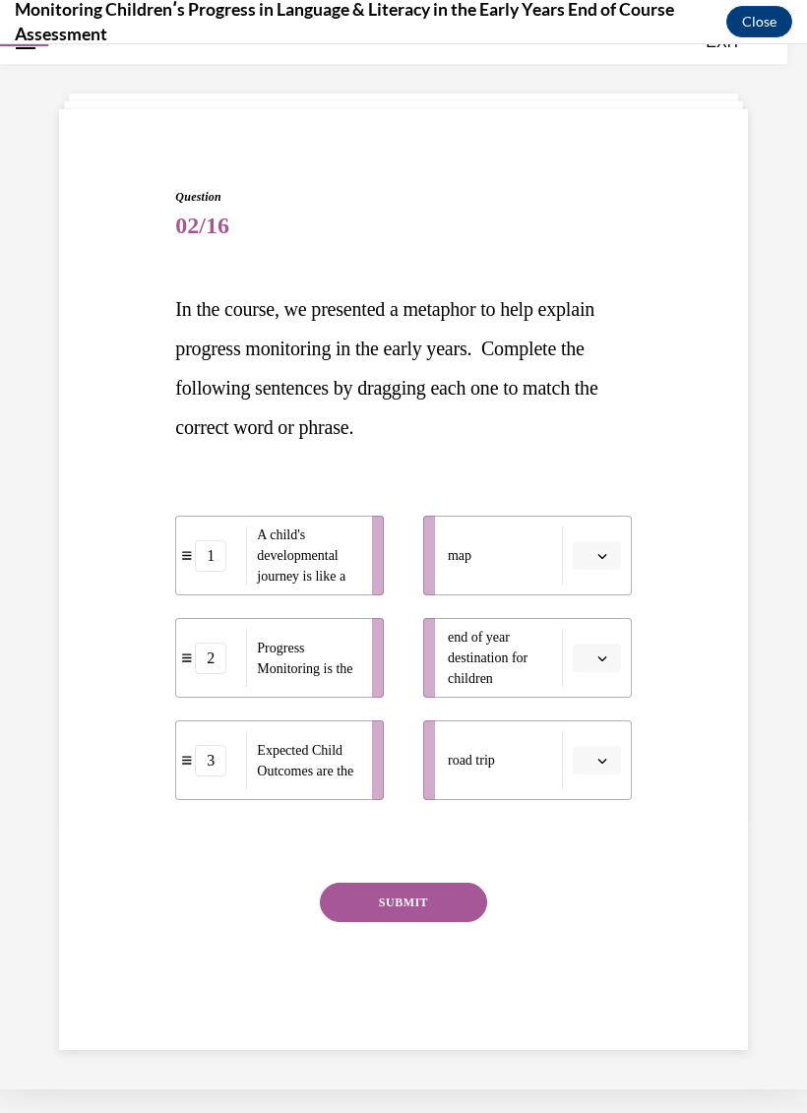
click at [589, 563] on span "Please select an option" at bounding box center [588, 556] width 7 height 20
click at [596, 678] on div "2" at bounding box center [594, 678] width 49 height 39
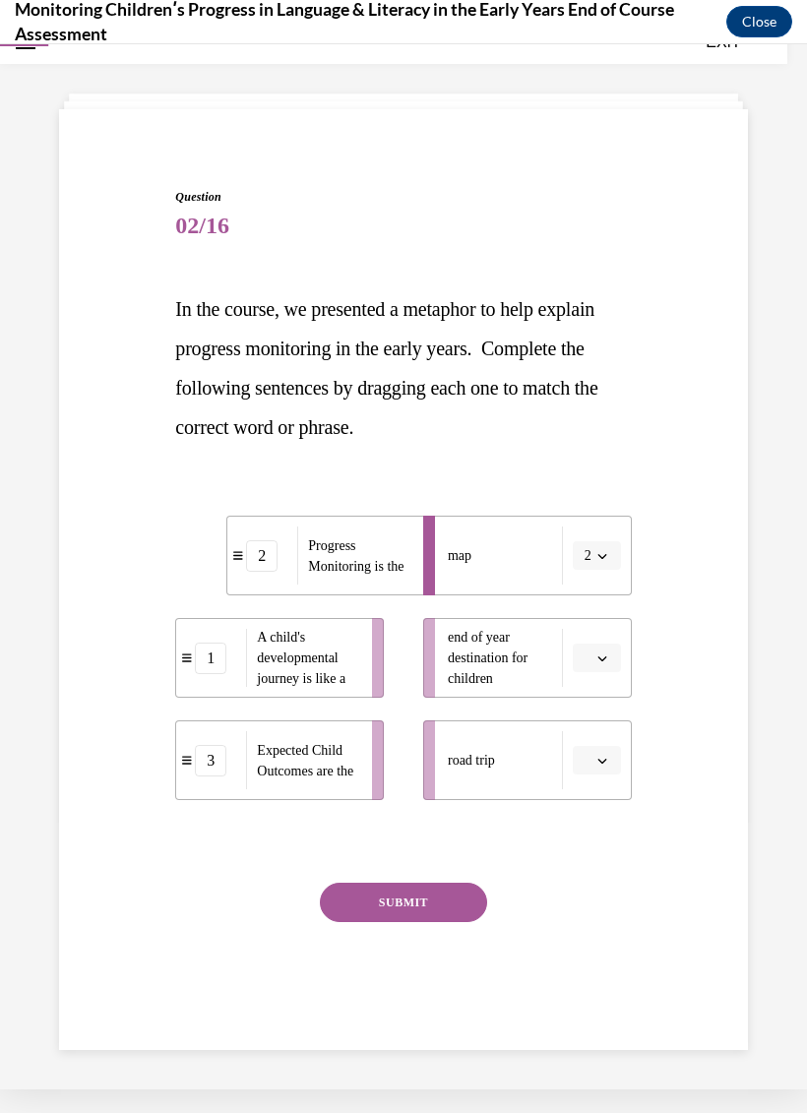
click at [597, 659] on icon "button" at bounding box center [602, 659] width 10 height 10
click at [596, 814] on div "3" at bounding box center [594, 819] width 49 height 39
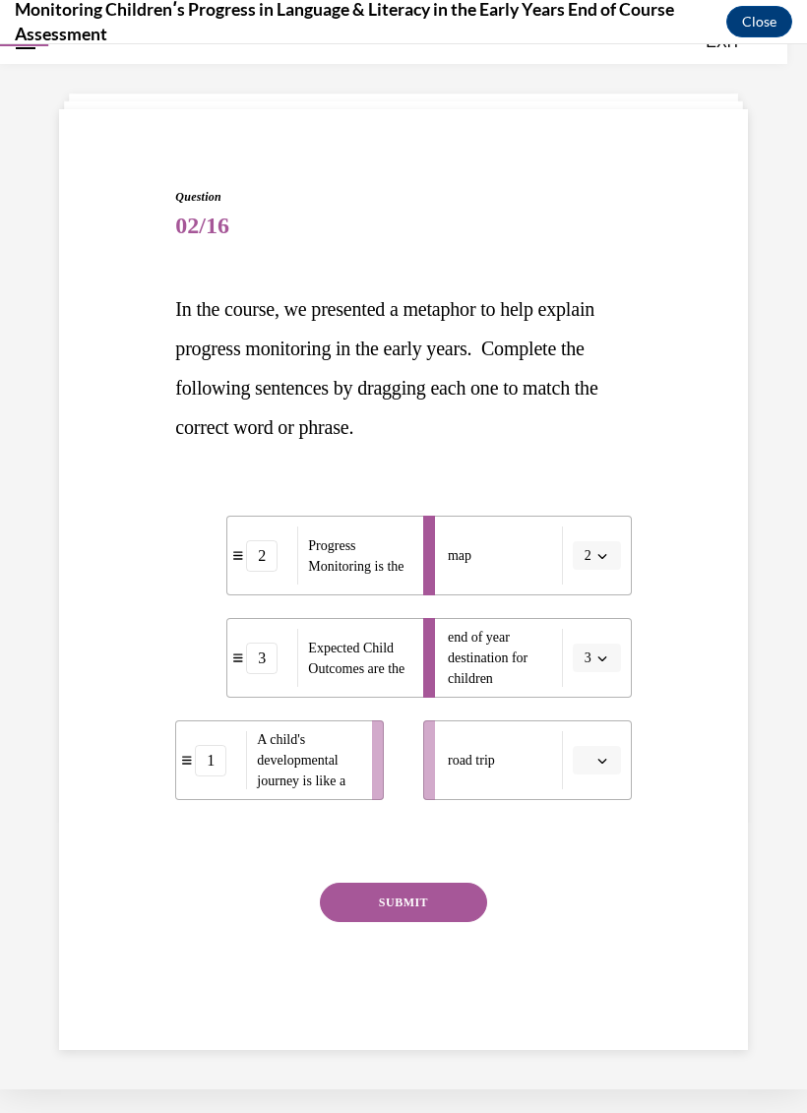
click at [596, 751] on button "button" at bounding box center [597, 761] width 48 height 30
click at [589, 842] on span "1" at bounding box center [589, 844] width 7 height 16
click at [414, 905] on button "SUBMIT" at bounding box center [403, 902] width 167 height 39
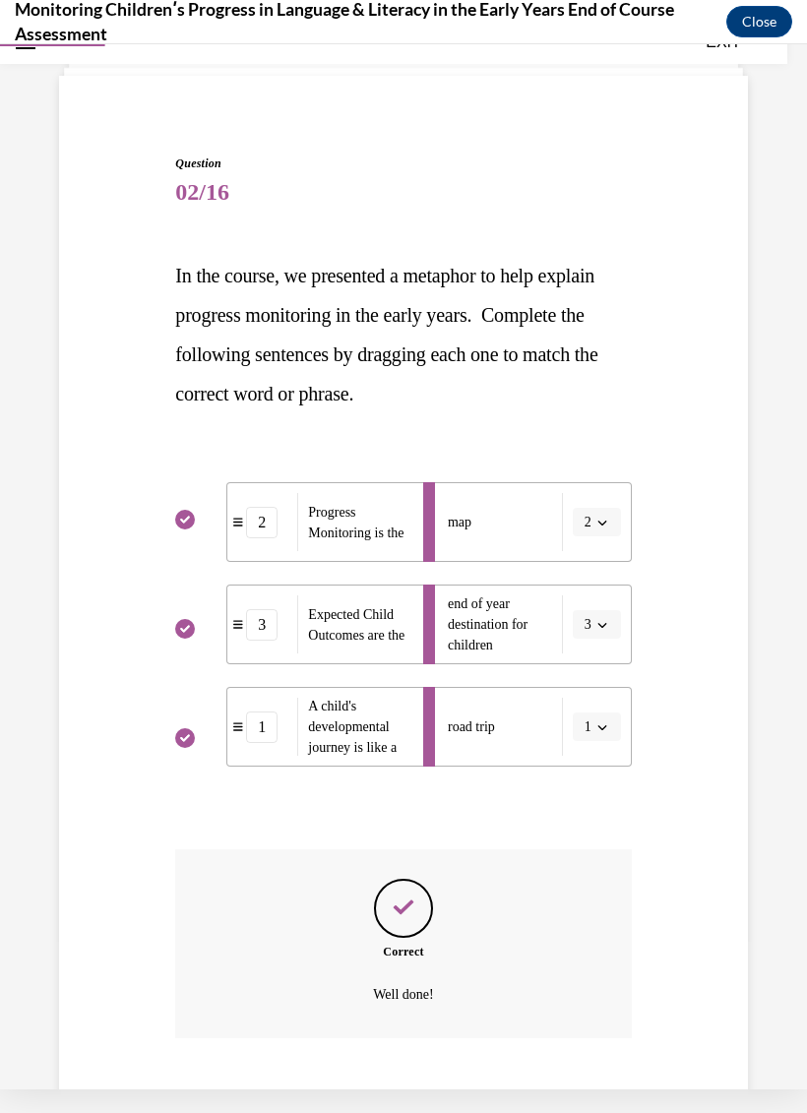
click at [426, 1101] on button "NEXT" at bounding box center [403, 1120] width 167 height 39
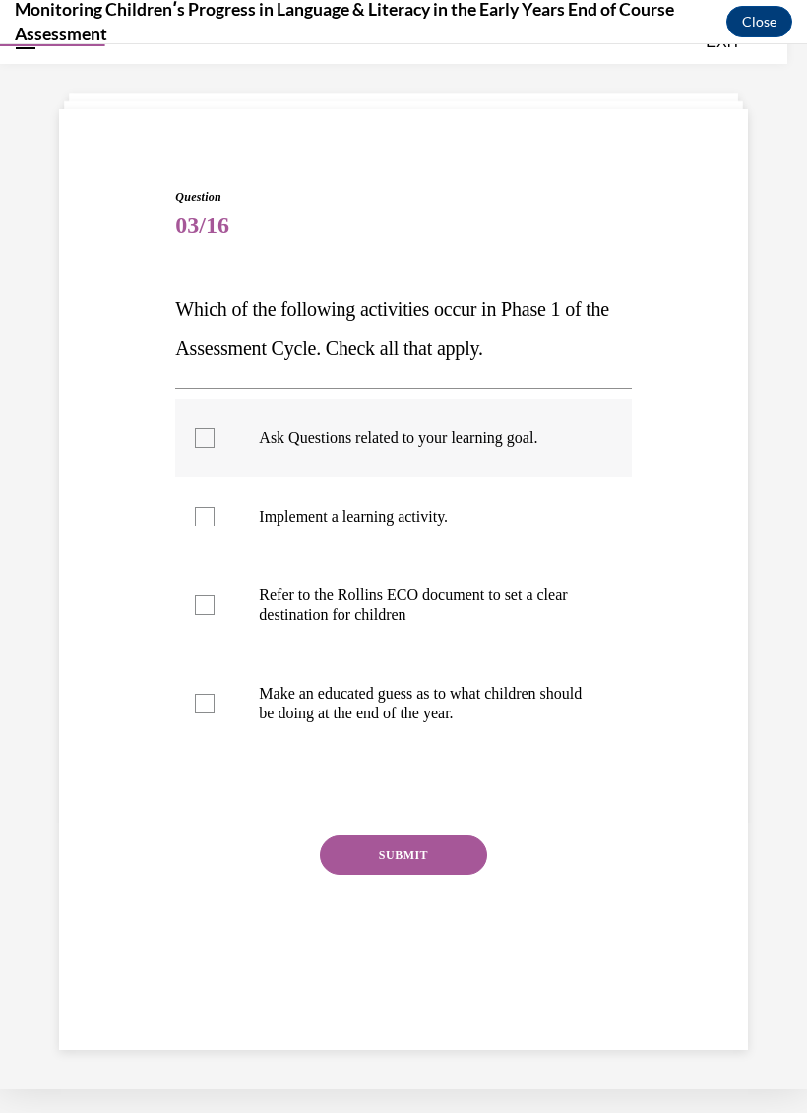
click at [195, 445] on label "Ask Questions related to your learning goal." at bounding box center [403, 438] width 456 height 79
click at [195, 445] on input "Ask Questions related to your learning goal." at bounding box center [205, 438] width 20 height 20
checkbox input "true"
click at [195, 608] on label "Refer to the Rollins ECO document to set a clear destination for children" at bounding box center [403, 605] width 456 height 98
click at [195, 608] on input "Refer to the Rollins ECO document to set a clear destination for children" at bounding box center [205, 606] width 20 height 20
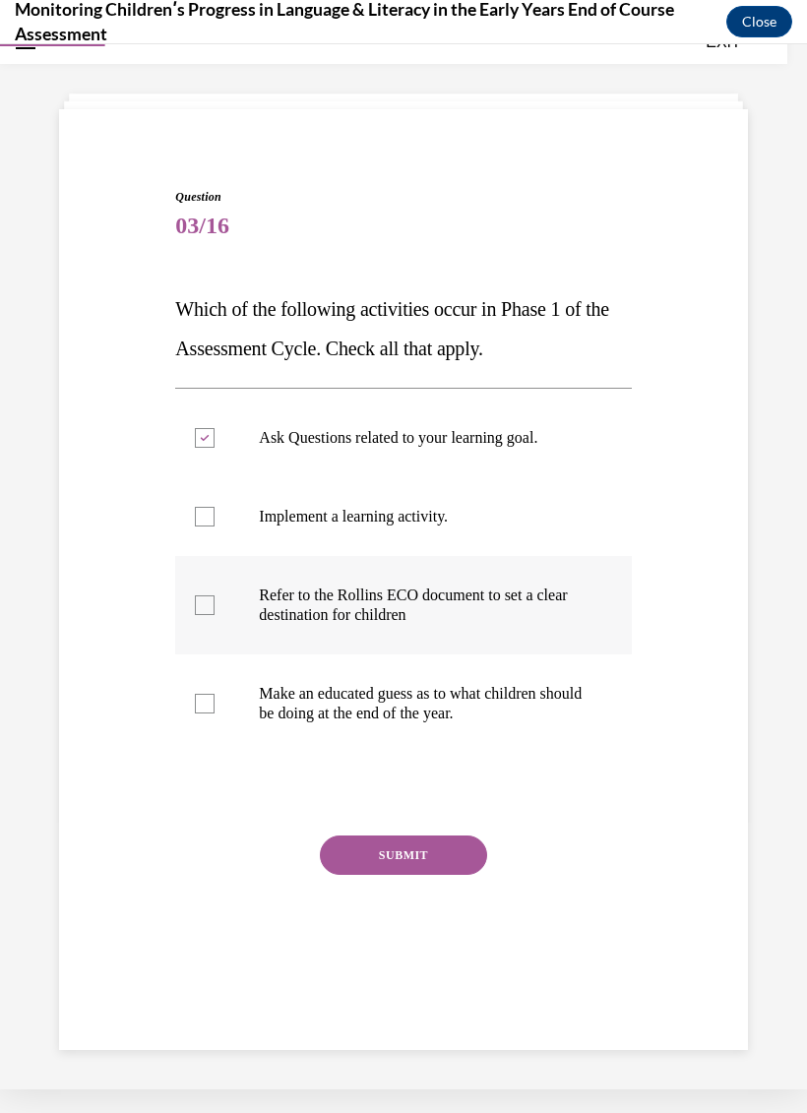
checkbox input "true"
click at [431, 853] on button "SUBMIT" at bounding box center [403, 855] width 167 height 39
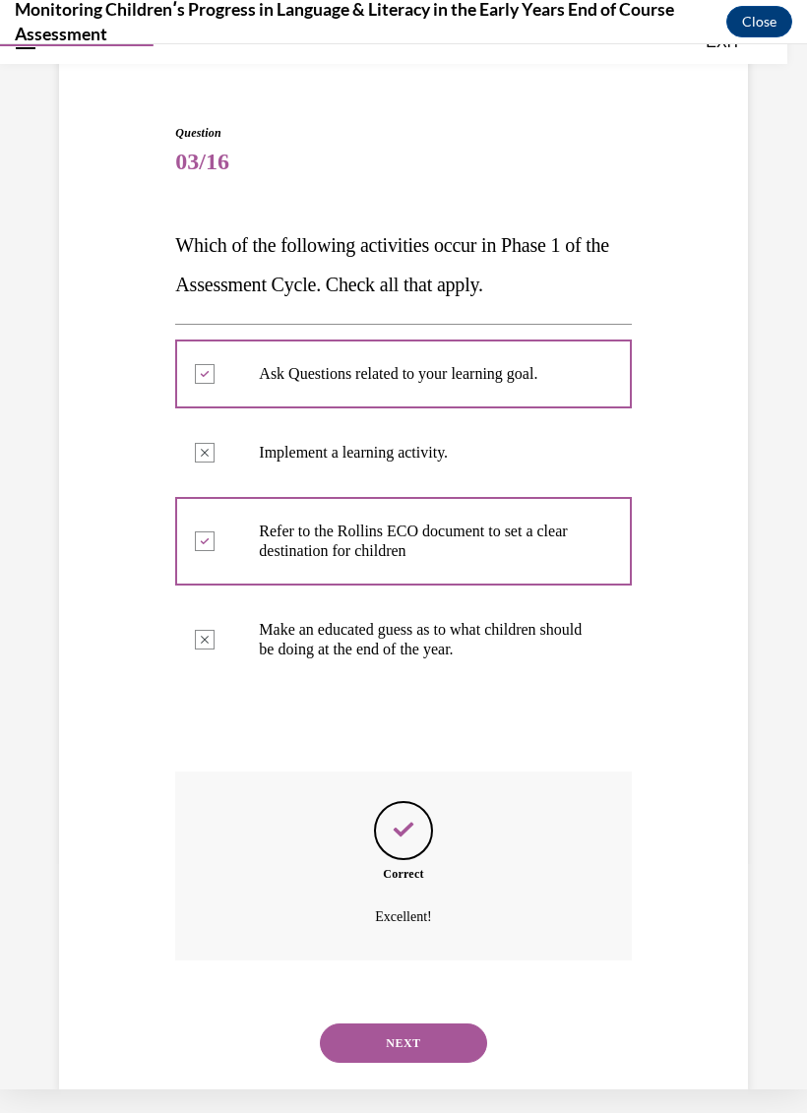
scroll to position [144, 0]
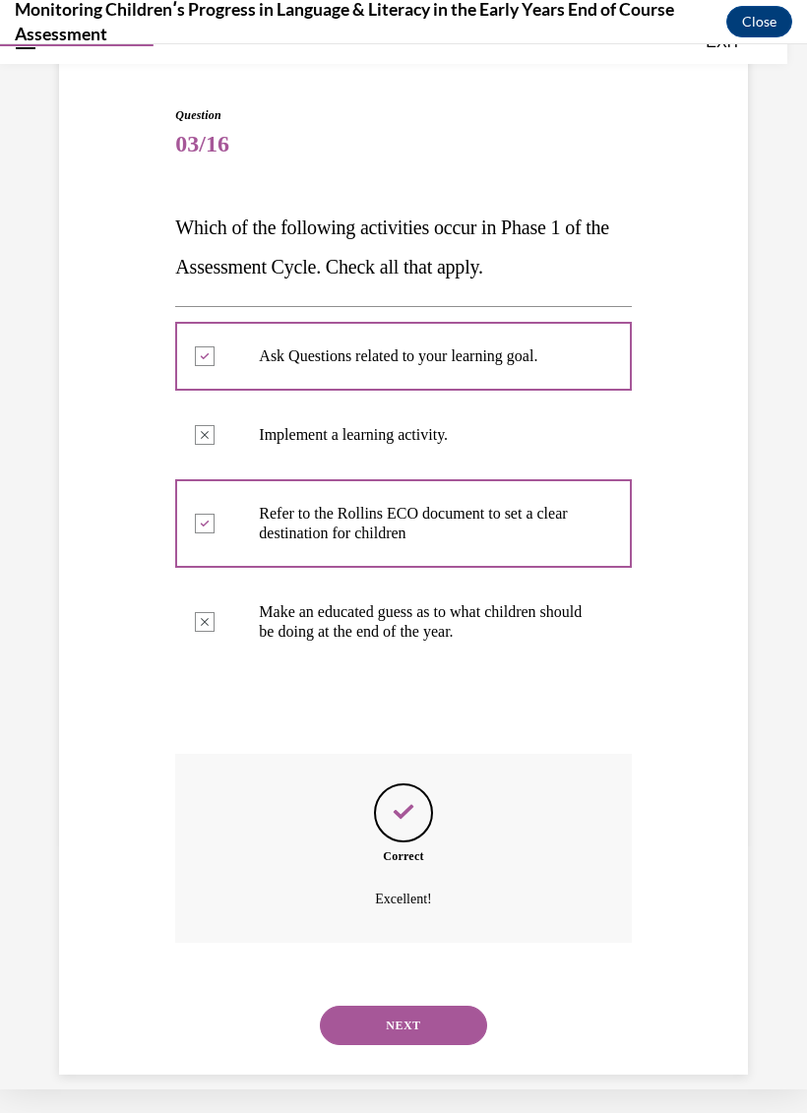
click at [423, 1006] on button "NEXT" at bounding box center [403, 1025] width 167 height 39
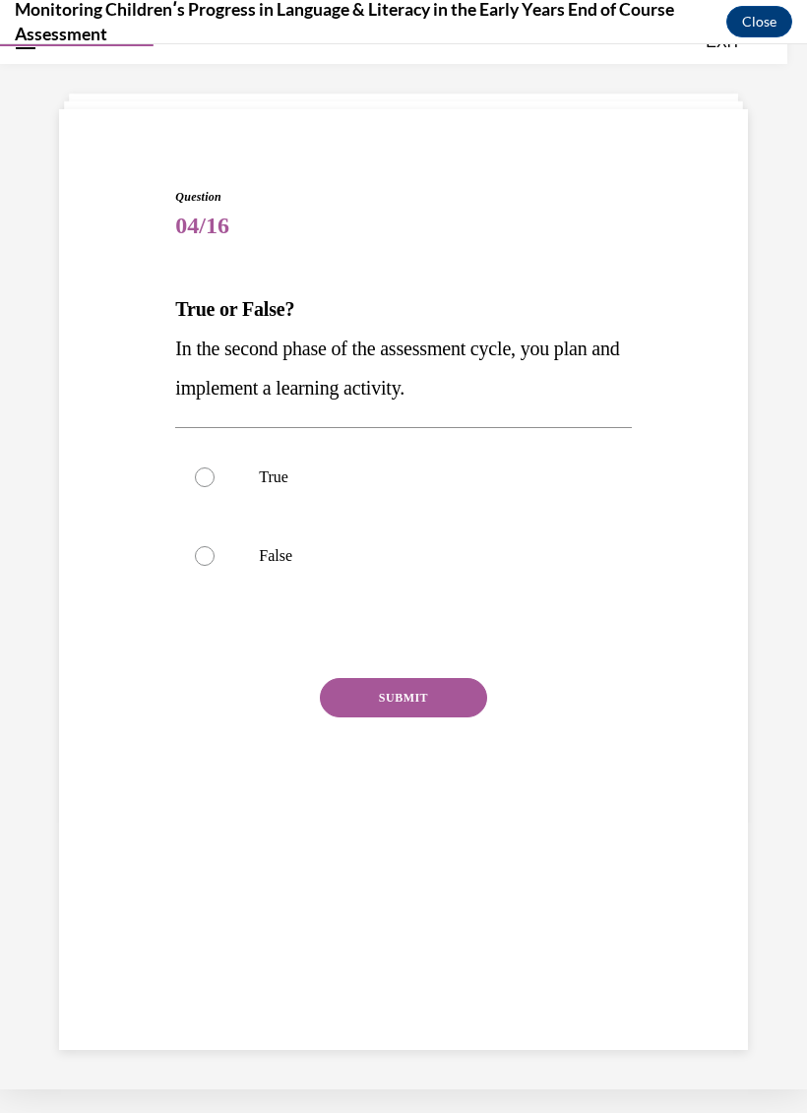
scroll to position [62, 0]
click at [220, 488] on label "True" at bounding box center [403, 477] width 456 height 79
click at [215, 487] on input "True" at bounding box center [205, 478] width 20 height 20
radio input "true"
click at [429, 688] on button "SUBMIT" at bounding box center [403, 697] width 167 height 39
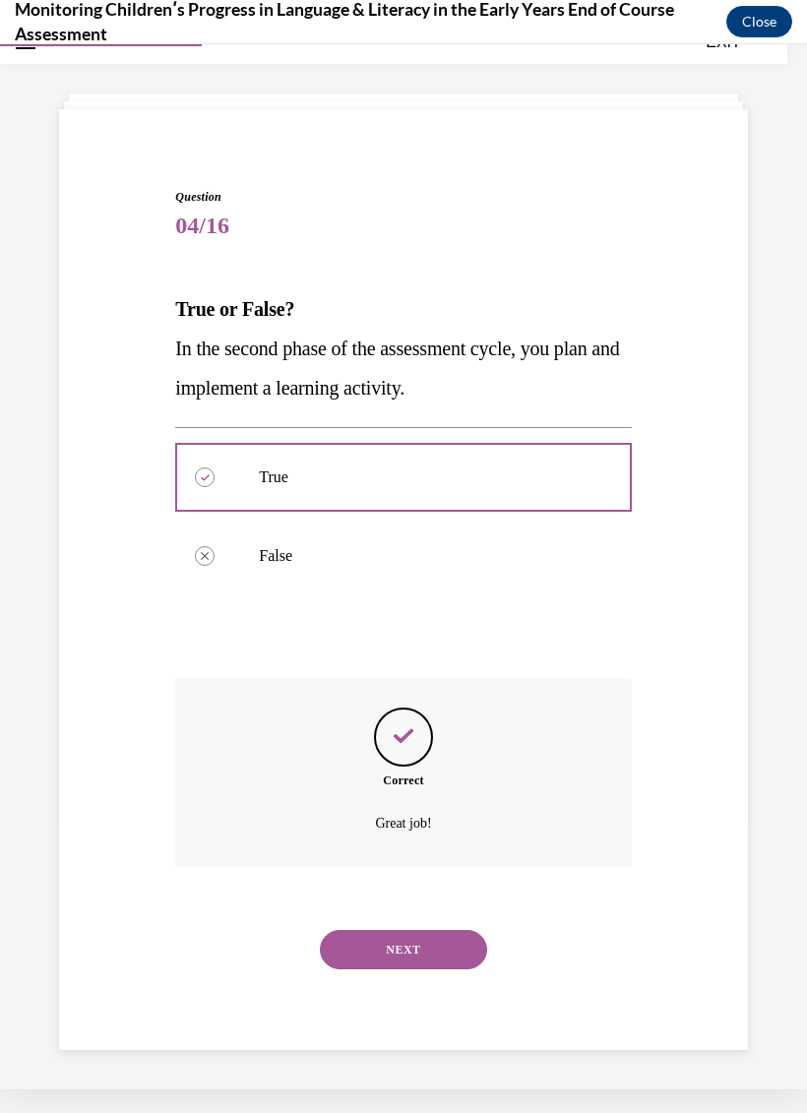
click at [427, 930] on button "NEXT" at bounding box center [403, 949] width 167 height 39
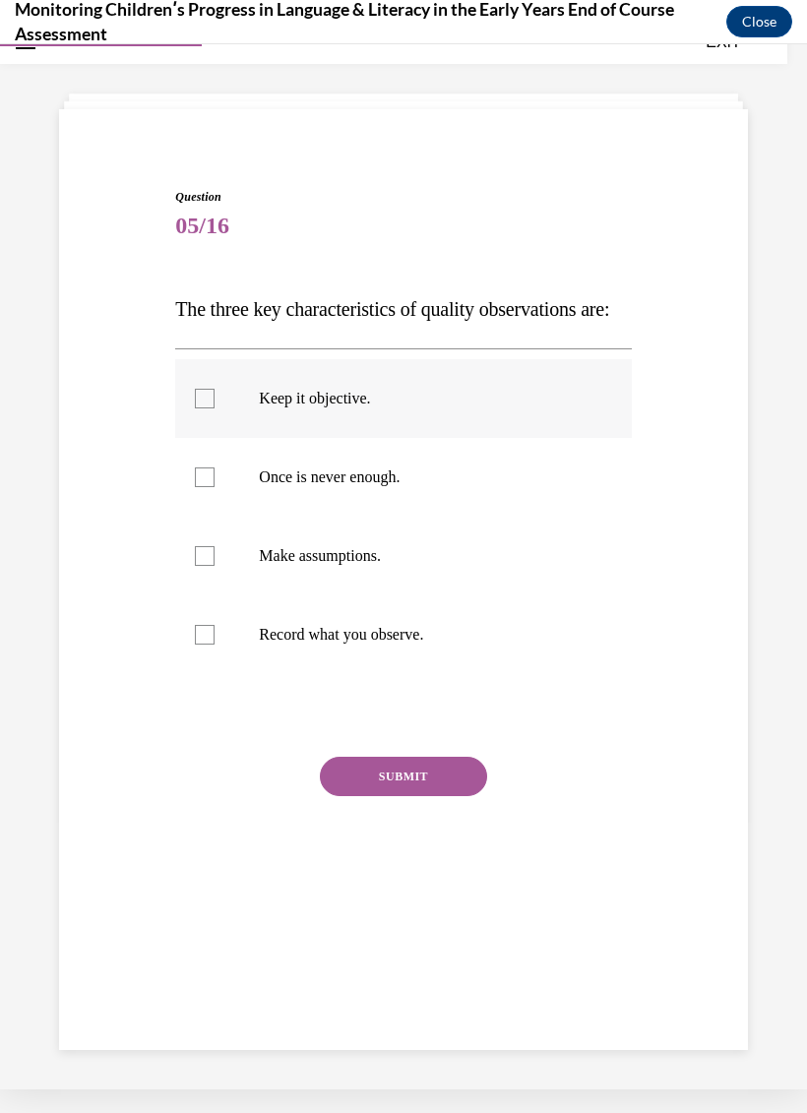
click at [202, 408] on div at bounding box center [205, 399] width 20 height 20
click at [202, 408] on input "Keep it objective." at bounding box center [205, 399] width 20 height 20
checkbox input "true"
click at [211, 487] on div at bounding box center [205, 478] width 20 height 20
click at [211, 487] on input "Once is never enough." at bounding box center [205, 478] width 20 height 20
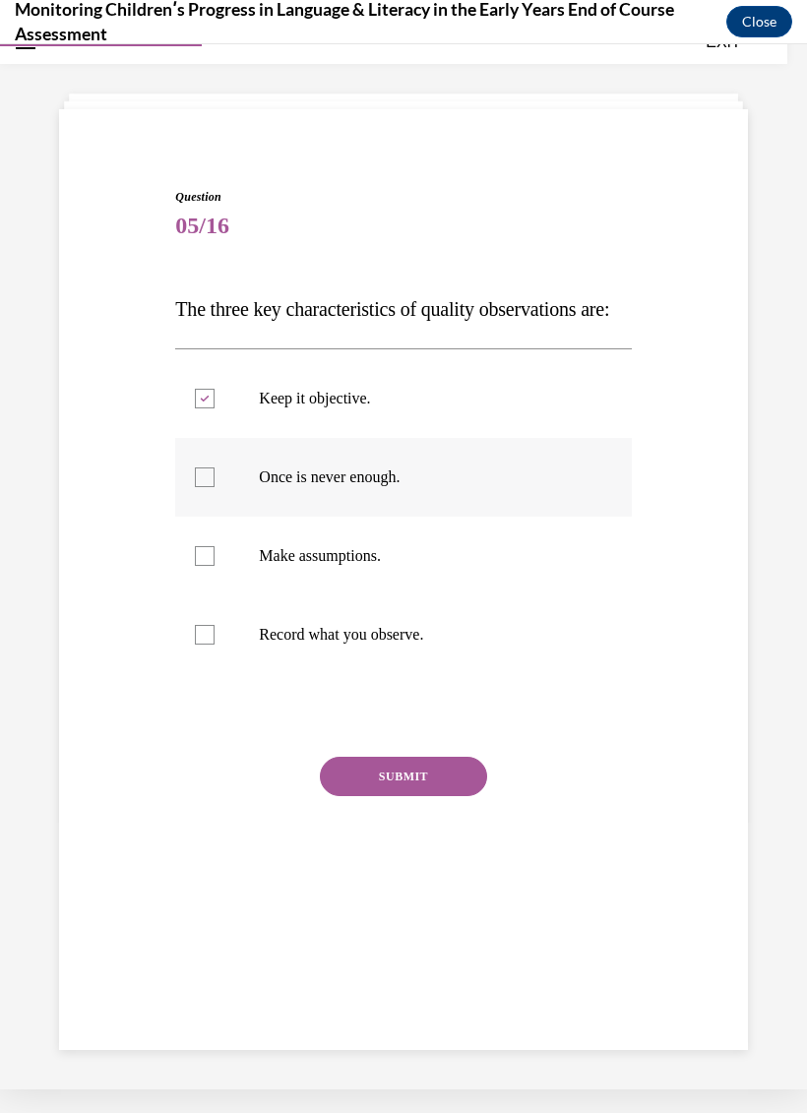
checkbox input "true"
click at [201, 645] on div at bounding box center [205, 635] width 20 height 20
click at [201, 645] on input "Record what you observe." at bounding box center [205, 635] width 20 height 20
checkbox input "true"
click at [419, 796] on button "SUBMIT" at bounding box center [403, 776] width 167 height 39
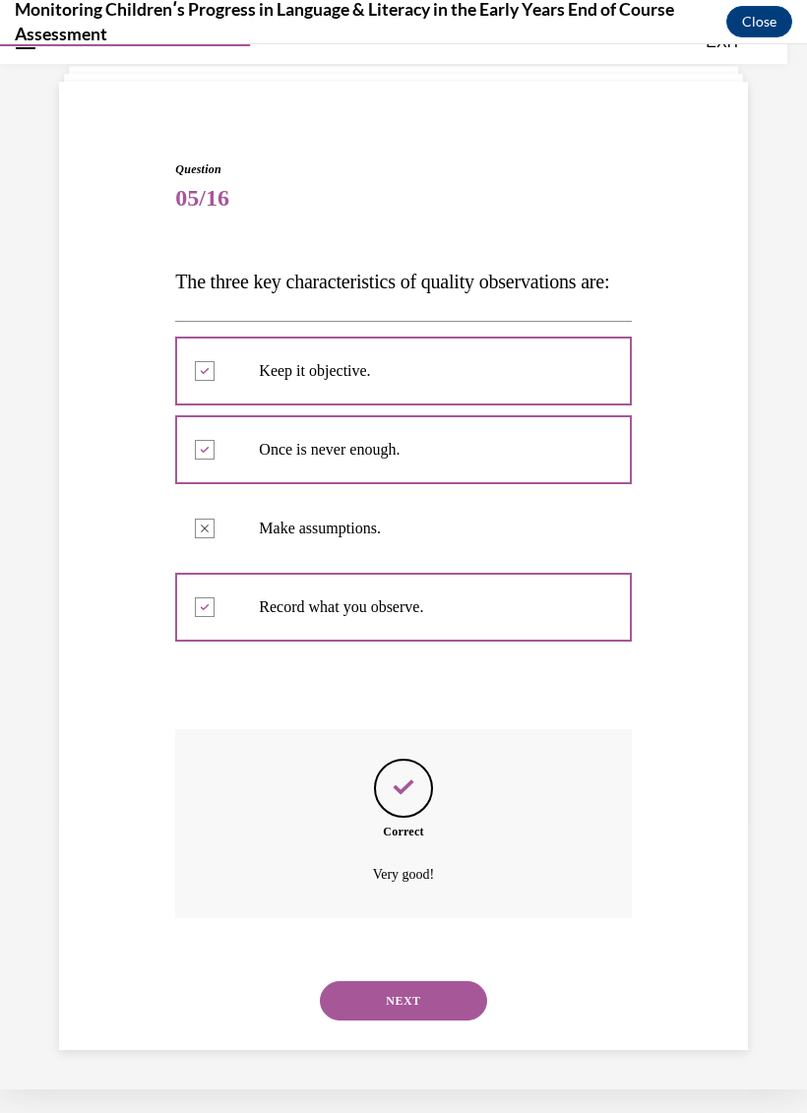
click at [423, 1001] on button "NEXT" at bounding box center [403, 1000] width 167 height 39
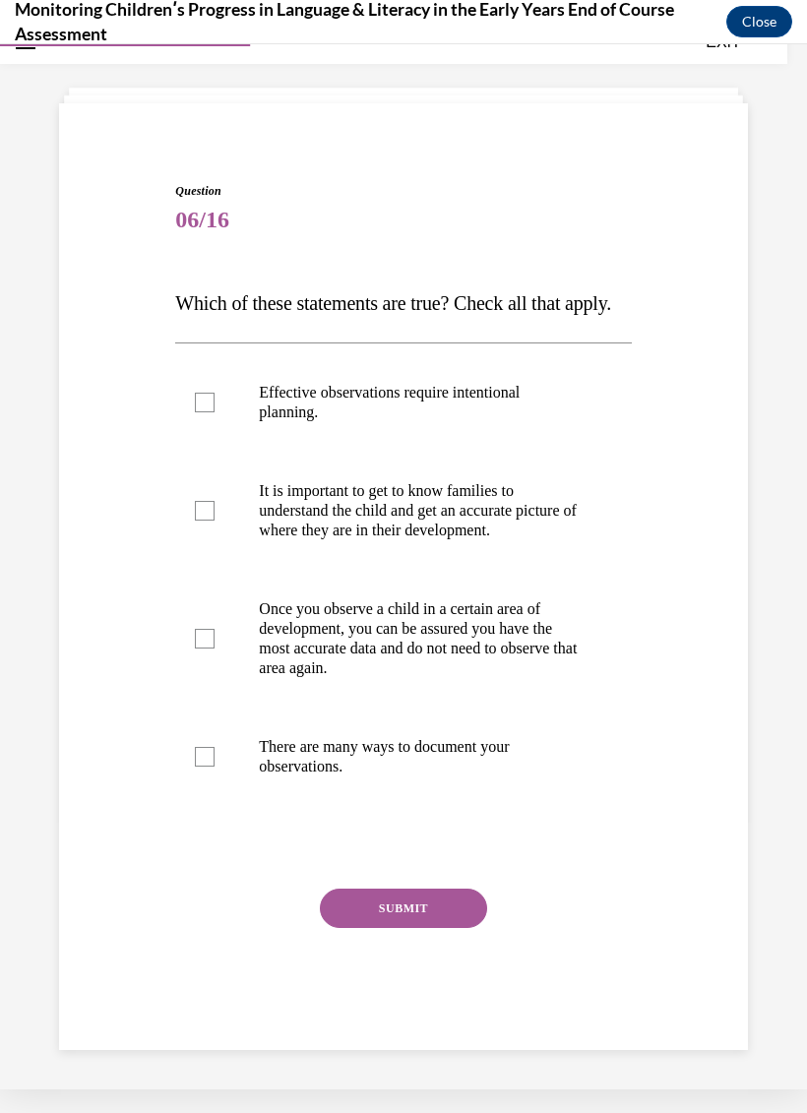
scroll to position [103, 0]
click at [199, 409] on div at bounding box center [205, 403] width 20 height 20
click at [199, 409] on input "Effective observations require intentional planning." at bounding box center [205, 403] width 20 height 20
checkbox input "true"
click at [210, 521] on div at bounding box center [205, 511] width 20 height 20
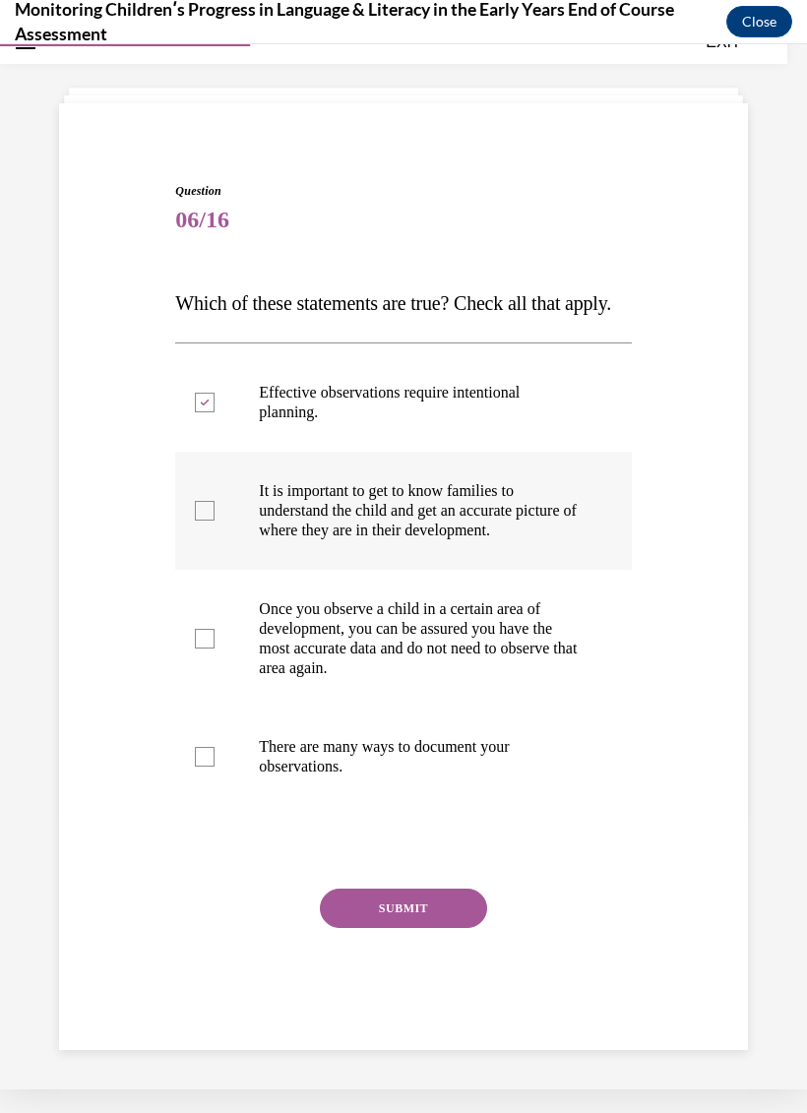
click at [210, 521] on input "It is important to get to know families to understand the child and get an accu…" at bounding box center [205, 511] width 20 height 20
checkbox input "true"
click at [212, 796] on label "There are many ways to document your observations." at bounding box center [403, 757] width 456 height 98
click at [212, 767] on input "There are many ways to document your observations." at bounding box center [205, 757] width 20 height 20
checkbox input "true"
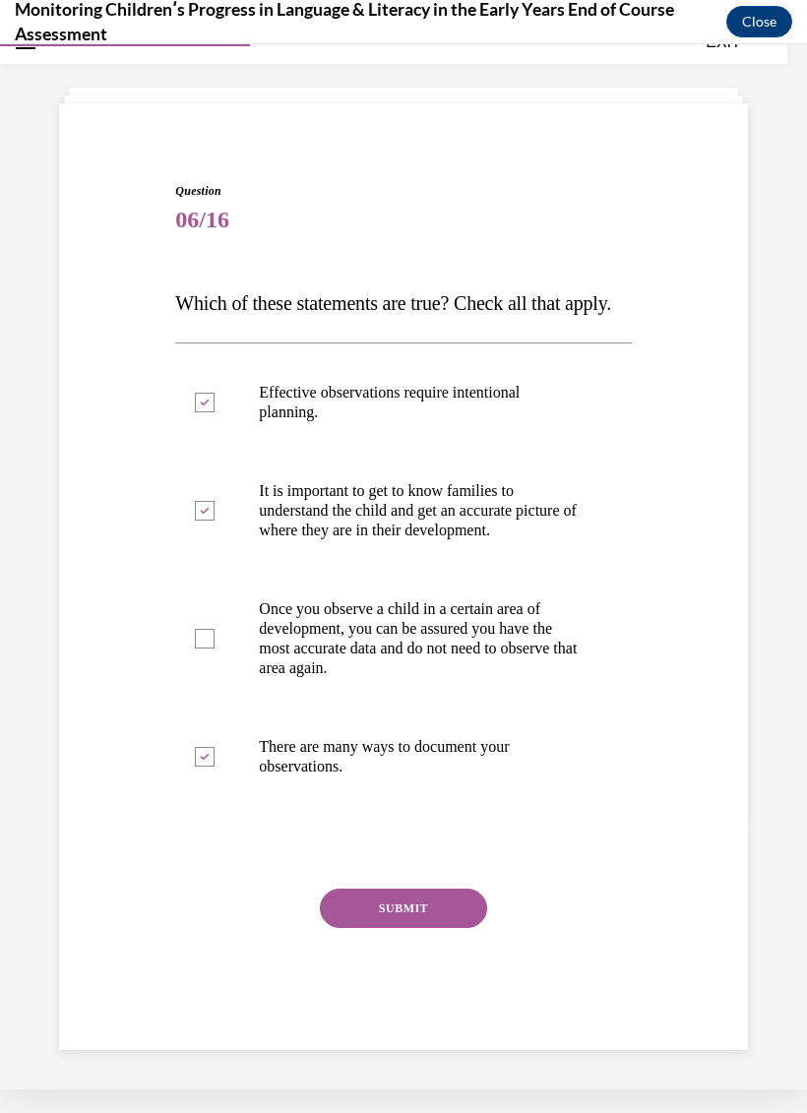
click at [410, 927] on button "SUBMIT" at bounding box center [403, 908] width 167 height 39
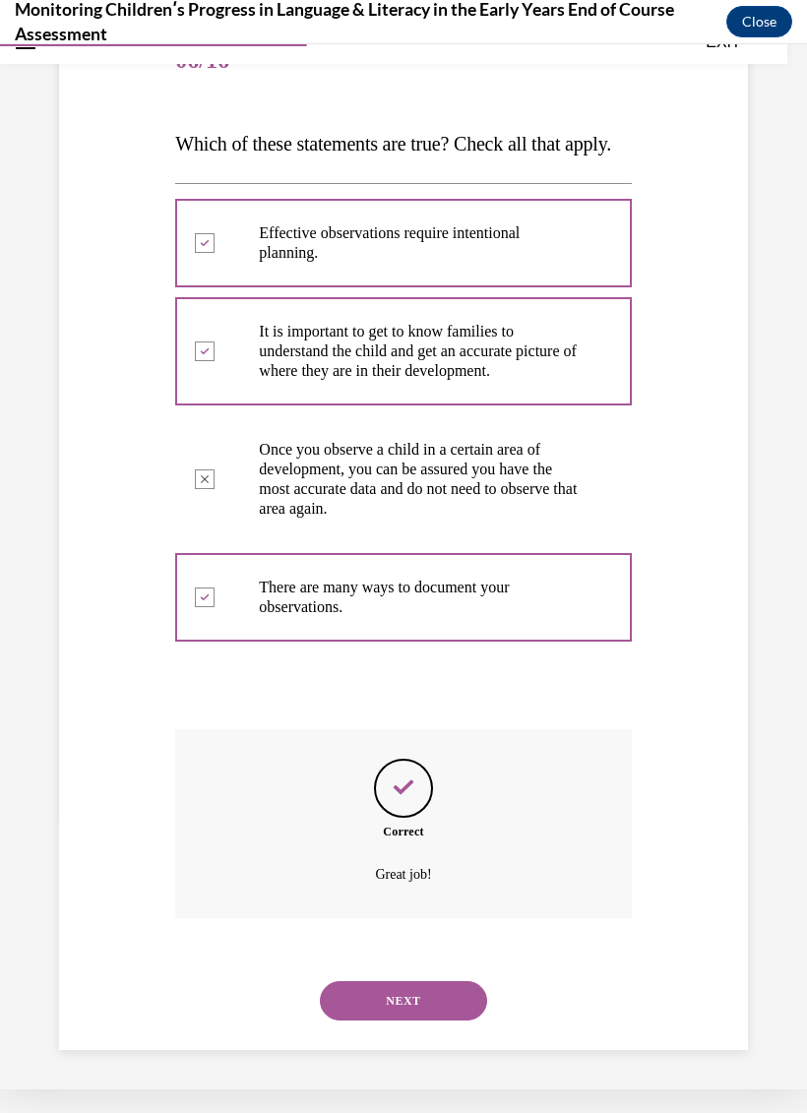
click at [411, 998] on button "NEXT" at bounding box center [403, 1000] width 167 height 39
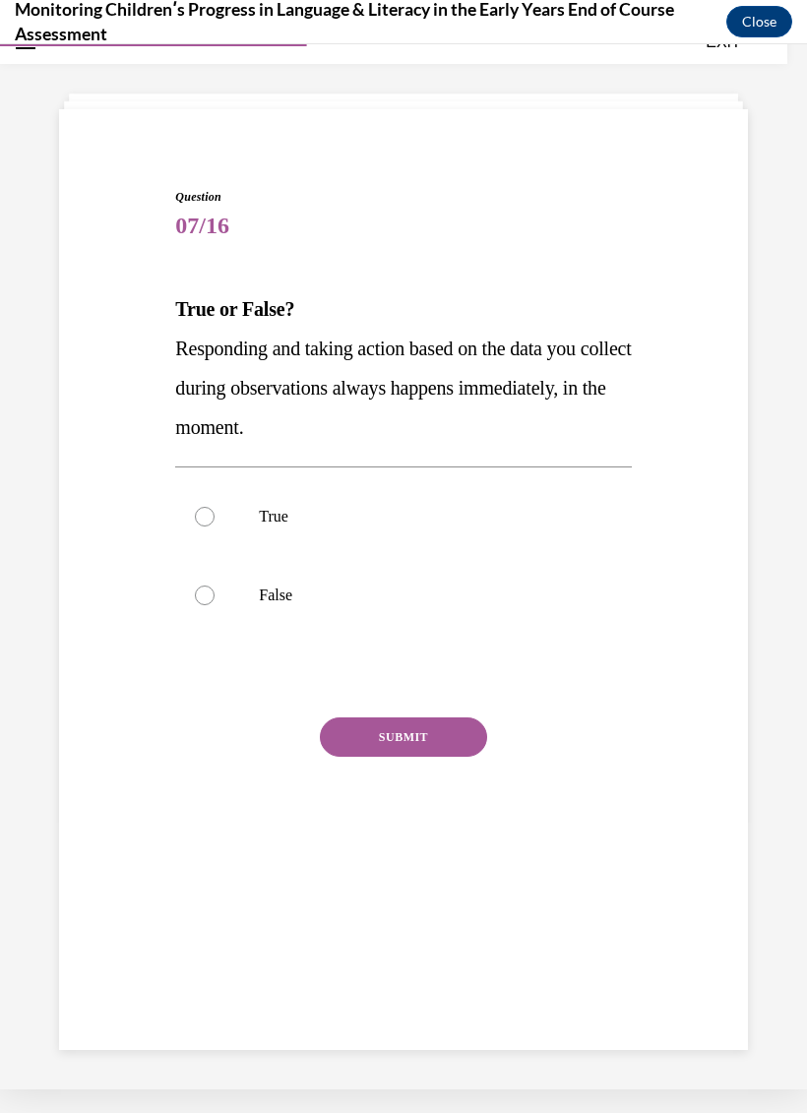
scroll to position [62, 0]
click at [203, 598] on div at bounding box center [205, 596] width 20 height 20
click at [203, 598] on input "False" at bounding box center [205, 596] width 20 height 20
radio input "true"
click at [446, 730] on button "SUBMIT" at bounding box center [403, 737] width 167 height 39
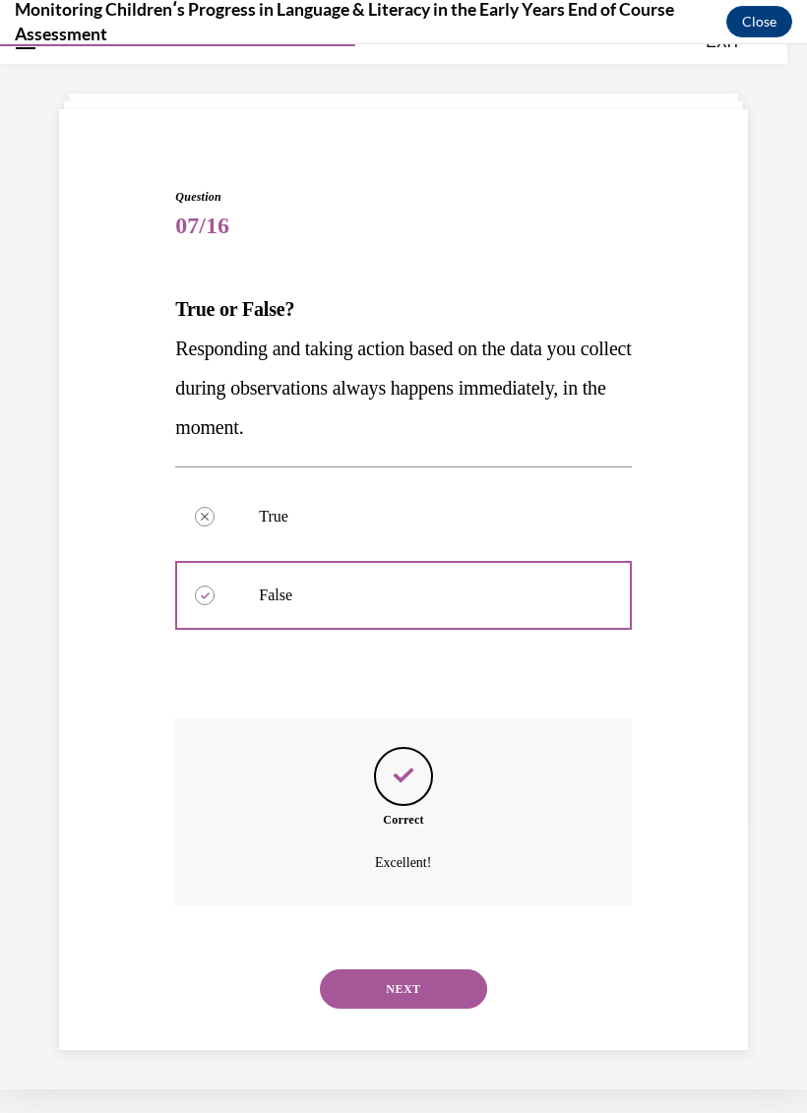
click at [421, 970] on button "NEXT" at bounding box center [403, 989] width 167 height 39
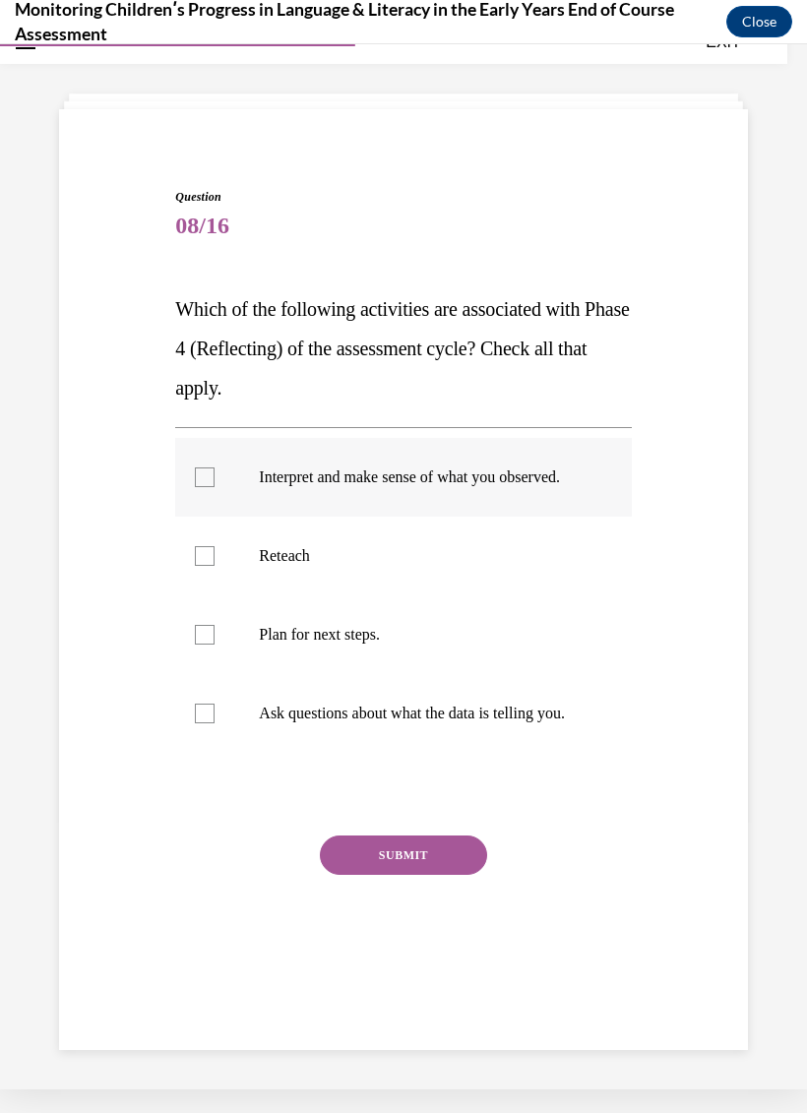
click at [198, 501] on label "Interpret and make sense of what you observed." at bounding box center [403, 477] width 456 height 79
click at [198, 487] on input "Interpret and make sense of what you observed." at bounding box center [205, 478] width 20 height 20
checkbox input "true"
click at [201, 645] on div at bounding box center [205, 635] width 20 height 20
click at [201, 645] on input "Plan for next steps." at bounding box center [205, 635] width 20 height 20
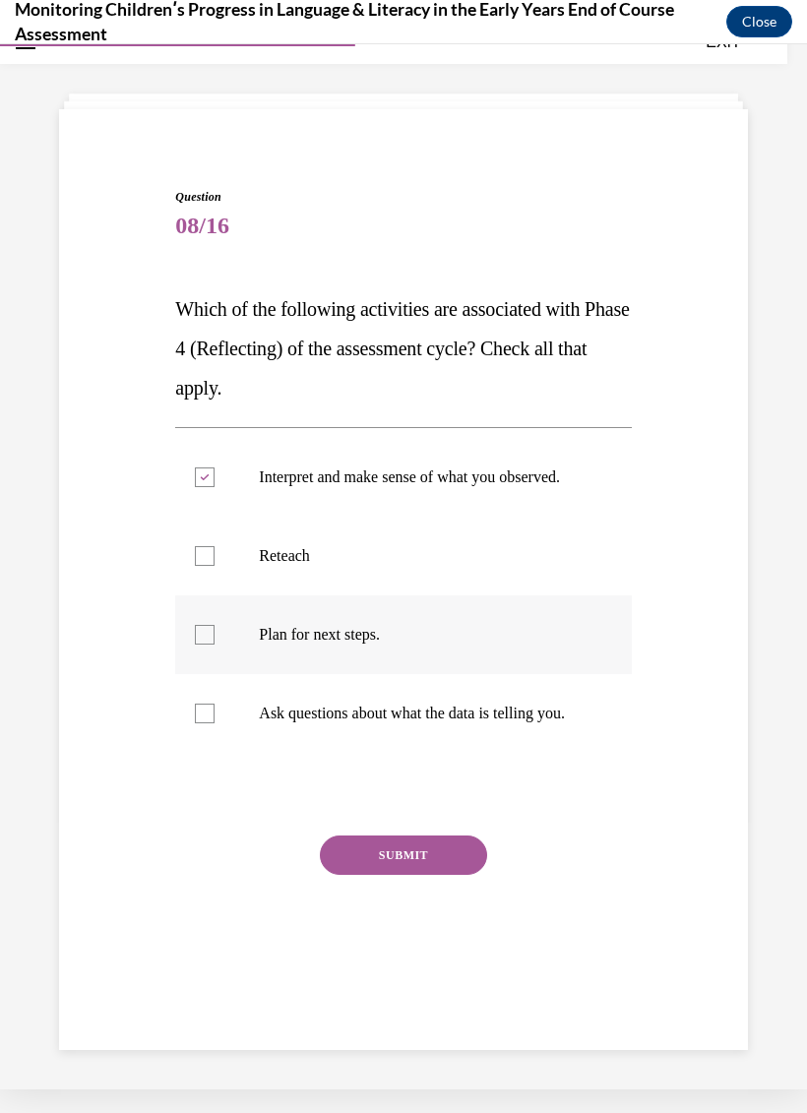
checkbox input "true"
click at [198, 723] on div at bounding box center [205, 714] width 20 height 20
click at [198, 723] on input "Ask questions about what the data is telling you." at bounding box center [205, 714] width 20 height 20
checkbox input "true"
click at [429, 875] on button "SUBMIT" at bounding box center [403, 855] width 167 height 39
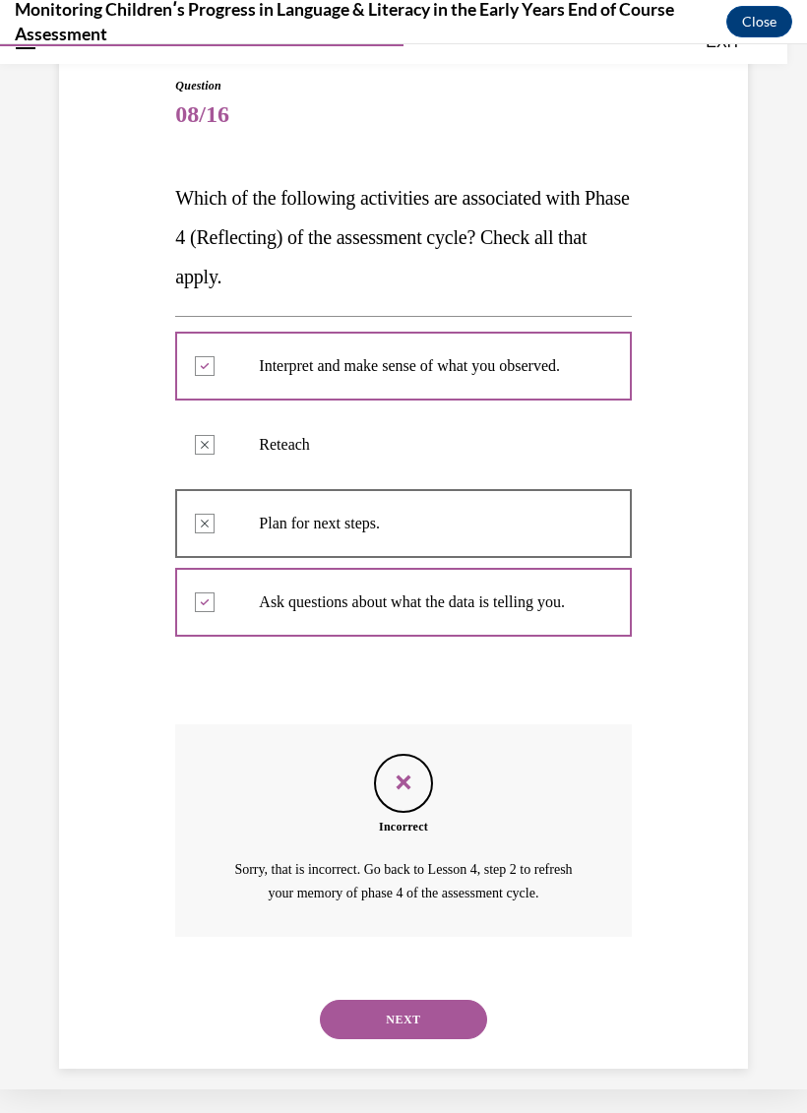
scroll to position [206, 0]
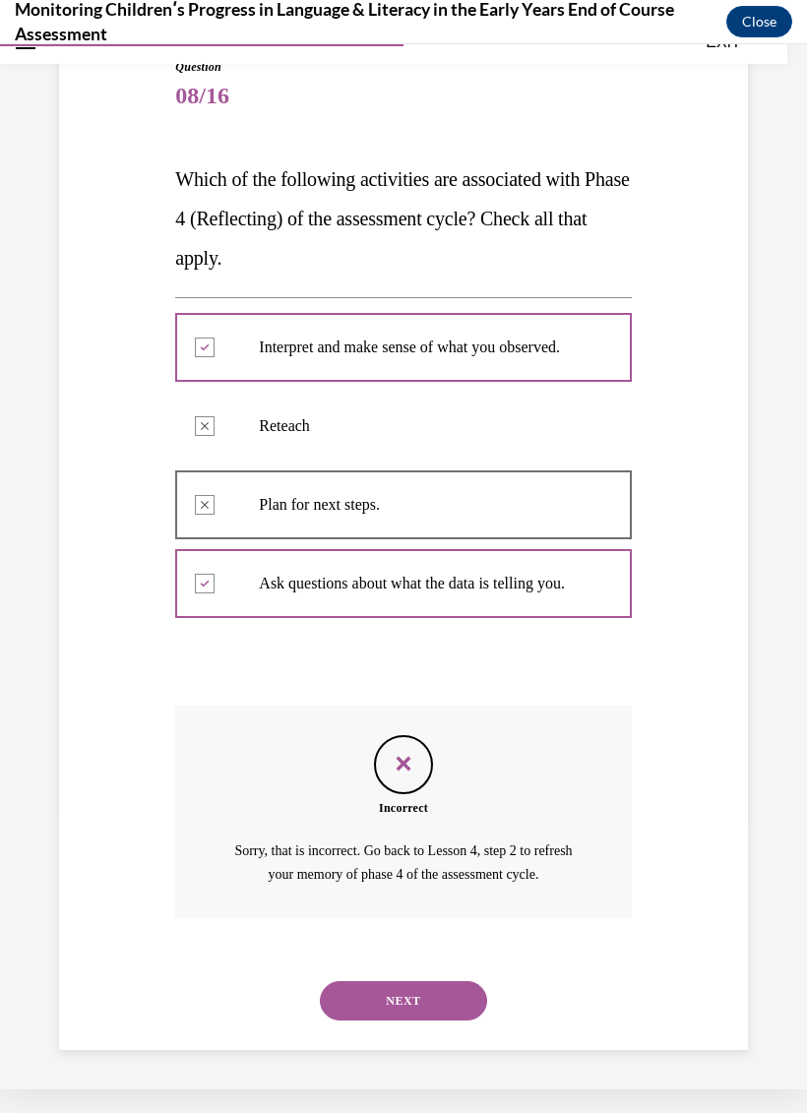
click at [414, 982] on button "NEXT" at bounding box center [403, 1000] width 167 height 39
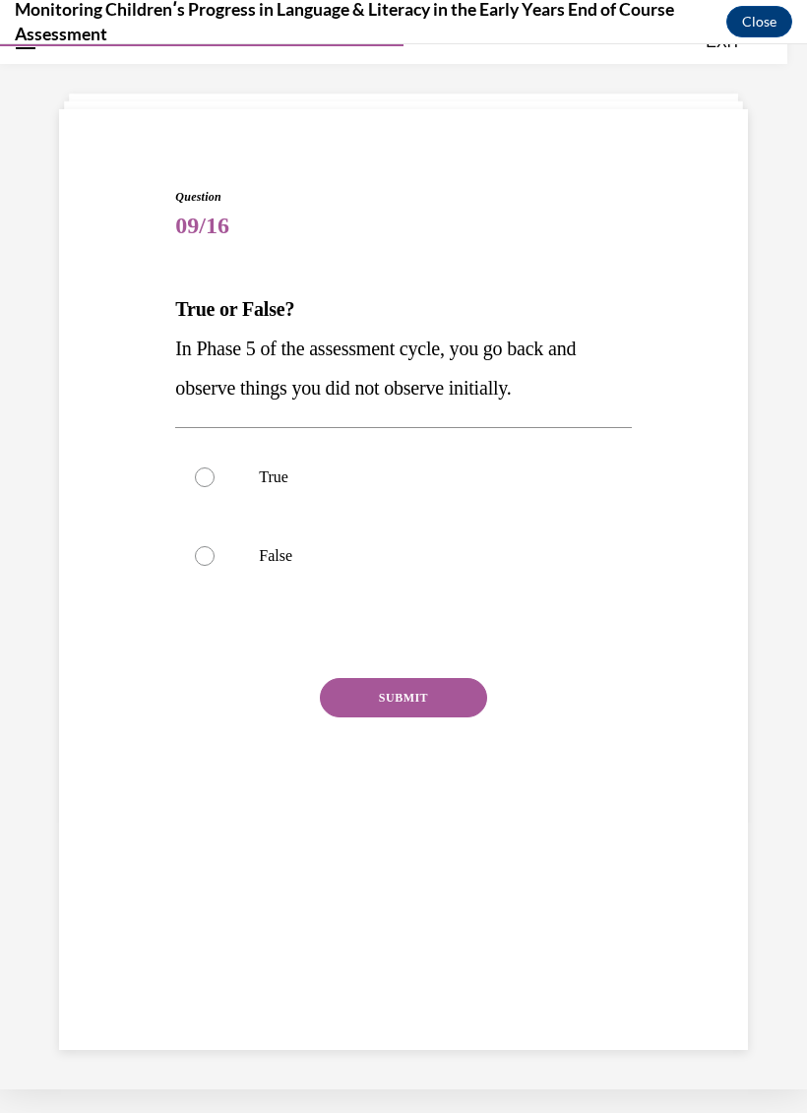
scroll to position [62, 0]
click at [209, 471] on div at bounding box center [205, 478] width 20 height 20
click at [209, 471] on input "True" at bounding box center [205, 478] width 20 height 20
radio input "true"
click at [448, 697] on button "SUBMIT" at bounding box center [403, 697] width 167 height 39
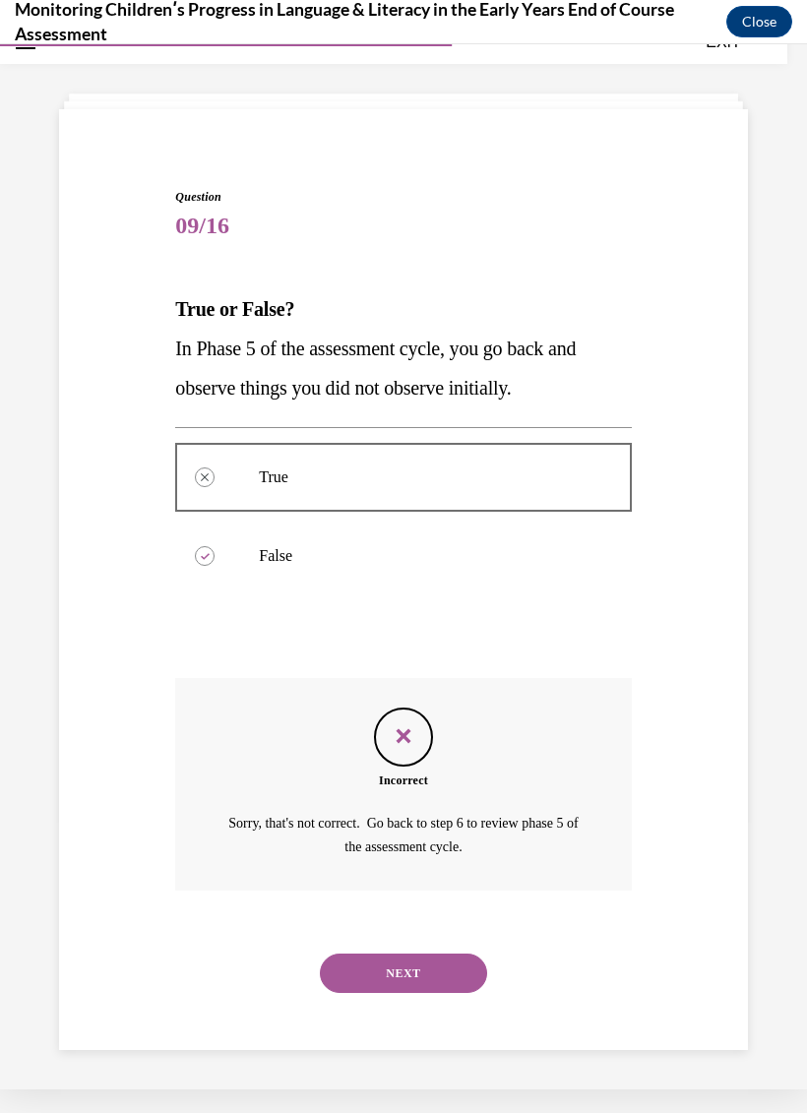
click at [419, 954] on button "NEXT" at bounding box center [403, 973] width 167 height 39
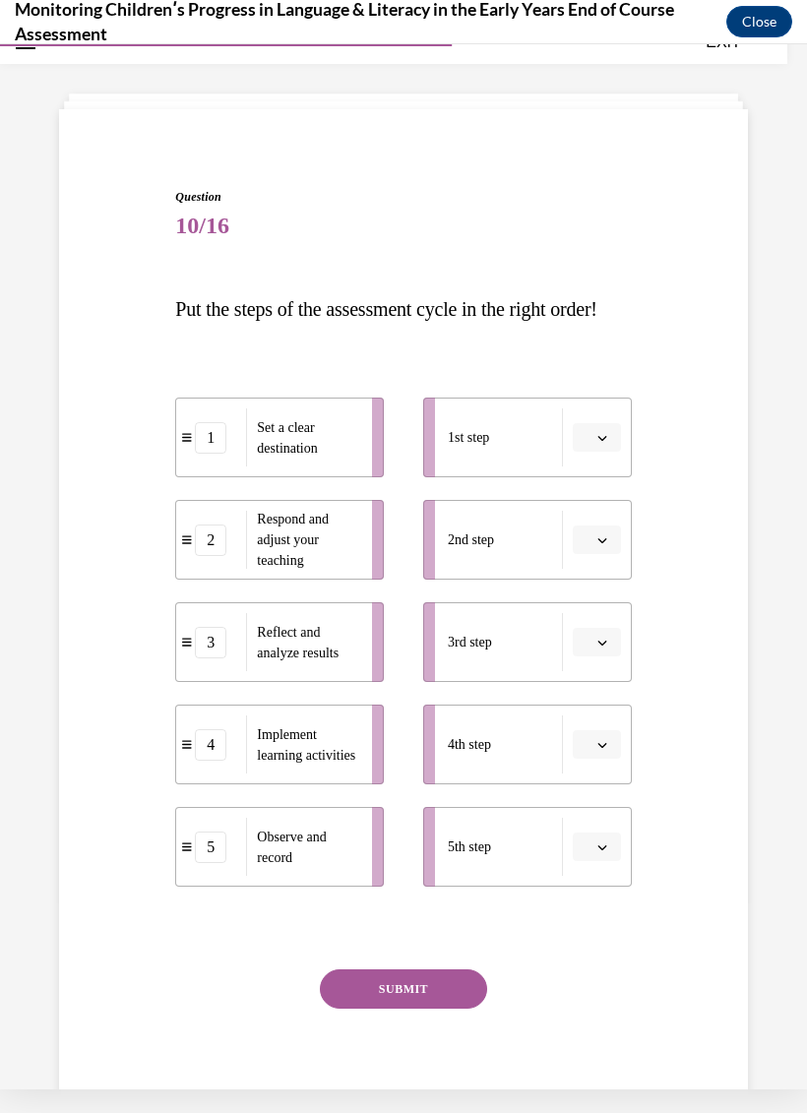
click at [596, 445] on span "button" at bounding box center [603, 438] width 14 height 14
click at [600, 562] on div "1" at bounding box center [594, 559] width 49 height 39
click at [596, 547] on span "button" at bounding box center [603, 541] width 14 height 14
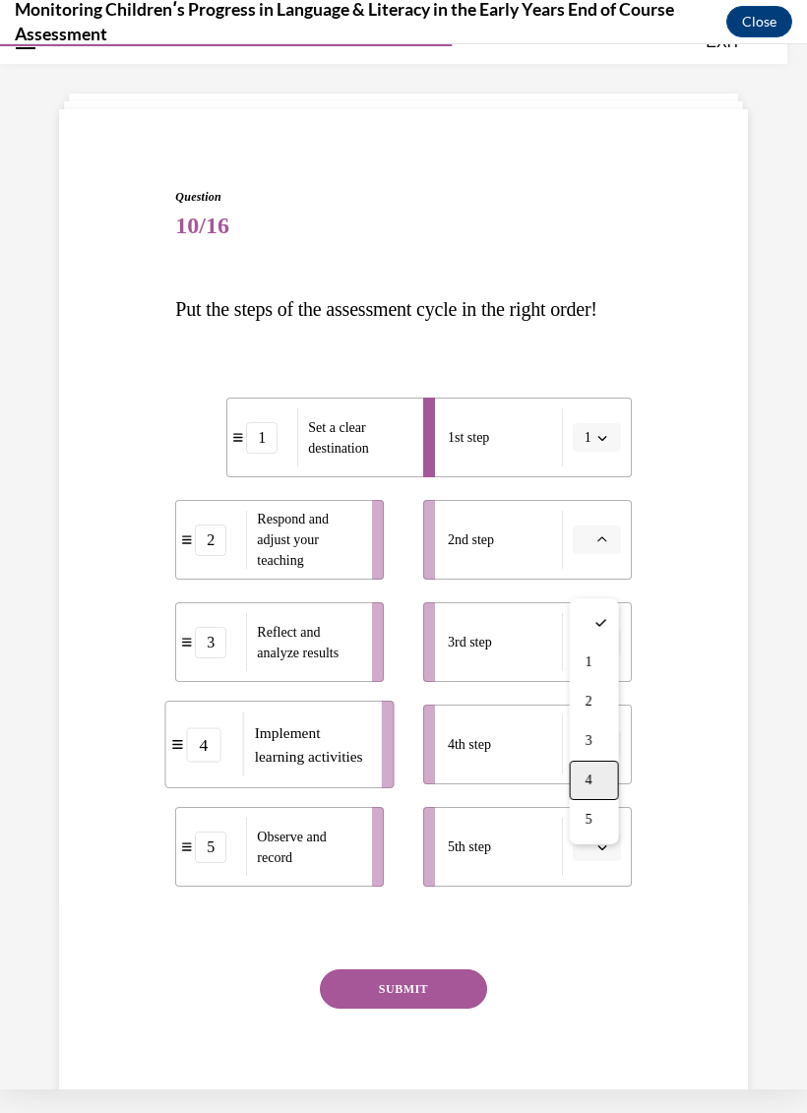
click at [597, 777] on div "4" at bounding box center [594, 780] width 49 height 39
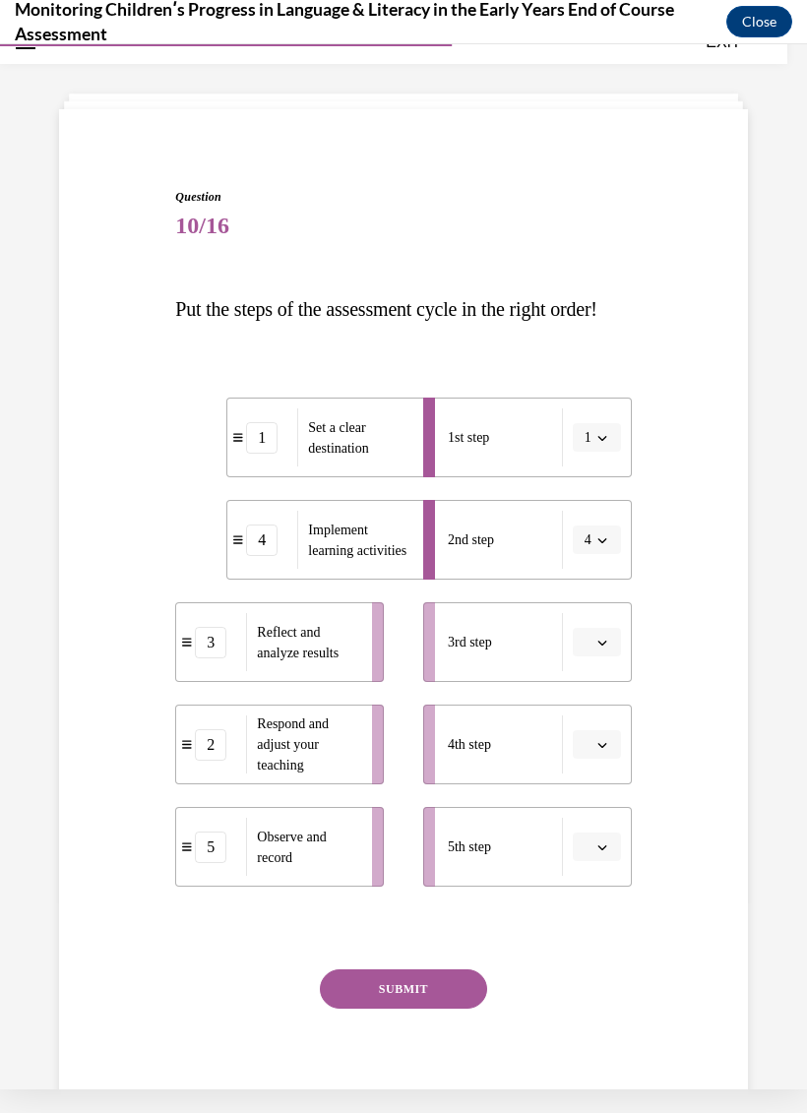
click at [613, 658] on button "button" at bounding box center [597, 643] width 48 height 30
click at [584, 847] on div "3" at bounding box center [594, 843] width 49 height 39
click at [592, 760] on button "button" at bounding box center [597, 745] width 48 height 30
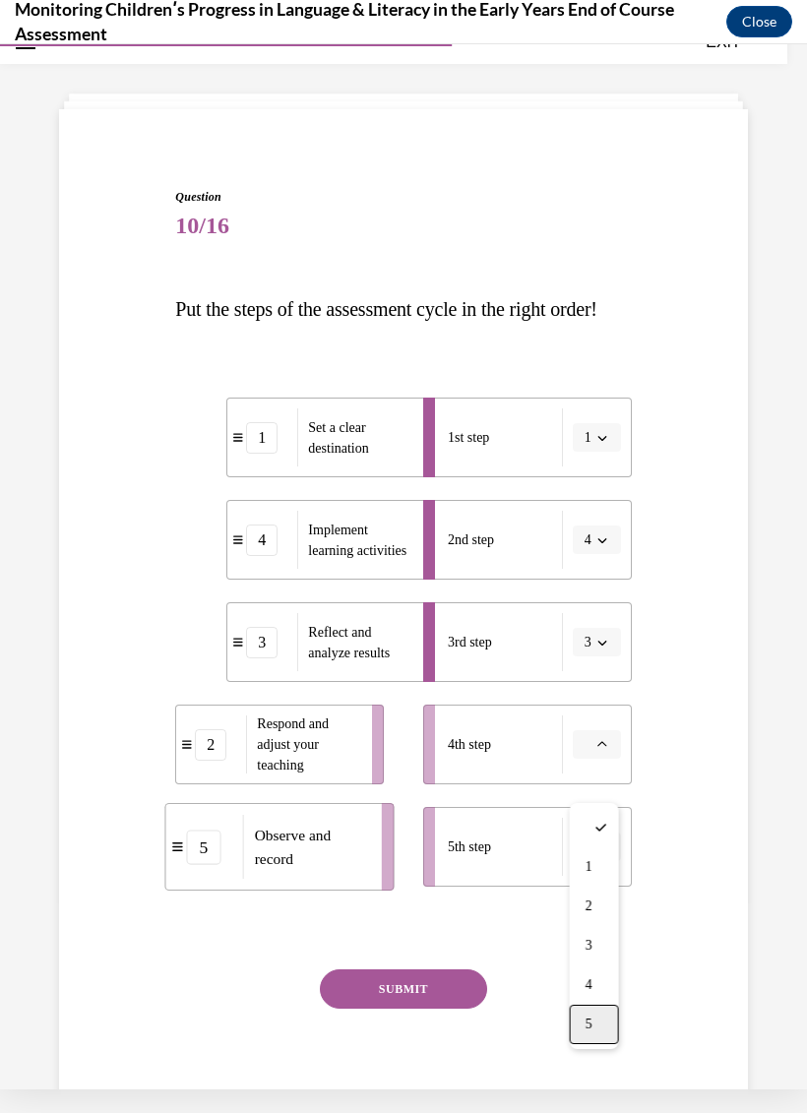
click at [596, 1027] on div "5" at bounding box center [594, 1024] width 49 height 39
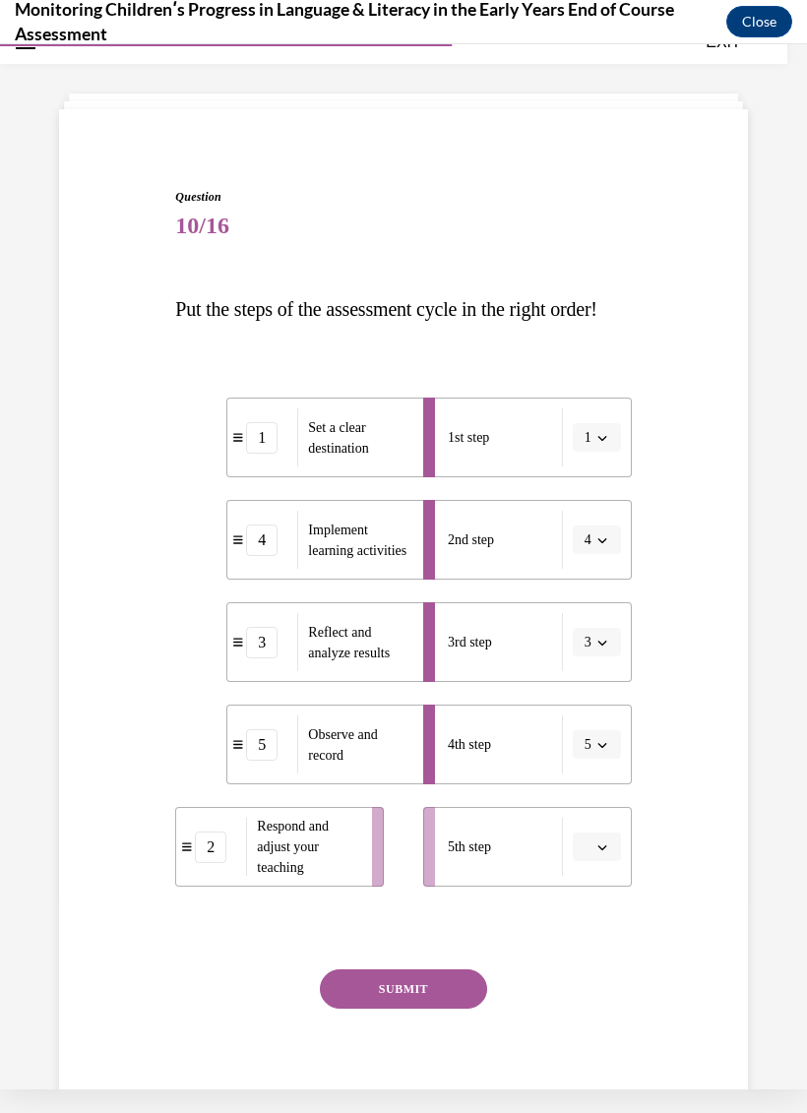
click at [599, 862] on button "button" at bounding box center [597, 848] width 48 height 30
click at [592, 724] on span "2" at bounding box center [589, 725] width 7 height 16
click at [421, 1009] on button "SUBMIT" at bounding box center [403, 989] width 167 height 39
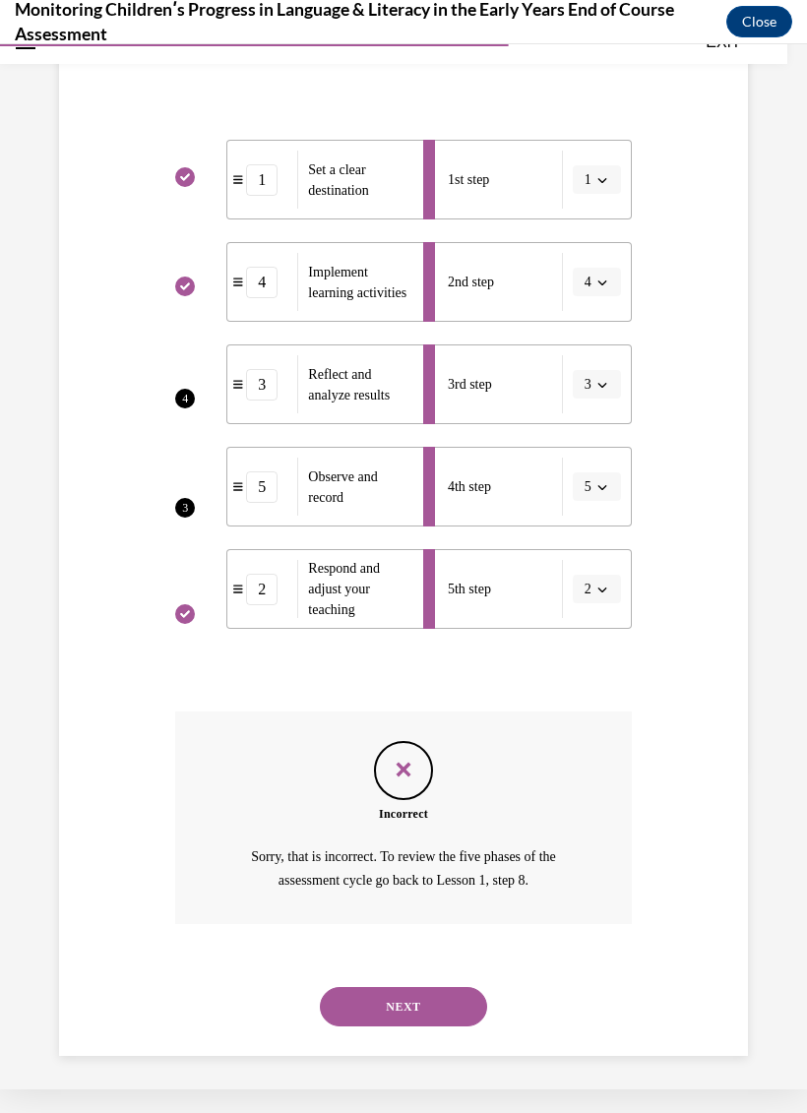
scroll to position [340, 0]
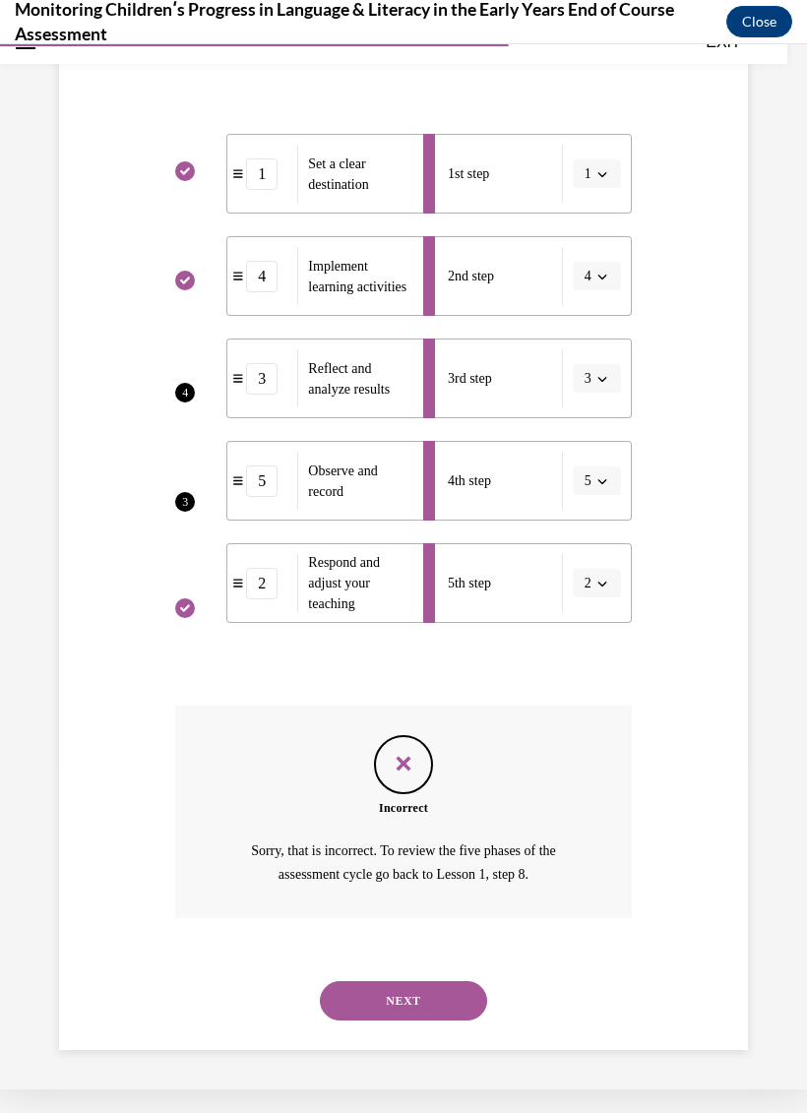
click at [413, 987] on button "NEXT" at bounding box center [403, 1000] width 167 height 39
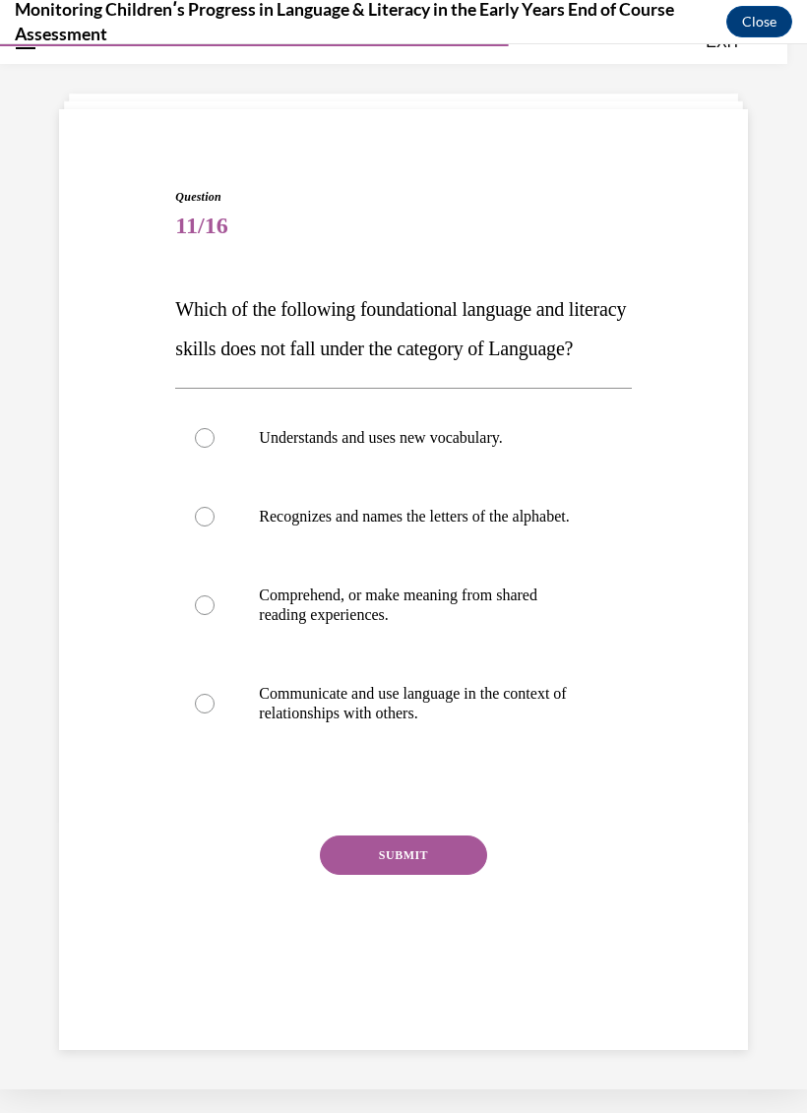
scroll to position [62, 0]
click at [205, 527] on div at bounding box center [205, 517] width 20 height 20
click at [205, 527] on input "Recognizes and names the letters of the alphabet." at bounding box center [205, 517] width 20 height 20
radio input "true"
click at [408, 875] on button "SUBMIT" at bounding box center [403, 855] width 167 height 39
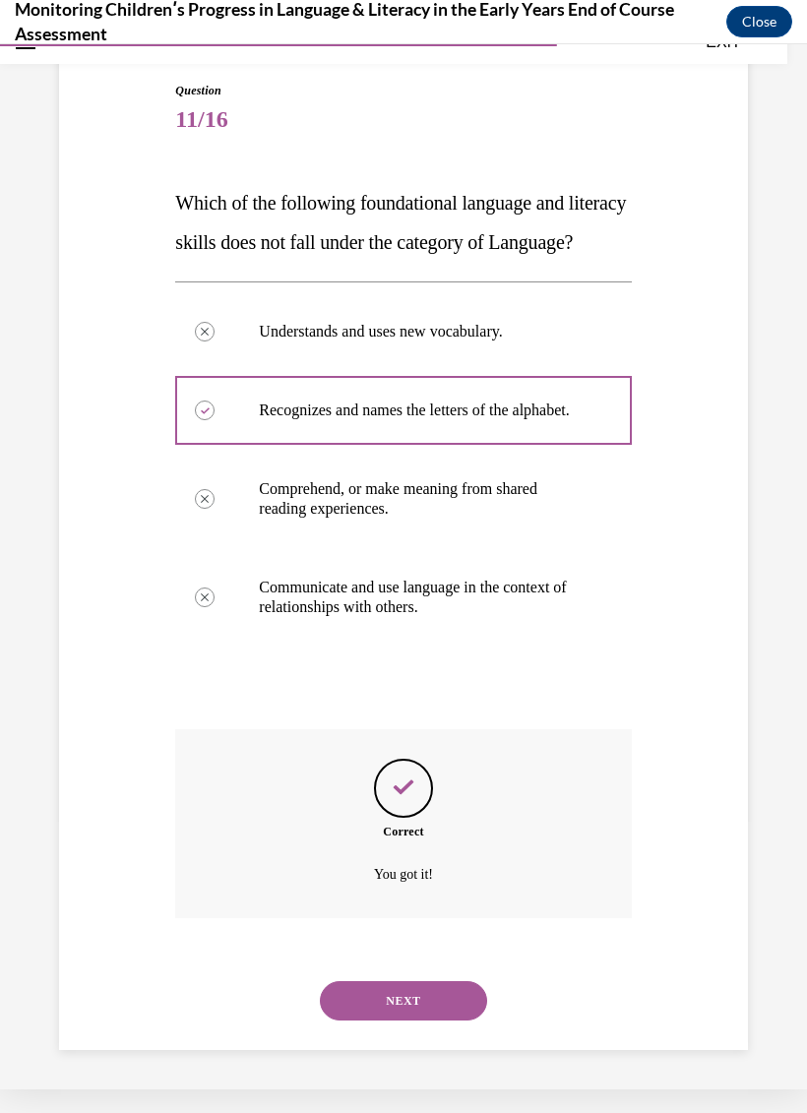
click at [417, 1009] on button "NEXT" at bounding box center [403, 1000] width 167 height 39
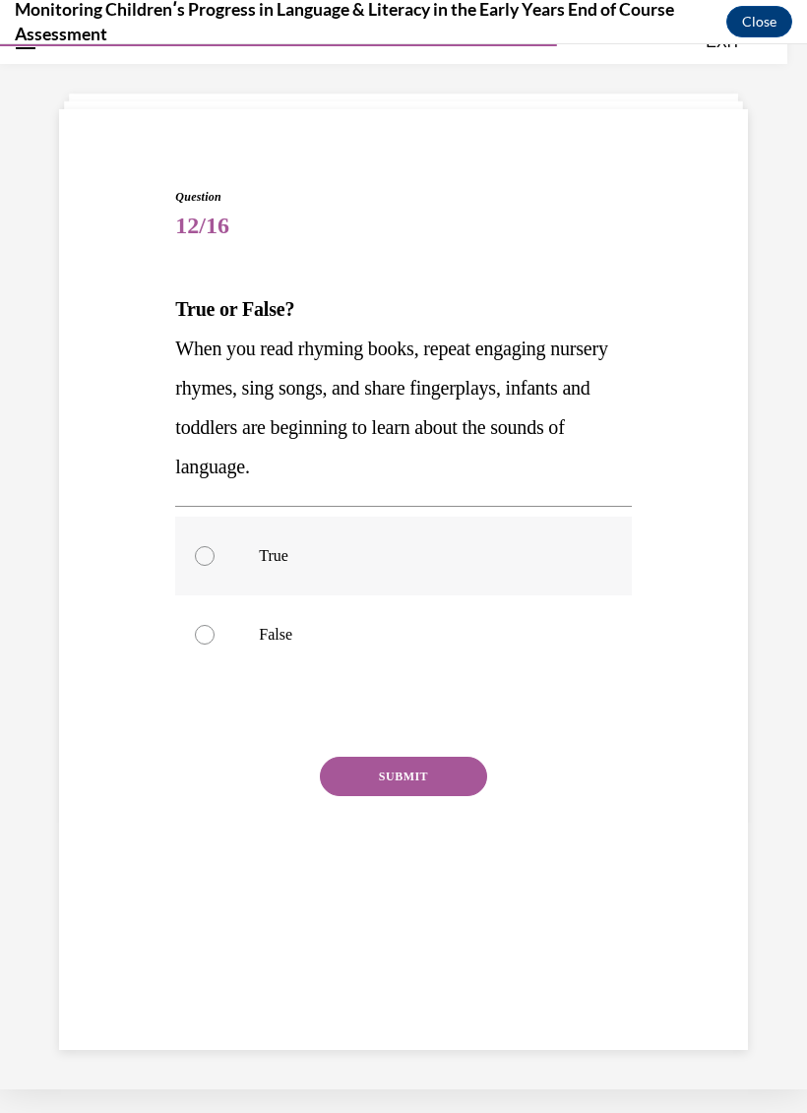
click at [200, 560] on div at bounding box center [205, 556] width 20 height 20
click at [200, 560] on input "True" at bounding box center [205, 556] width 20 height 20
radio input "true"
click at [441, 774] on button "SUBMIT" at bounding box center [403, 776] width 167 height 39
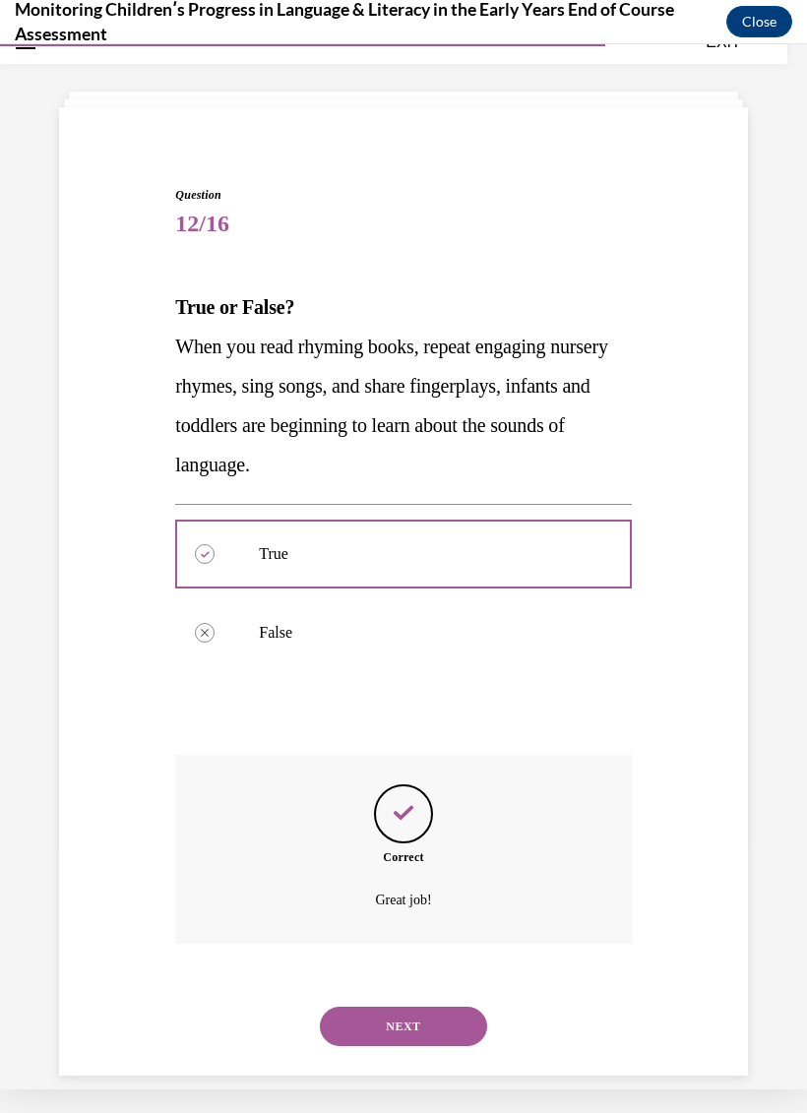
scroll to position [65, 0]
click at [420, 1006] on button "NEXT" at bounding box center [403, 1025] width 167 height 39
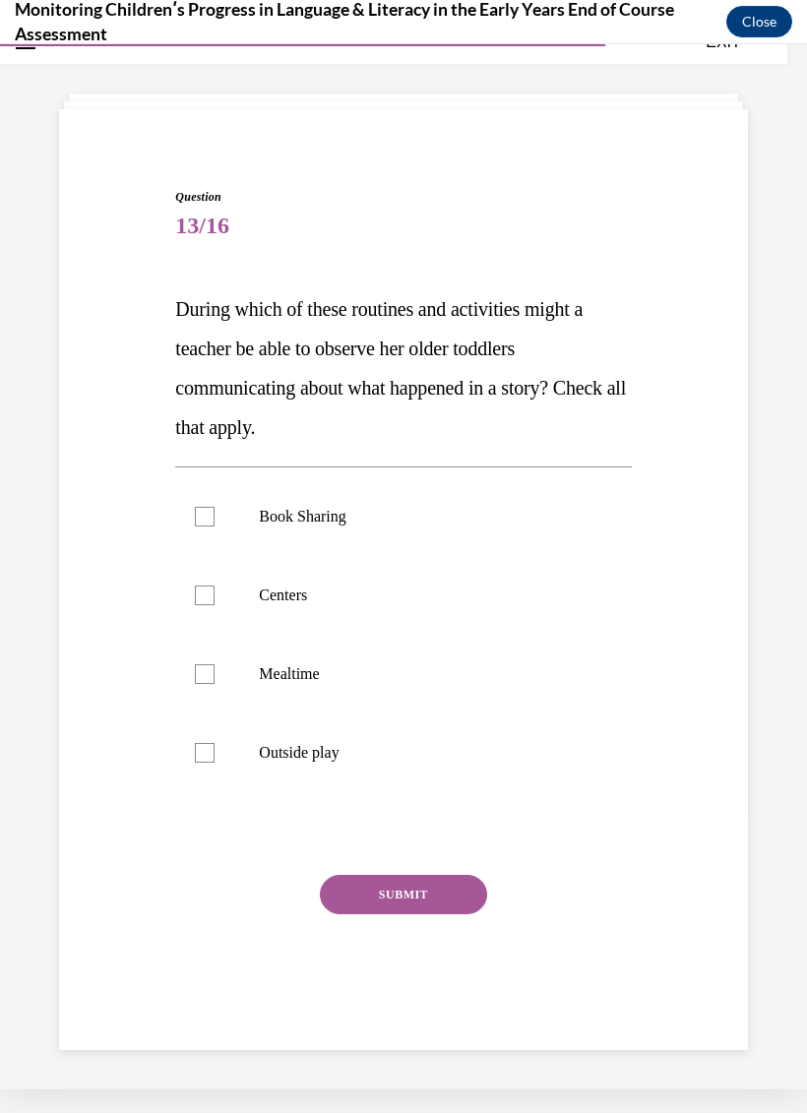
scroll to position [62, 0]
click at [197, 531] on label "Book Sharing" at bounding box center [403, 516] width 456 height 79
click at [197, 527] on input "Book Sharing" at bounding box center [205, 517] width 20 height 20
checkbox input "true"
click at [193, 577] on label "Centers" at bounding box center [403, 595] width 456 height 79
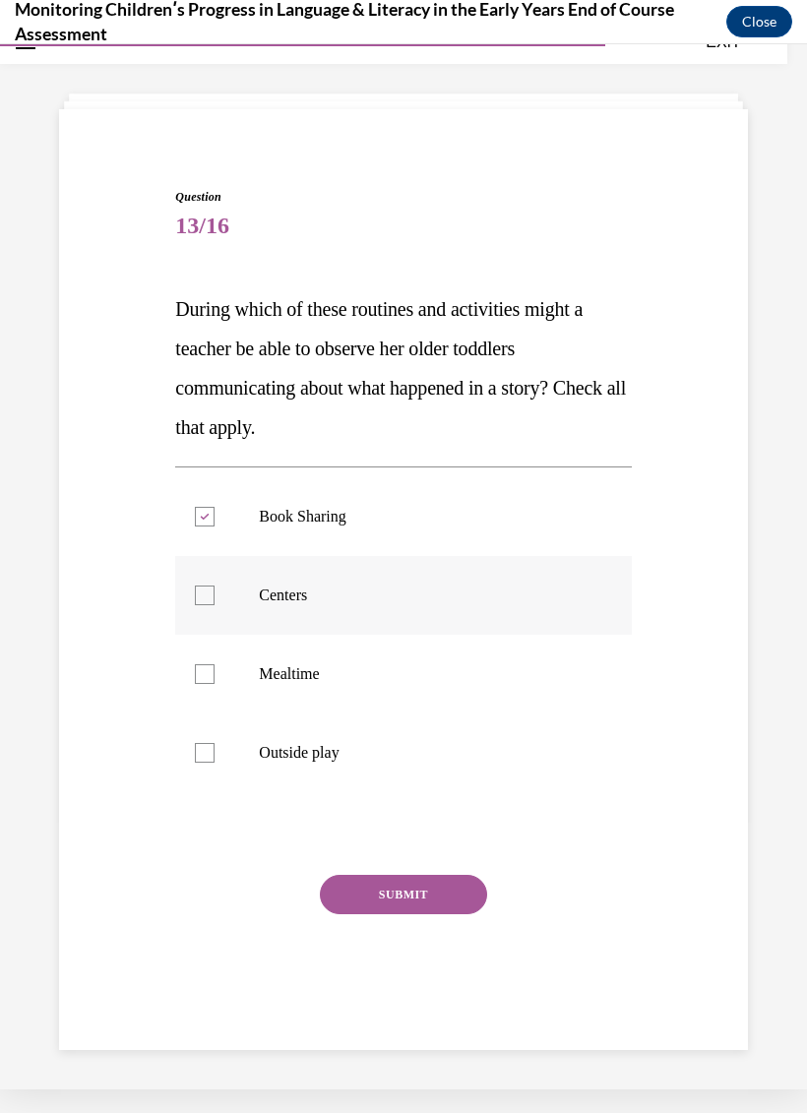
click at [195, 586] on input "Centers" at bounding box center [205, 596] width 20 height 20
checkbox input "true"
click at [211, 663] on label "Mealtime" at bounding box center [403, 674] width 456 height 79
click at [211, 664] on input "Mealtime" at bounding box center [205, 674] width 20 height 20
checkbox input "true"
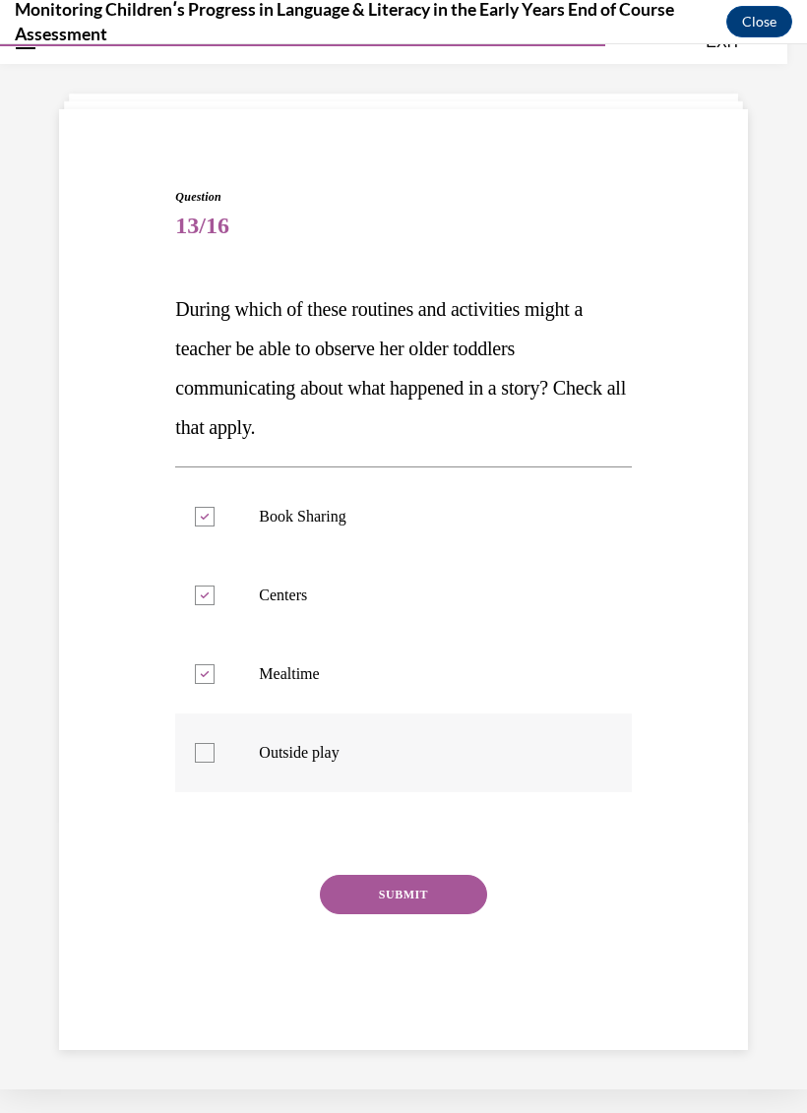
click at [209, 722] on label "Outside play" at bounding box center [403, 753] width 456 height 79
click at [209, 743] on input "Outside play" at bounding box center [205, 753] width 20 height 20
checkbox input "true"
click at [419, 896] on button "SUBMIT" at bounding box center [403, 894] width 167 height 39
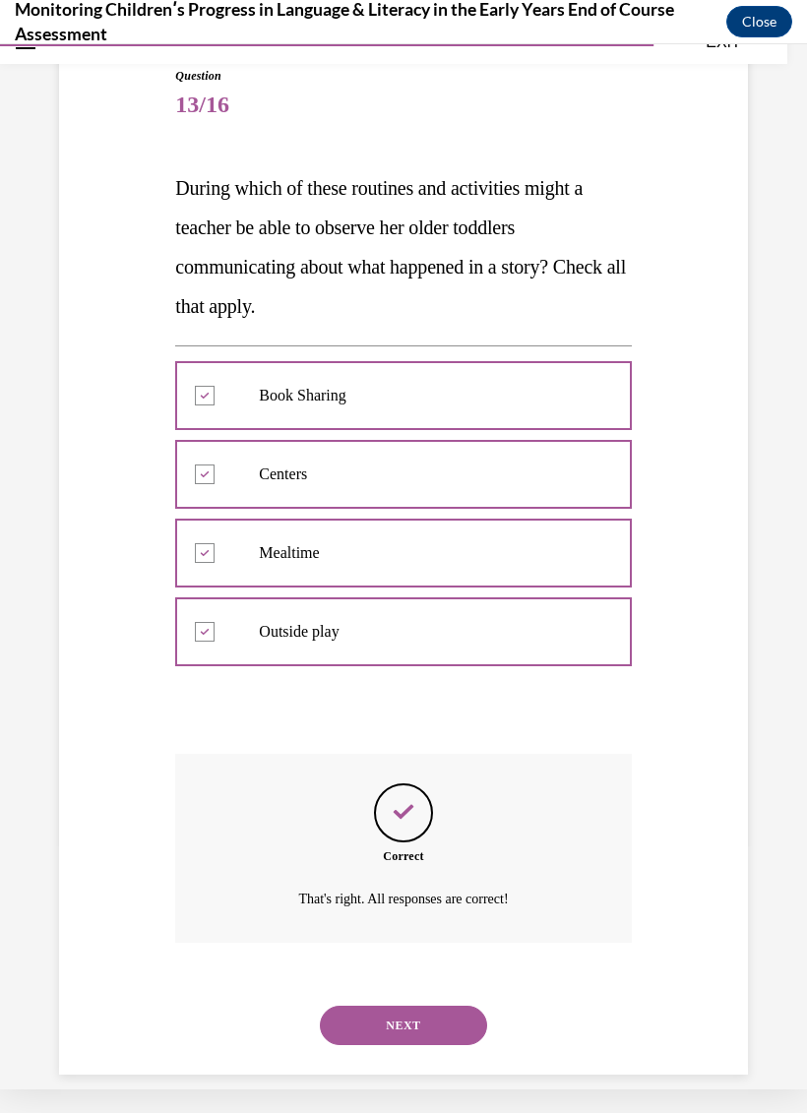
click at [417, 1006] on button "NEXT" at bounding box center [403, 1025] width 167 height 39
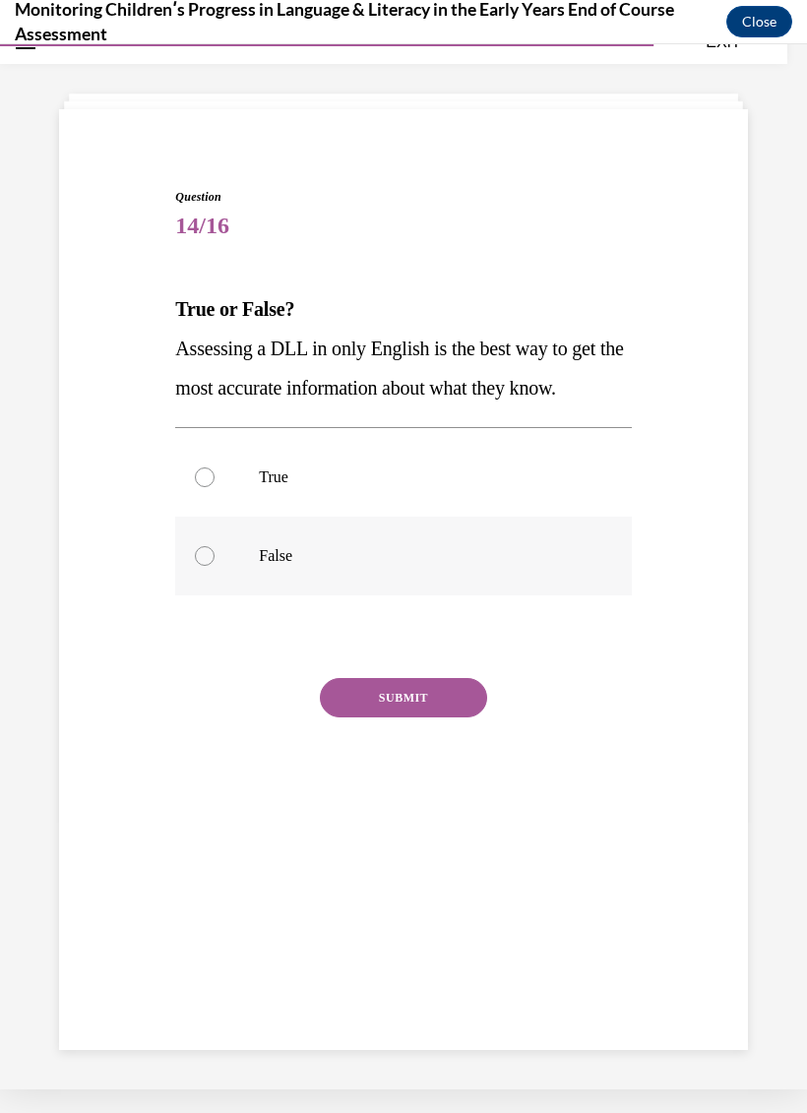
click at [213, 566] on label "False" at bounding box center [403, 556] width 456 height 79
click at [213, 566] on input "False" at bounding box center [205, 556] width 20 height 20
radio input "true"
click at [436, 705] on button "SUBMIT" at bounding box center [403, 697] width 167 height 39
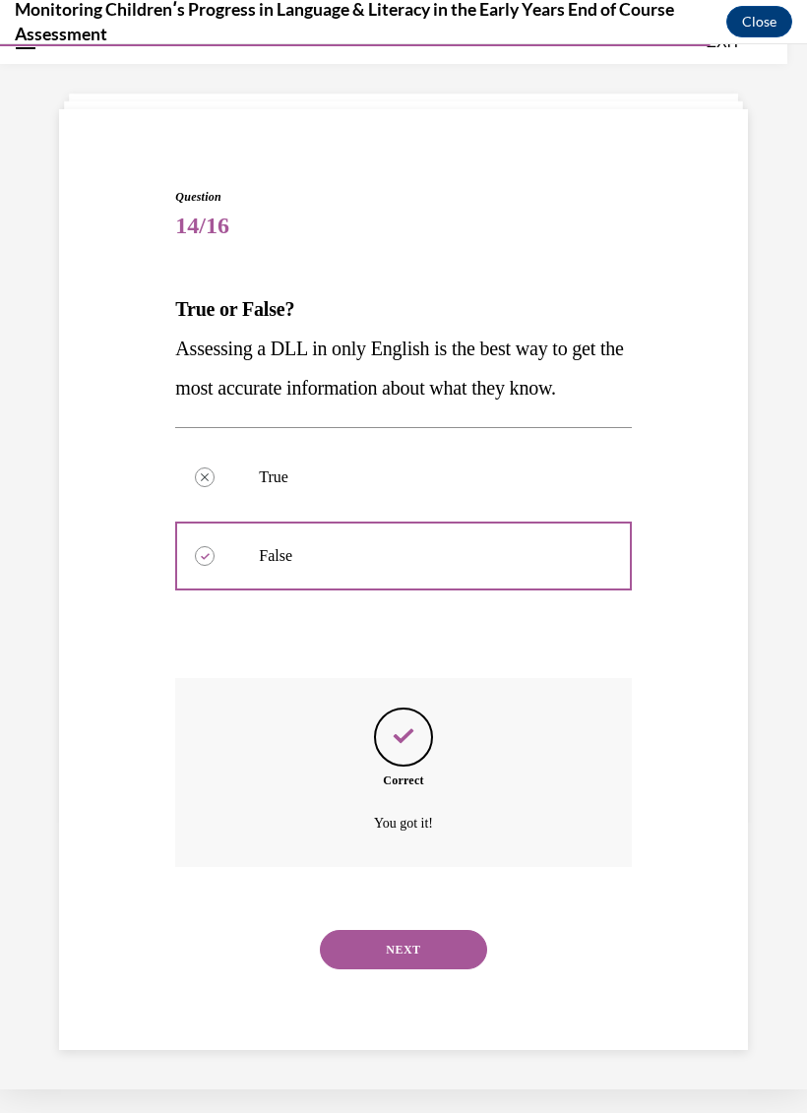
click at [431, 932] on button "NEXT" at bounding box center [403, 949] width 167 height 39
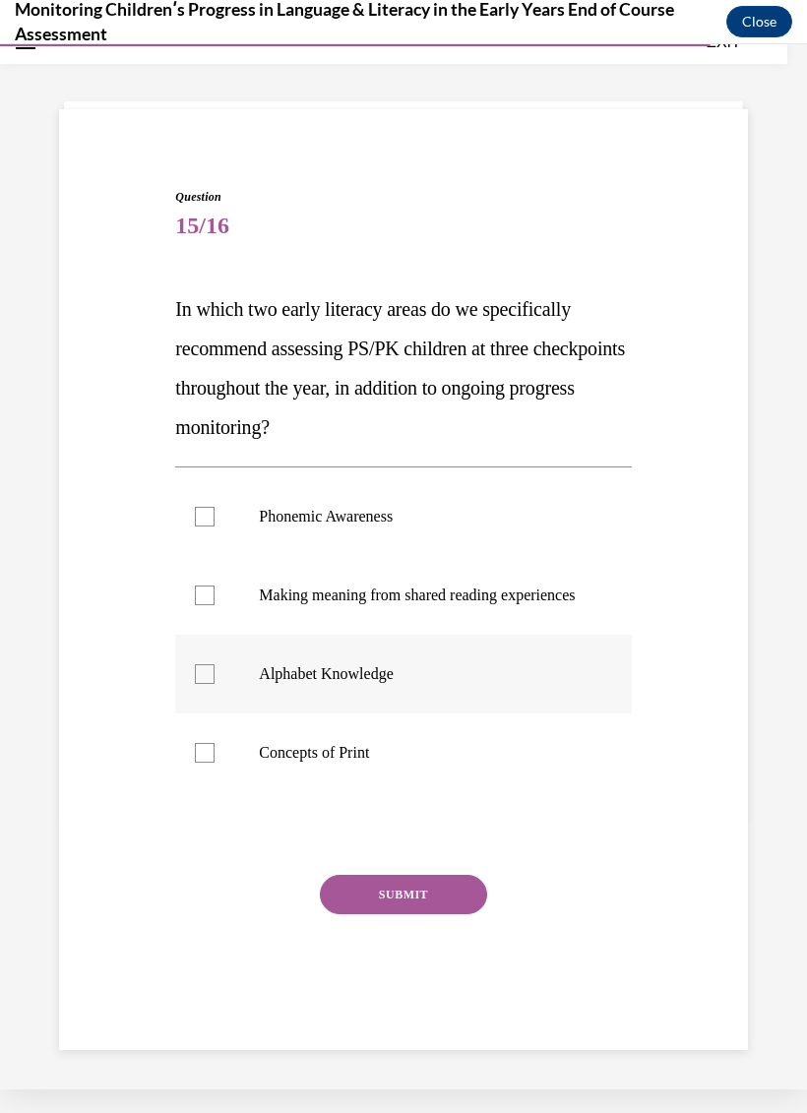
click at [219, 704] on label "Alphabet Knowledge" at bounding box center [403, 674] width 456 height 79
click at [215, 684] on input "Alphabet Knowledge" at bounding box center [205, 674] width 20 height 20
checkbox input "true"
click at [198, 511] on div at bounding box center [205, 517] width 20 height 20
click at [198, 511] on input "Phonemic Awareness" at bounding box center [205, 517] width 20 height 20
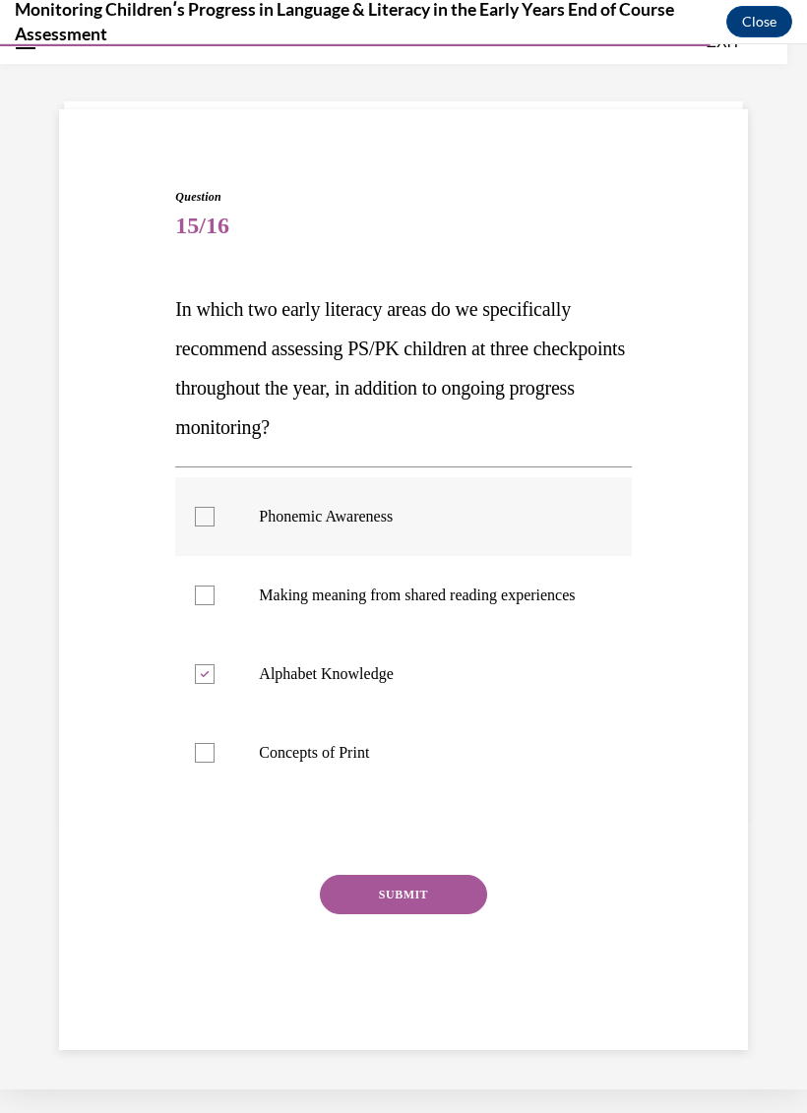
checkbox input "true"
click at [423, 914] on button "SUBMIT" at bounding box center [403, 894] width 167 height 39
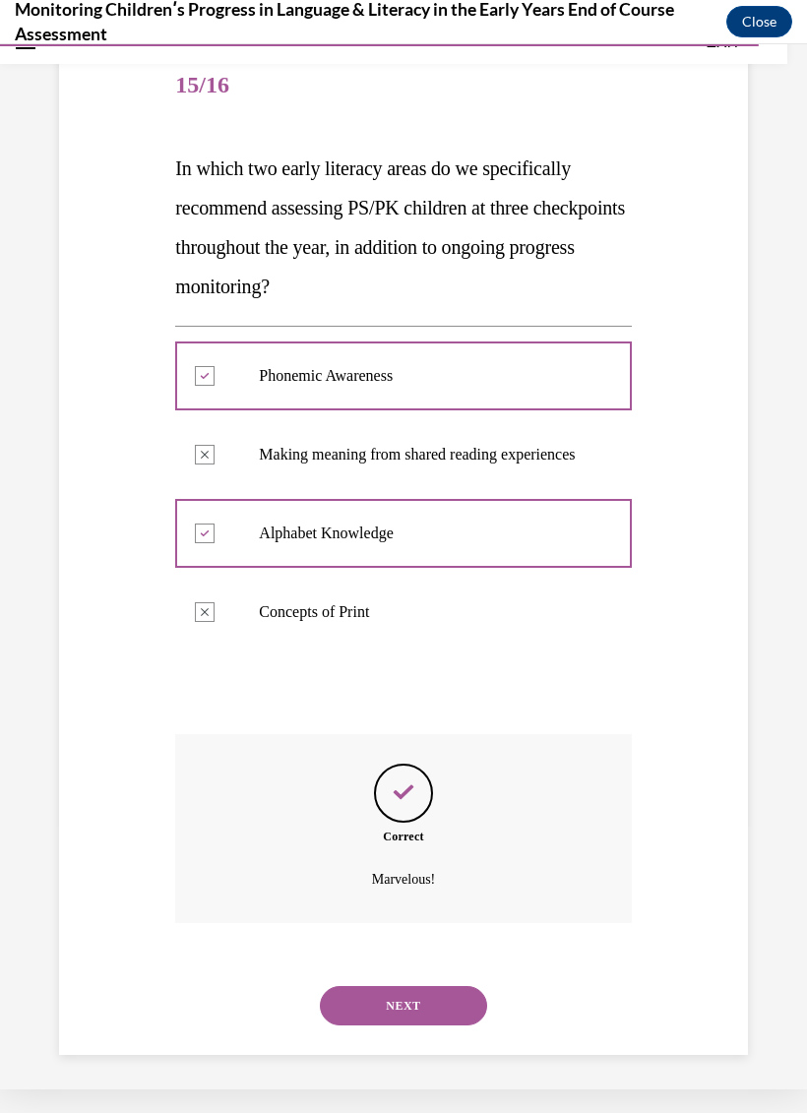
click at [406, 999] on button "NEXT" at bounding box center [403, 1005] width 167 height 39
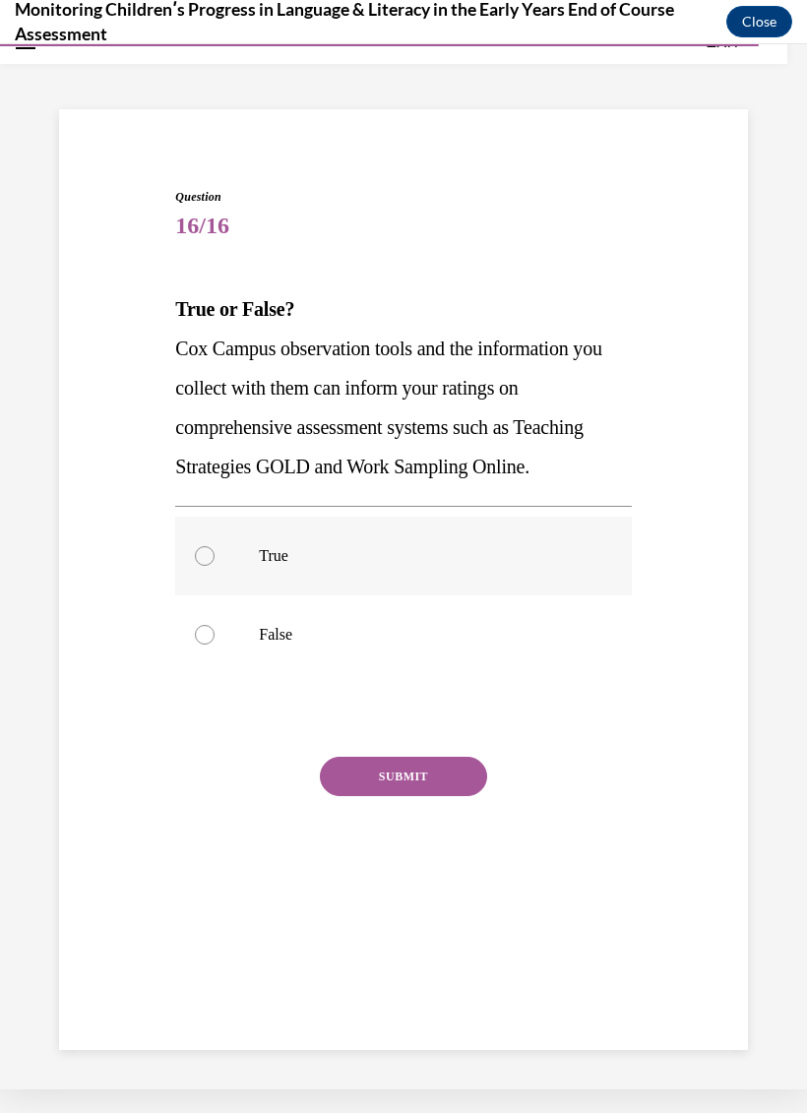
click at [199, 540] on label "True" at bounding box center [403, 556] width 456 height 79
click at [199, 546] on input "True" at bounding box center [205, 556] width 20 height 20
radio input "true"
click at [427, 779] on button "SUBMIT" at bounding box center [403, 776] width 167 height 39
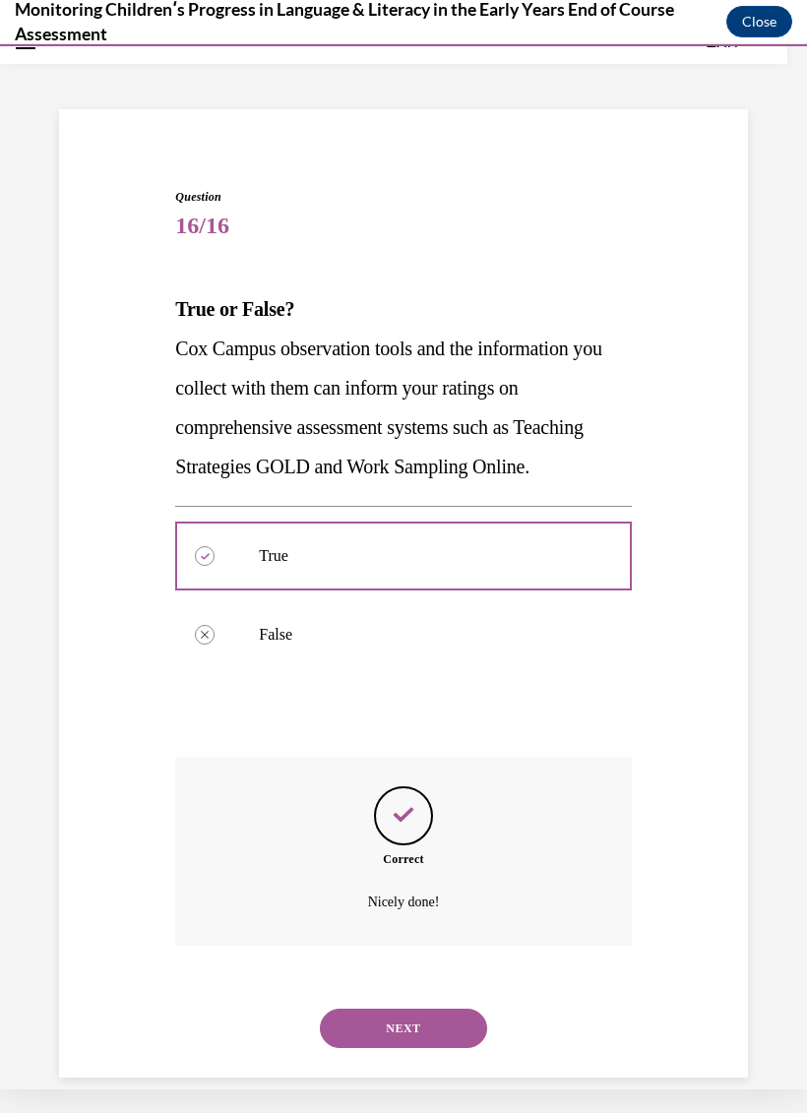
scroll to position [65, 0]
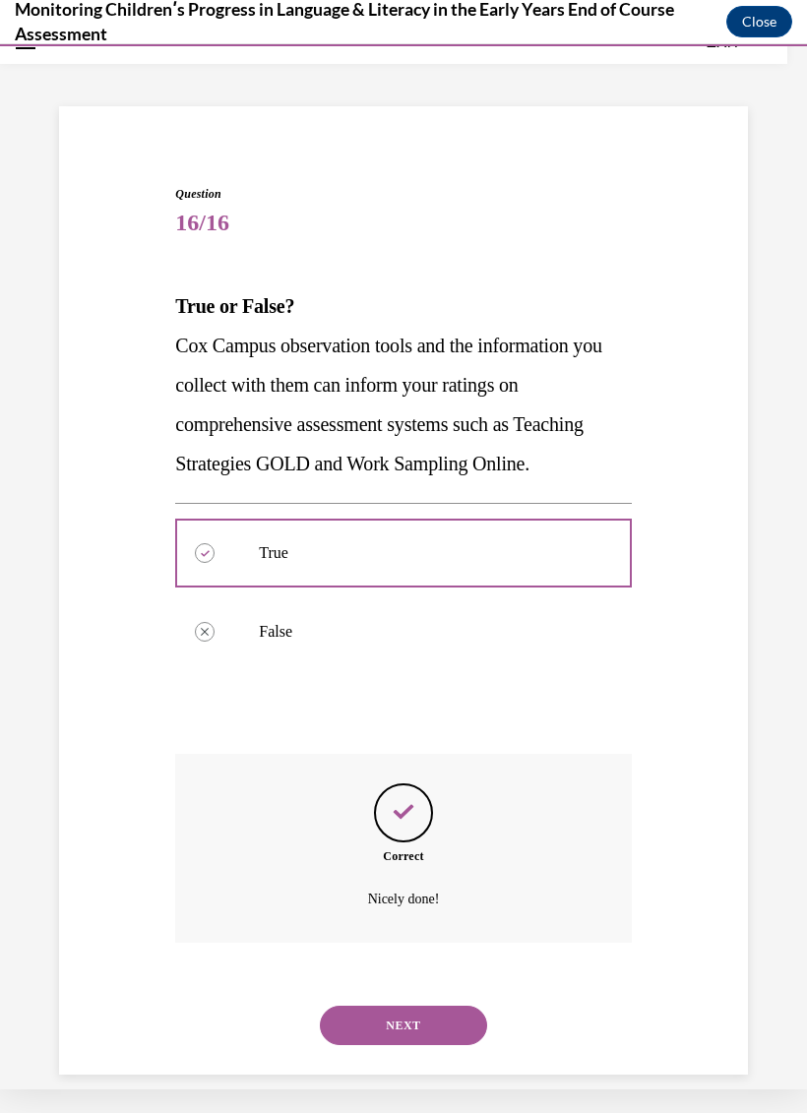
click at [414, 1006] on button "NEXT" at bounding box center [403, 1025] width 167 height 39
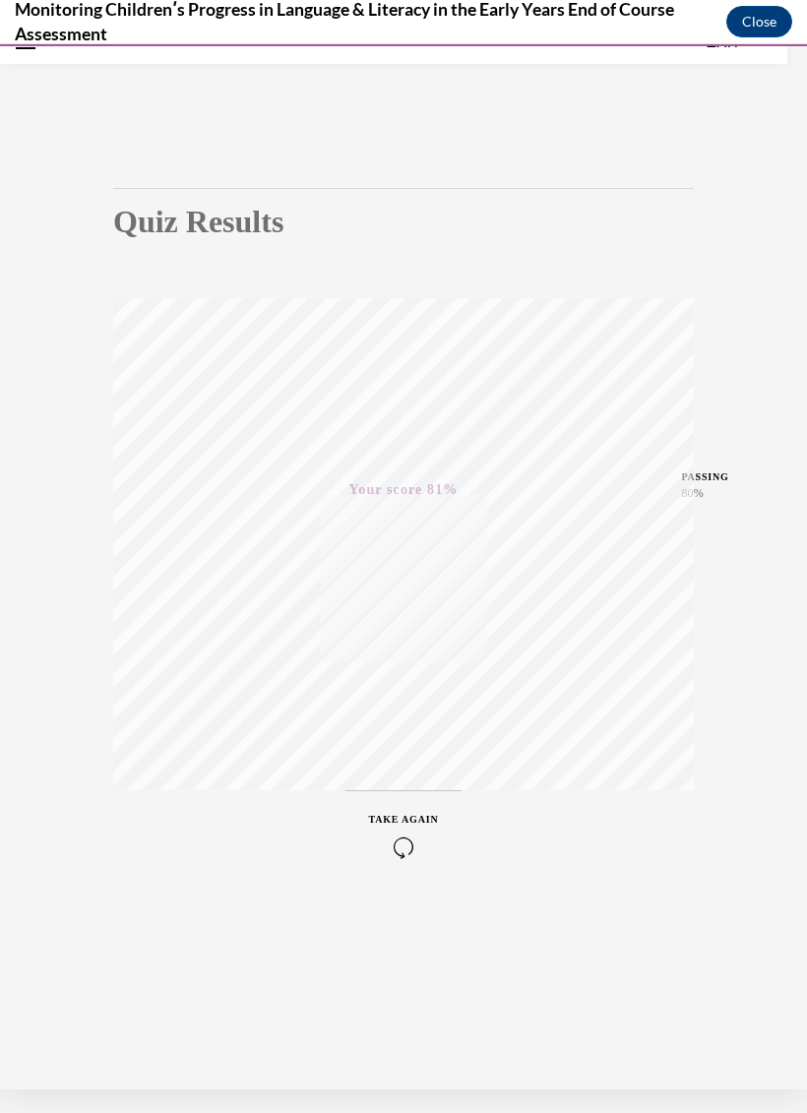
scroll to position [0, 0]
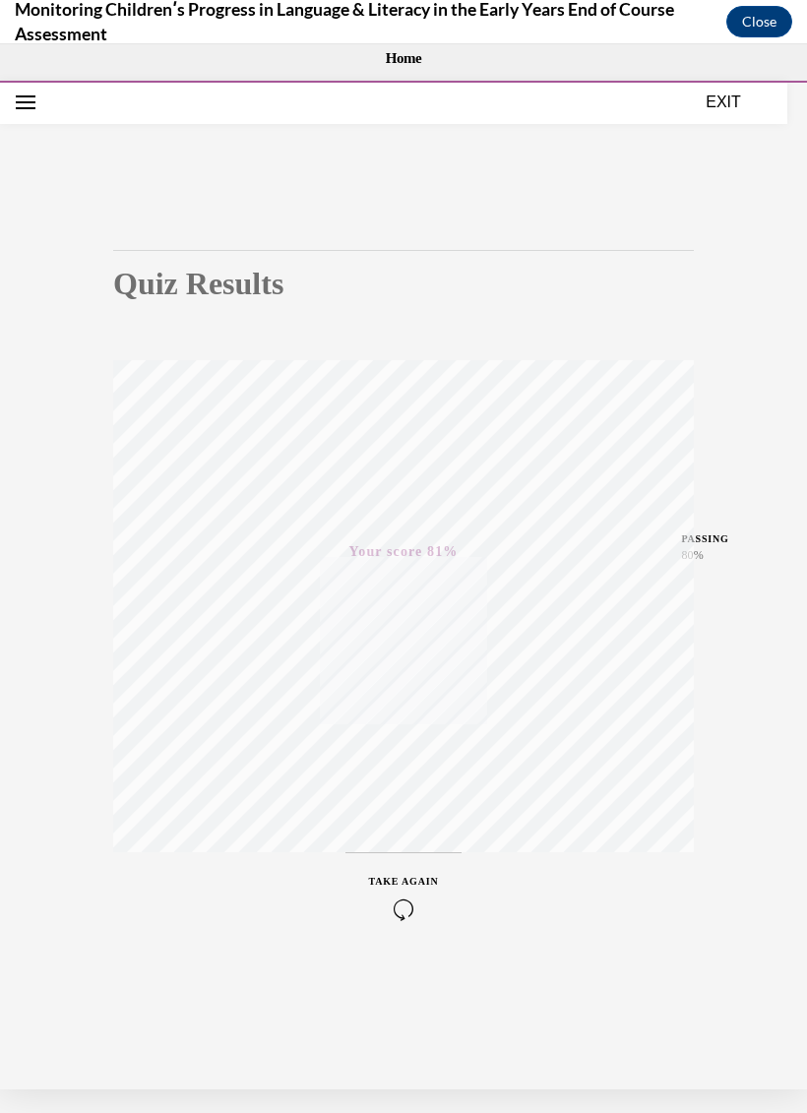
click at [728, 101] on button "EXIT" at bounding box center [723, 103] width 118 height 24
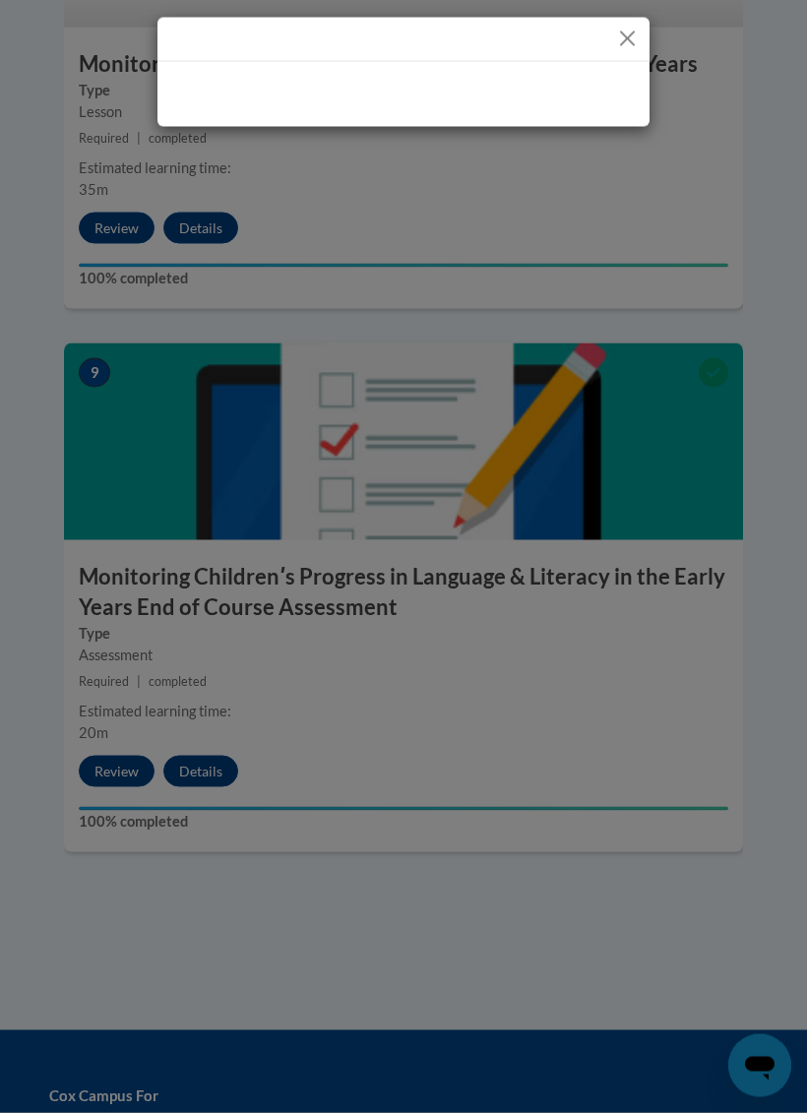
scroll to position [4696, 0]
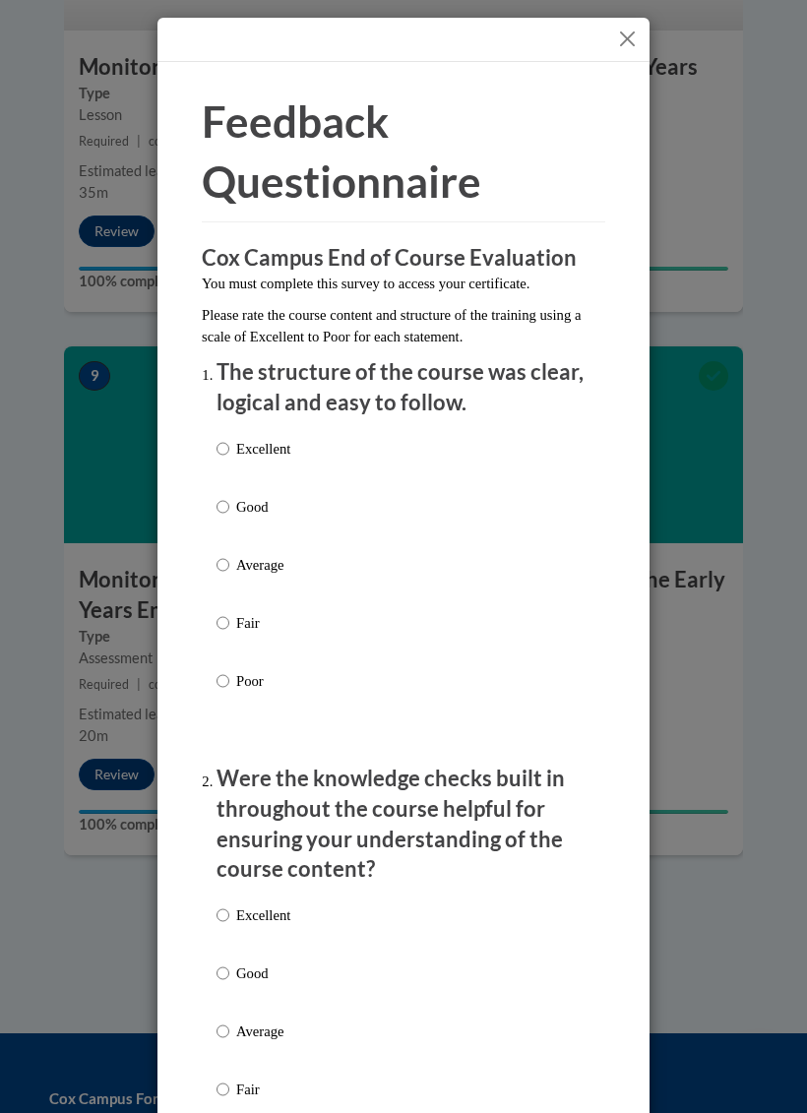
click at [221, 502] on input "Good" at bounding box center [223, 507] width 13 height 22
radio input "true"
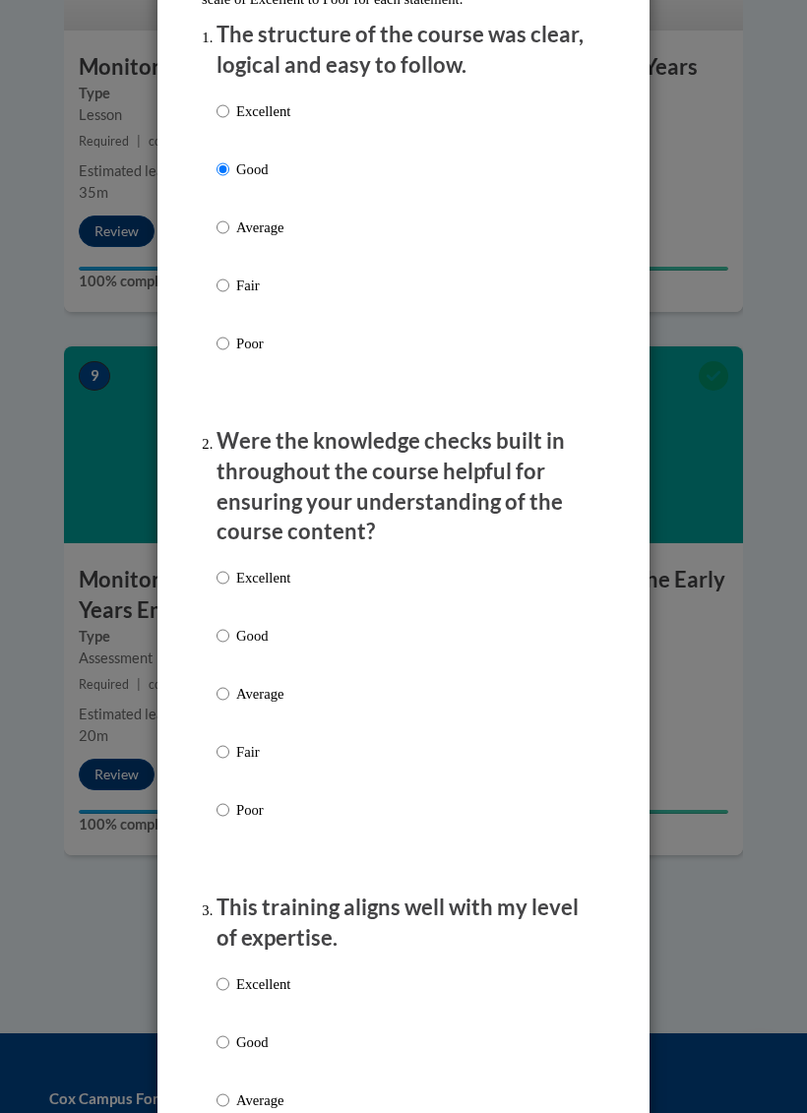
scroll to position [366, 0]
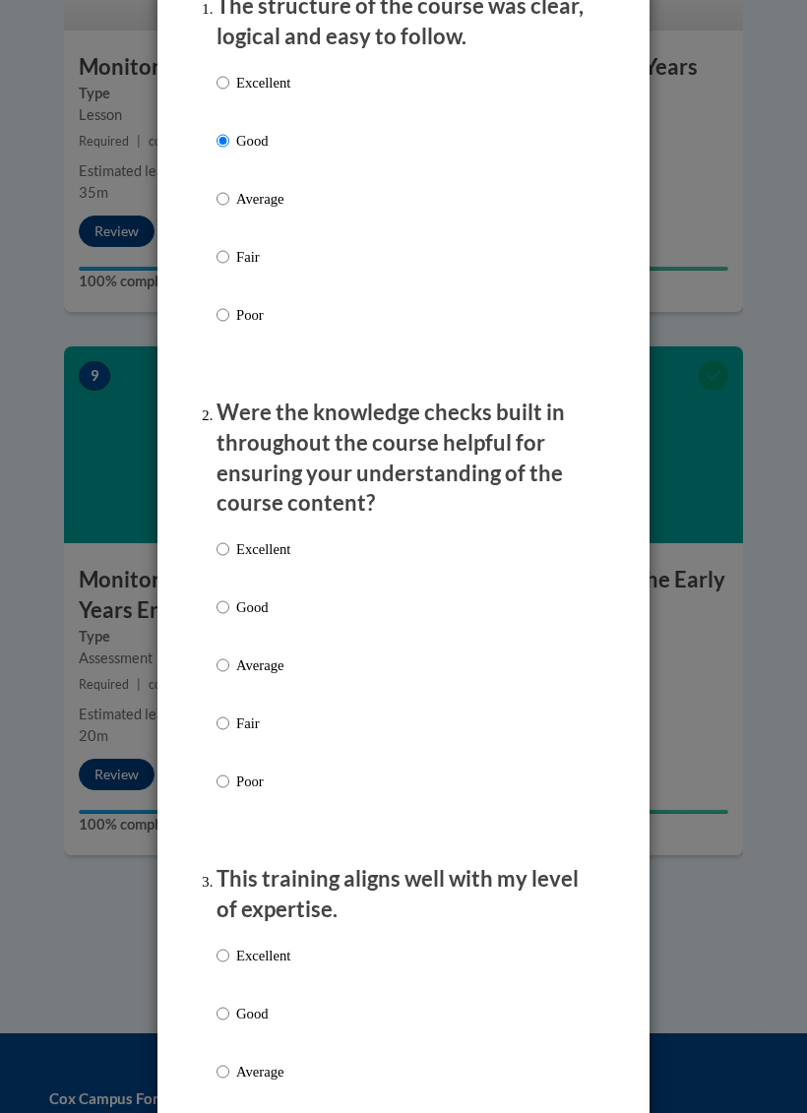
click at [217, 600] on input "Good" at bounding box center [223, 607] width 13 height 22
radio input "true"
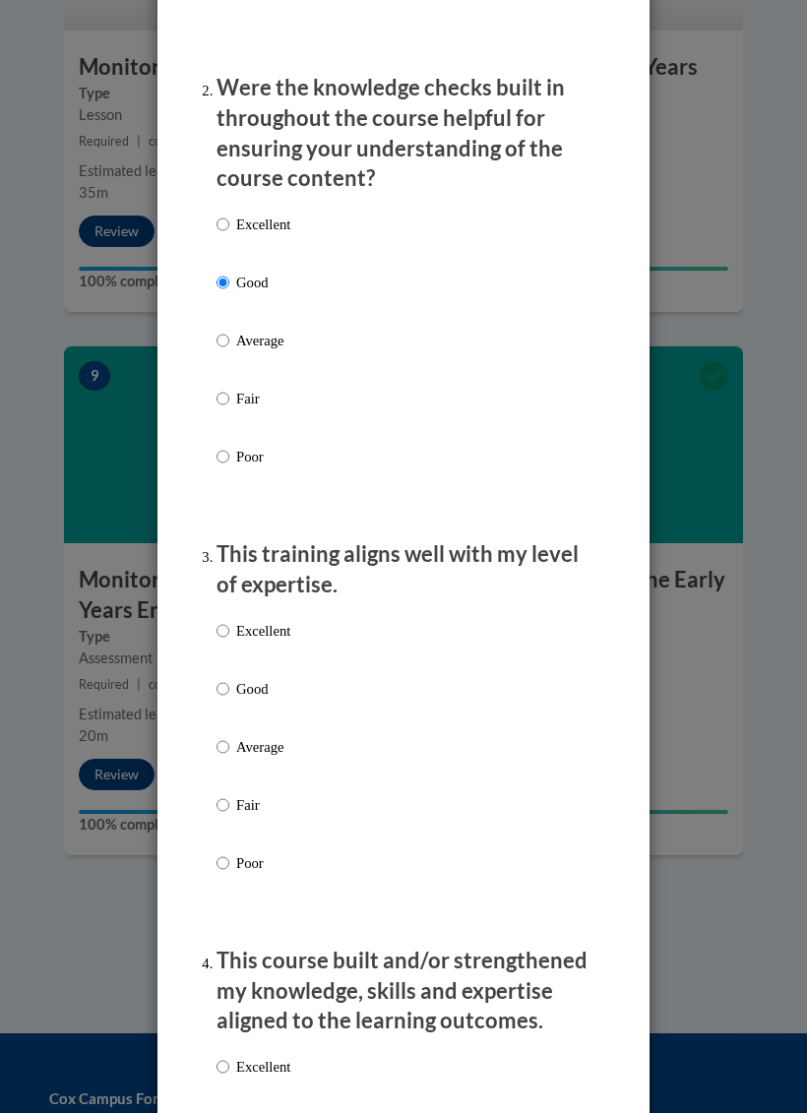
click at [221, 678] on input "Good" at bounding box center [223, 689] width 13 height 22
radio input "true"
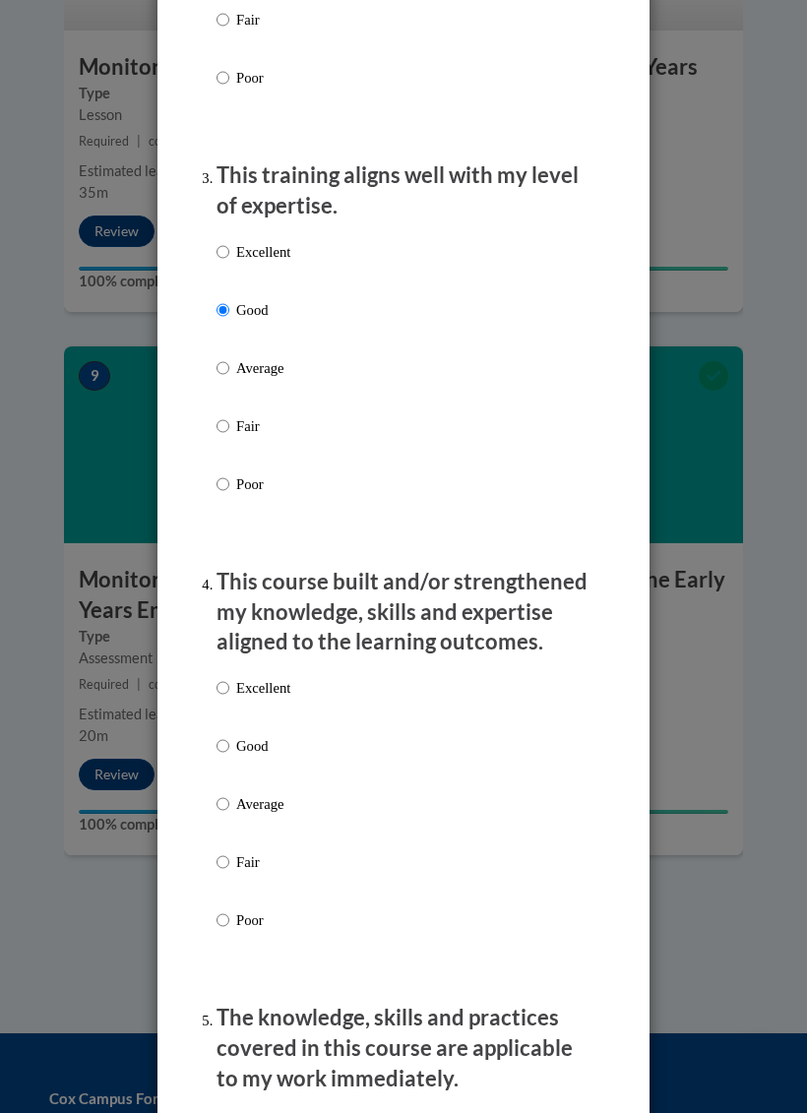
click at [229, 737] on input "Good" at bounding box center [223, 746] width 13 height 22
radio input "true"
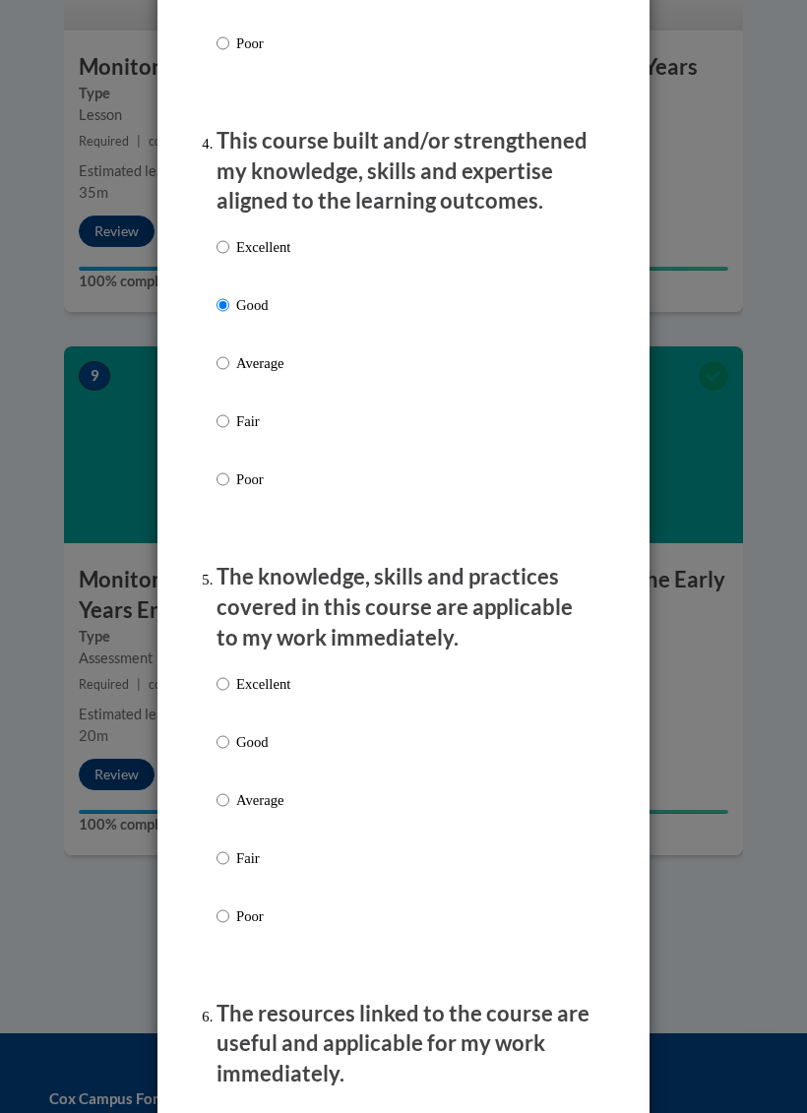
click at [228, 731] on input "Good" at bounding box center [223, 742] width 13 height 22
radio input "true"
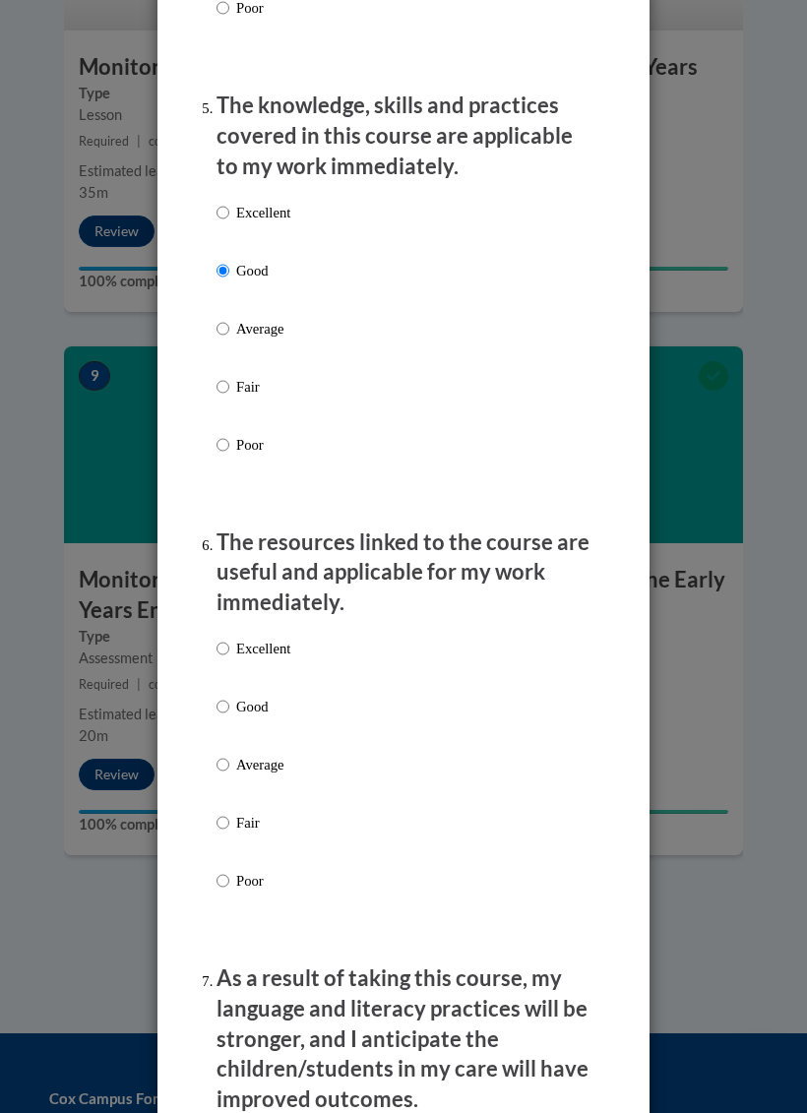
click at [227, 696] on input "Good" at bounding box center [223, 707] width 13 height 22
radio input "true"
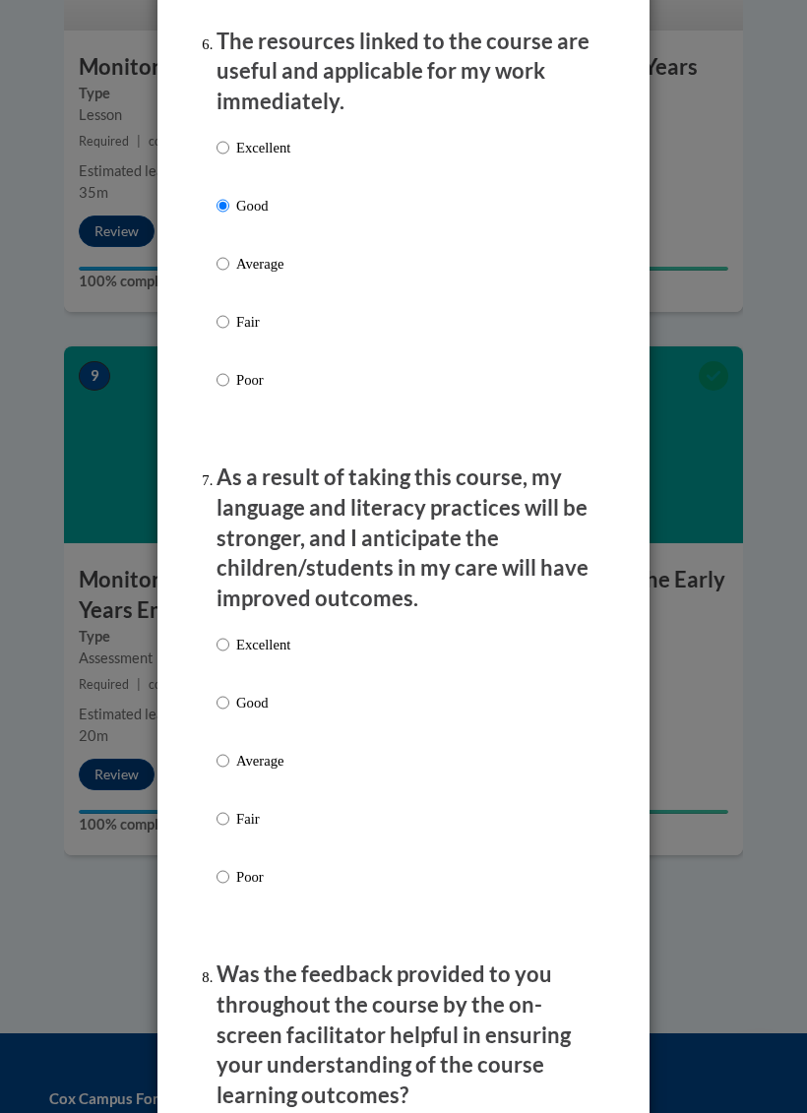
click at [228, 692] on input "Good" at bounding box center [223, 703] width 13 height 22
radio input "true"
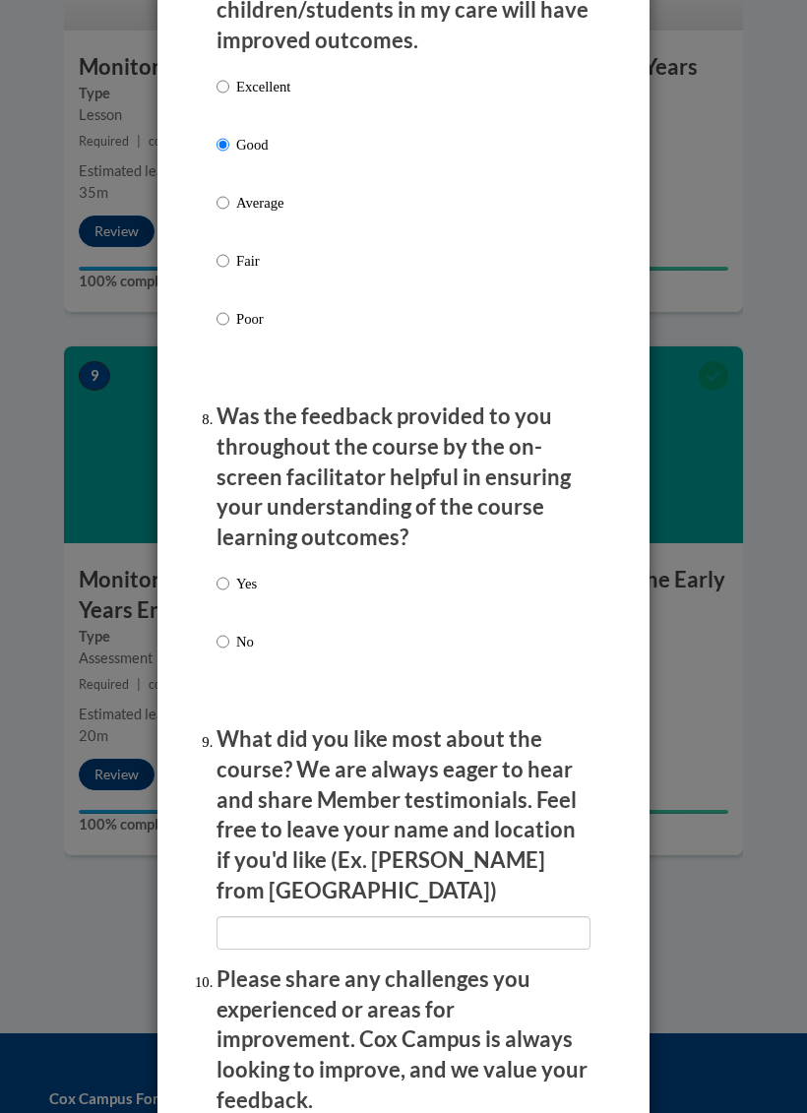
scroll to position [3051, 0]
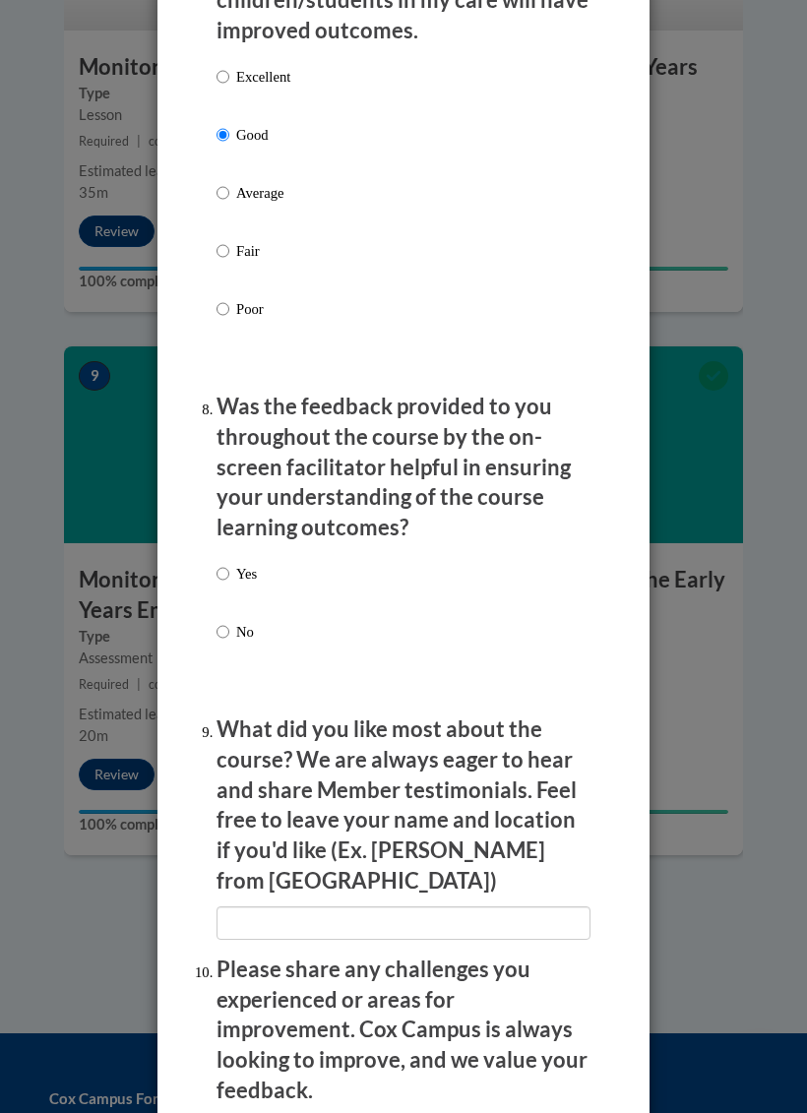
click at [222, 563] on input "Yes" at bounding box center [223, 574] width 13 height 22
radio input "true"
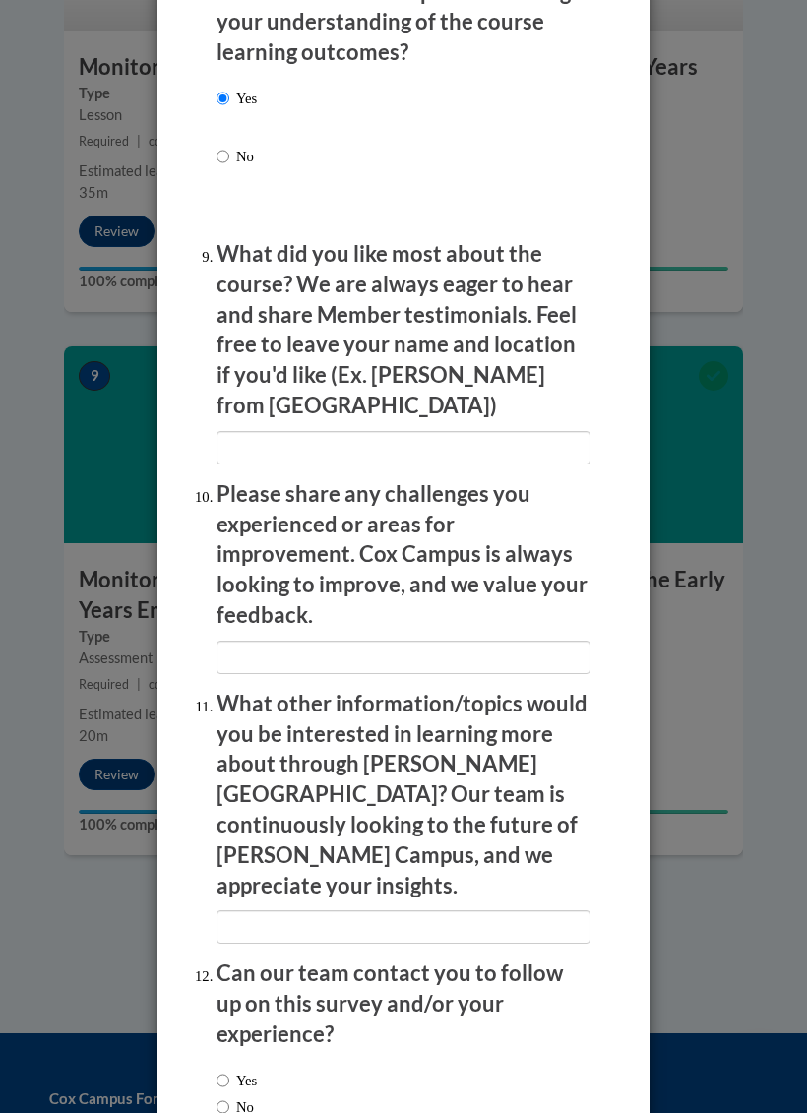
scroll to position [3527, 0]
click at [228, 1097] on input "No" at bounding box center [223, 1108] width 13 height 22
radio input "true"
